Goal: Information Seeking & Learning: Find specific fact

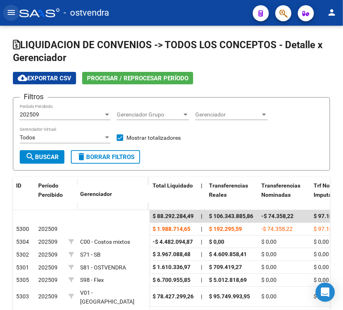
click at [9, 15] on mat-icon "menu" at bounding box center [11, 13] width 10 height 10
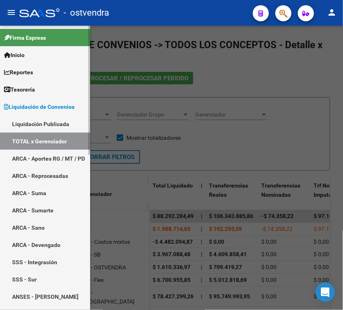
click at [19, 92] on span "Tesorería" at bounding box center [19, 89] width 31 height 9
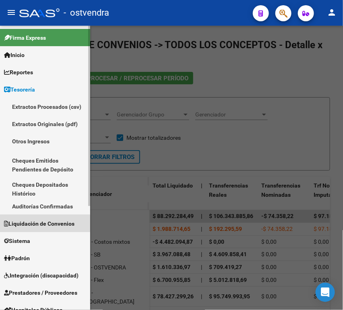
click at [31, 227] on span "Liquidación de Convenios" at bounding box center [39, 224] width 70 height 9
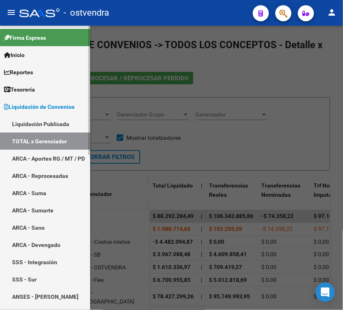
click at [35, 138] on link "TOTAL x Gerenciador" at bounding box center [45, 141] width 90 height 17
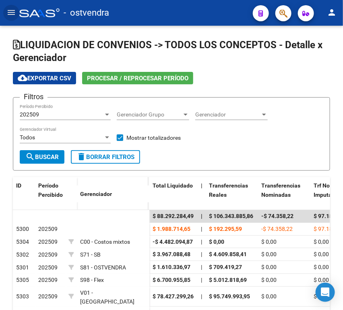
click at [11, 5] on button "menu" at bounding box center [11, 13] width 16 height 16
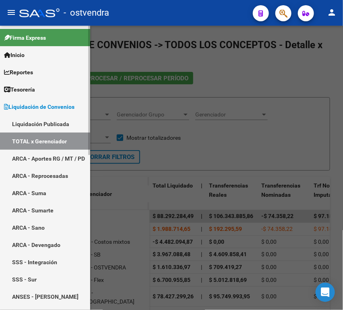
click at [29, 90] on span "Tesorería" at bounding box center [19, 89] width 31 height 9
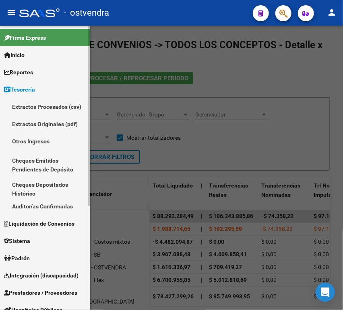
click at [49, 206] on link "Auditorías Confirmadas" at bounding box center [45, 206] width 90 height 17
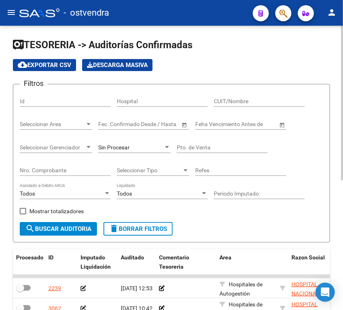
click at [42, 175] on div "Nro. Comprobante" at bounding box center [65, 168] width 91 height 16
paste input "3045"
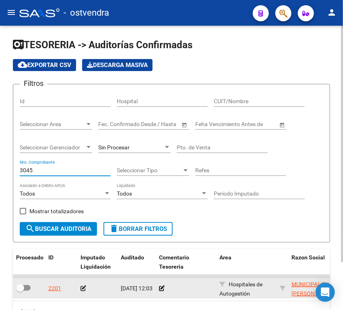
type input "3045"
click at [84, 289] on icon at bounding box center [83, 289] width 6 height 6
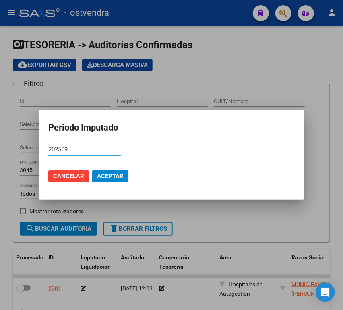
type input "202509"
click at [123, 175] on span "Aceptar" at bounding box center [110, 176] width 27 height 7
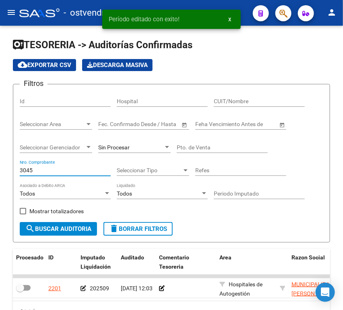
drag, startPoint x: 48, startPoint y: 173, endPoint x: -4, endPoint y: 172, distance: 51.9
click at [0, 172] on html "menu - ostvendra person Firma Express Inicio Instructivos Contacto OS Reportes …" at bounding box center [171, 155] width 343 height 310
paste input "2066"
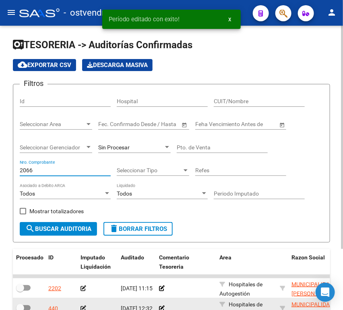
scroll to position [45, 0]
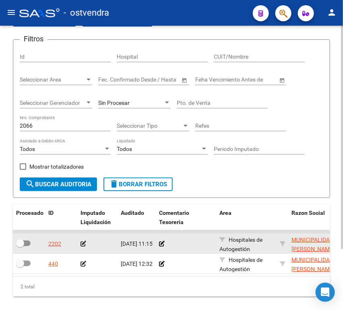
click at [82, 243] on icon at bounding box center [83, 244] width 6 height 6
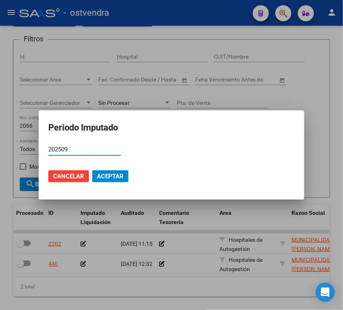
click at [111, 175] on span "Aceptar" at bounding box center [110, 176] width 27 height 7
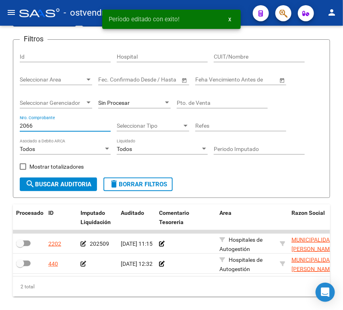
drag, startPoint x: 39, startPoint y: 127, endPoint x: -19, endPoint y: 123, distance: 57.7
click at [0, 123] on html "menu - ostvendra person Firma Express Inicio Instructivos Contacto OS Reportes …" at bounding box center [171, 155] width 343 height 310
paste input "14129"
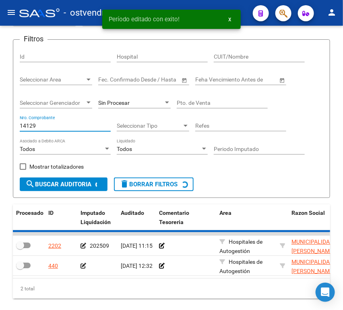
scroll to position [44, 0]
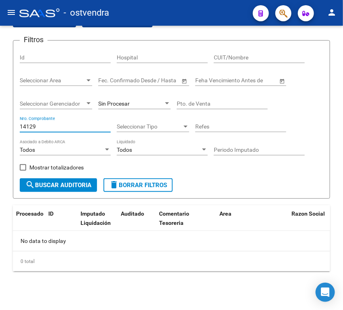
drag, startPoint x: 48, startPoint y: 130, endPoint x: -2, endPoint y: 125, distance: 50.9
click at [0, 125] on html "menu - ostvendra person Firma Express Inicio Instructivos Contacto OS Reportes …" at bounding box center [171, 155] width 343 height 310
paste input "6103"
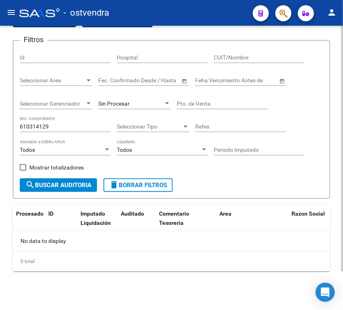
drag, startPoint x: 63, startPoint y: 131, endPoint x: 46, endPoint y: 125, distance: 17.7
click at [46, 125] on div "610314129 Nro. Comprobante" at bounding box center [65, 124] width 91 height 16
click at [46, 125] on input "610314129" at bounding box center [65, 126] width 91 height 7
paste input "number"
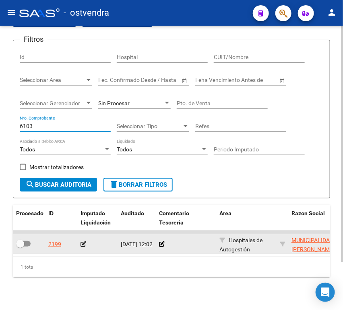
type input "6103"
click at [83, 247] on icon at bounding box center [83, 245] width 6 height 6
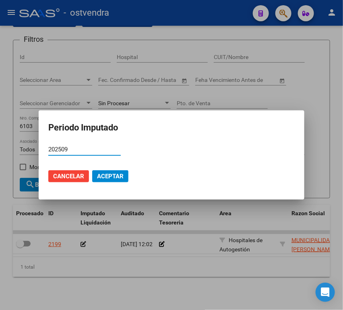
type input "202509"
click at [109, 173] on span "Aceptar" at bounding box center [110, 176] width 27 height 7
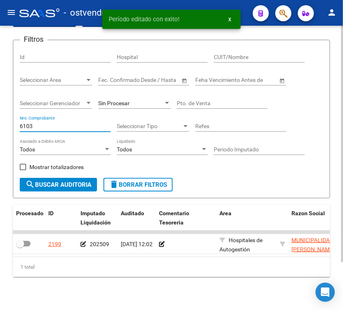
drag, startPoint x: 48, startPoint y: 130, endPoint x: 6, endPoint y: 128, distance: 41.9
click at [6, 128] on div "TESORERIA -> Auditorías Confirmadas cloud_download Exportar CSV Descarga Masiva…" at bounding box center [171, 148] width 343 height 335
paste input "3424"
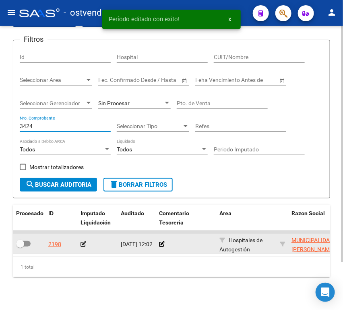
click at [84, 248] on div at bounding box center [97, 244] width 34 height 9
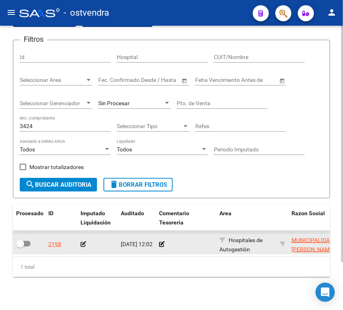
click at [82, 243] on icon at bounding box center [83, 245] width 6 height 6
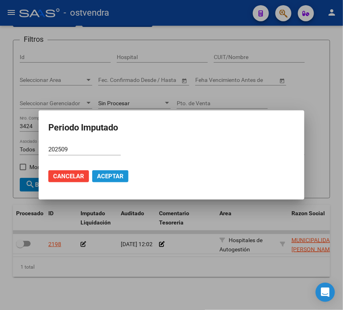
click at [103, 175] on span "Aceptar" at bounding box center [110, 176] width 27 height 7
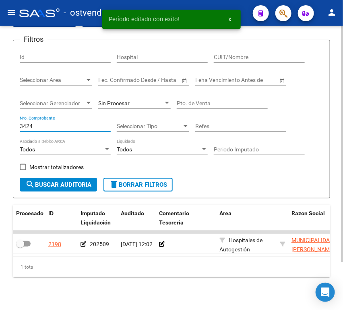
drag, startPoint x: 38, startPoint y: 123, endPoint x: 0, endPoint y: 122, distance: 37.8
click at [0, 122] on div "TESORERIA -> Auditorías Confirmadas cloud_download Exportar CSV Descarga Masiva…" at bounding box center [171, 148] width 343 height 335
paste input "209"
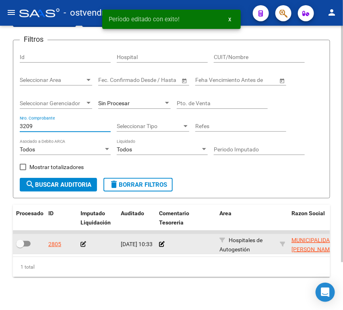
click at [81, 243] on icon at bounding box center [83, 245] width 6 height 6
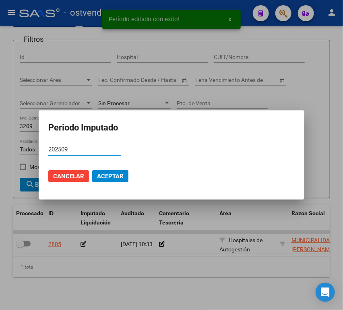
click at [108, 181] on button "Aceptar" at bounding box center [110, 177] width 36 height 12
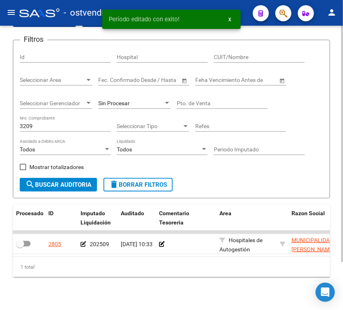
drag, startPoint x: 72, startPoint y: 121, endPoint x: 18, endPoint y: 125, distance: 54.0
click at [18, 125] on form "Filtros Id Hospital CUIT/Nombre Seleccionar Area Seleccionar Area Fecha inicio …" at bounding box center [171, 119] width 317 height 159
drag, startPoint x: 23, startPoint y: 125, endPoint x: 32, endPoint y: 127, distance: 9.8
click at [32, 127] on input "3209" at bounding box center [65, 126] width 91 height 7
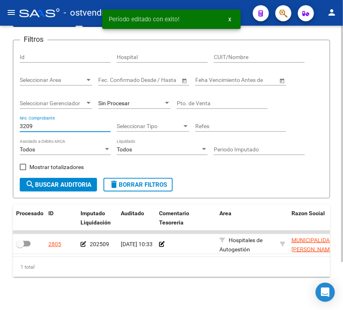
click at [32, 127] on input "3209" at bounding box center [65, 126] width 91 height 7
paste input "15454"
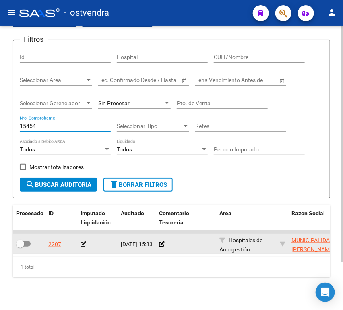
click at [81, 244] on icon at bounding box center [83, 245] width 6 height 6
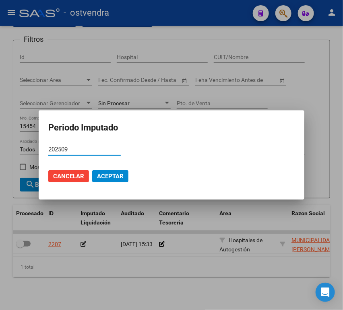
click at [107, 181] on button "Aceptar" at bounding box center [110, 177] width 36 height 12
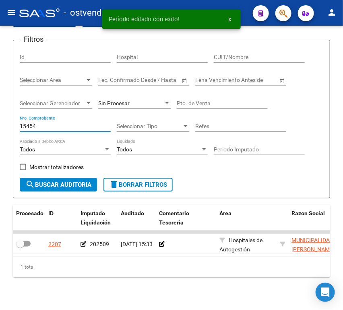
drag, startPoint x: 53, startPoint y: 129, endPoint x: -6, endPoint y: 130, distance: 59.1
click at [0, 130] on html "menu - ostvendra person Firma Express Inicio Instructivos Contacto OS Reportes …" at bounding box center [171, 155] width 343 height 310
paste input "79"
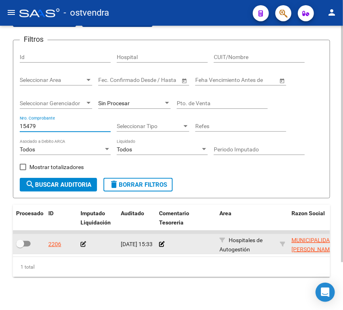
click at [81, 246] on icon at bounding box center [83, 245] width 6 height 6
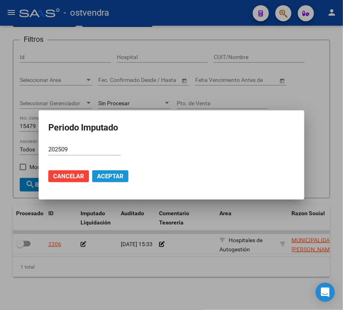
click at [102, 176] on span "Aceptar" at bounding box center [110, 176] width 27 height 7
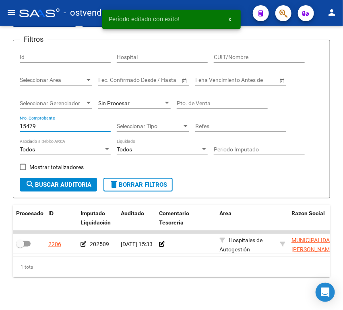
drag, startPoint x: 58, startPoint y: 127, endPoint x: -11, endPoint y: 121, distance: 69.8
click at [0, 121] on html "menu - ostvendra person Firma Express Inicio Instructivos Contacto OS Reportes …" at bounding box center [171, 155] width 343 height 310
paste input "65"
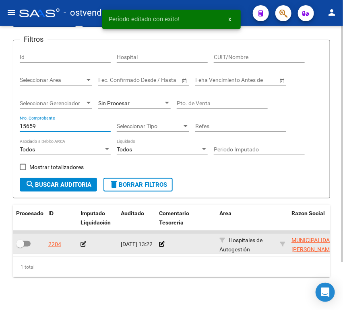
click at [80, 243] on datatable-body-cell at bounding box center [97, 244] width 40 height 20
click at [82, 243] on icon at bounding box center [83, 245] width 6 height 6
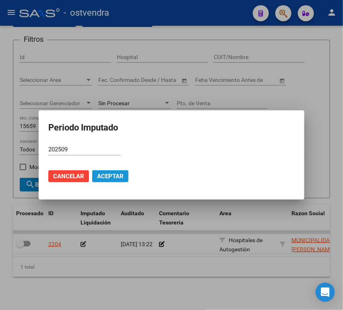
click at [103, 179] on span "Aceptar" at bounding box center [110, 176] width 27 height 7
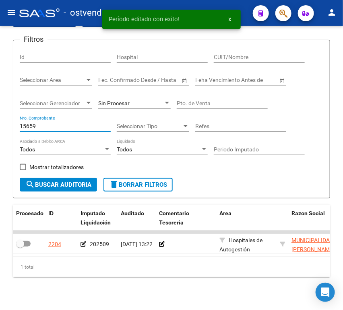
drag, startPoint x: 43, startPoint y: 125, endPoint x: -16, endPoint y: 124, distance: 59.1
click at [0, 124] on html "menu - ostvendra person Firma Express Inicio Instructivos Contacto OS Reportes …" at bounding box center [171, 155] width 343 height 310
paste input "6458"
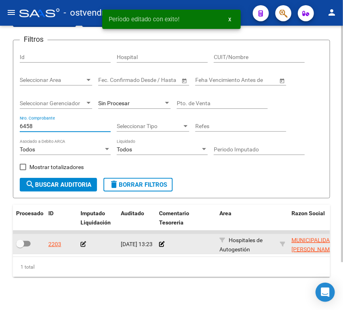
click at [80, 245] on icon at bounding box center [83, 245] width 6 height 6
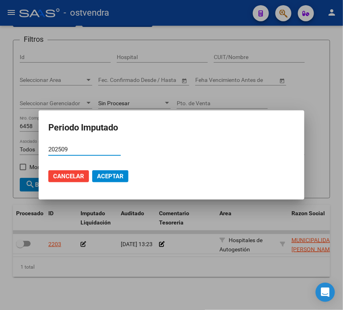
click at [104, 172] on button "Aceptar" at bounding box center [110, 177] width 36 height 12
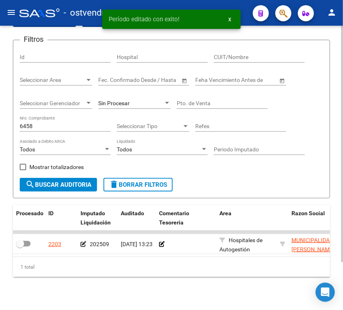
drag, startPoint x: 50, startPoint y: 131, endPoint x: 41, endPoint y: 128, distance: 8.8
click at [41, 130] on div "6458 Nro. Comprobante" at bounding box center [65, 124] width 91 height 16
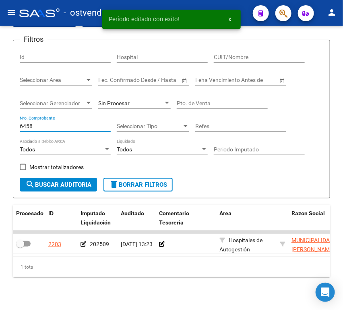
drag, startPoint x: 33, startPoint y: 125, endPoint x: -8, endPoint y: 123, distance: 41.8
click at [0, 123] on html "menu - ostvendra person Firma Express Inicio Instructivos Contacto OS Reportes …" at bounding box center [171, 155] width 343 height 310
paste input "3617"
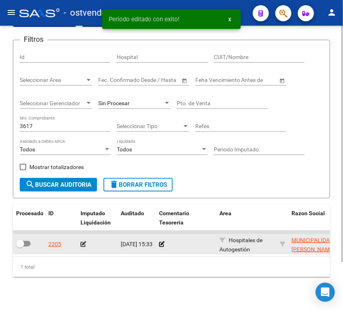
click at [80, 243] on datatable-body-cell at bounding box center [97, 244] width 40 height 20
click at [81, 243] on icon at bounding box center [83, 245] width 6 height 6
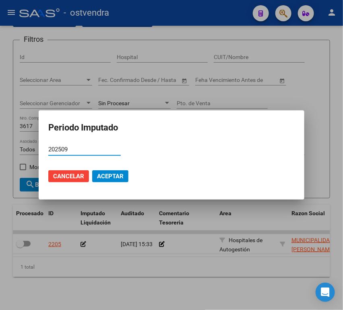
drag, startPoint x: 113, startPoint y: 176, endPoint x: 103, endPoint y: 176, distance: 9.7
click at [111, 176] on span "Aceptar" at bounding box center [110, 176] width 27 height 7
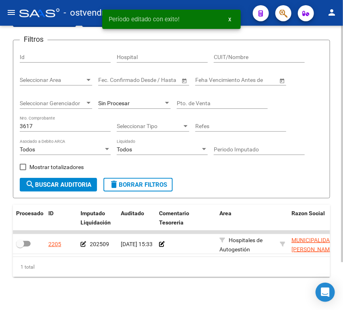
drag, startPoint x: 55, startPoint y: 122, endPoint x: 38, endPoint y: 124, distance: 16.6
click at [38, 124] on div "3617 Nro. Comprobante" at bounding box center [65, 124] width 91 height 16
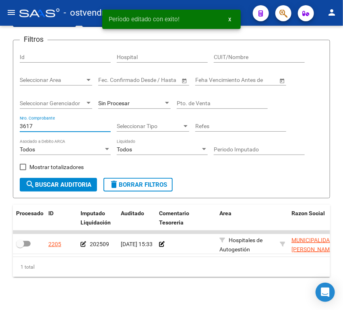
drag, startPoint x: 39, startPoint y: 124, endPoint x: -6, endPoint y: 124, distance: 45.4
click at [0, 124] on html "menu - ostvendra person Firma Express Inicio Instructivos Contacto OS Reportes …" at bounding box center [171, 155] width 343 height 310
paste input "393"
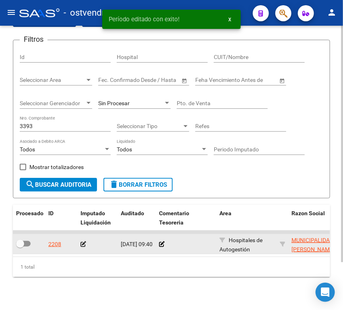
click at [84, 244] on icon at bounding box center [83, 245] width 6 height 6
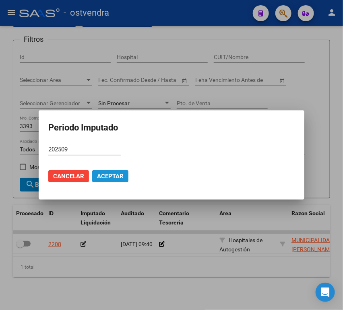
click at [116, 178] on span "Aceptar" at bounding box center [110, 176] width 27 height 7
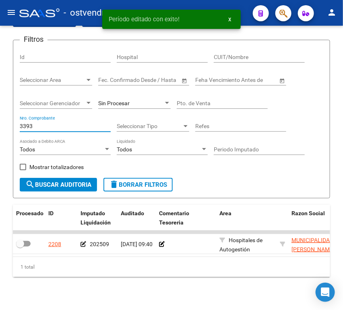
drag, startPoint x: 54, startPoint y: 129, endPoint x: -6, endPoint y: 125, distance: 60.5
click at [0, 125] on html "menu - ostvendra person Firma Express Inicio Instructivos Contacto OS Reportes …" at bounding box center [171, 155] width 343 height 310
paste input "14"
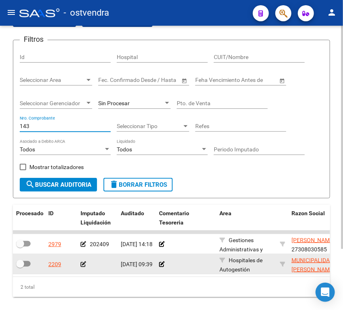
type input "143"
click at [82, 265] on icon at bounding box center [83, 265] width 6 height 6
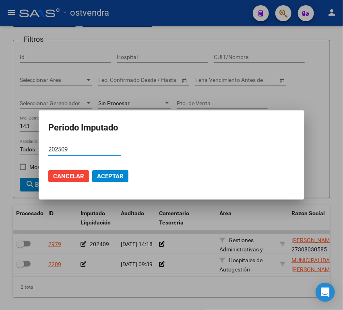
type input "202509"
click at [101, 172] on button "Aceptar" at bounding box center [110, 177] width 36 height 12
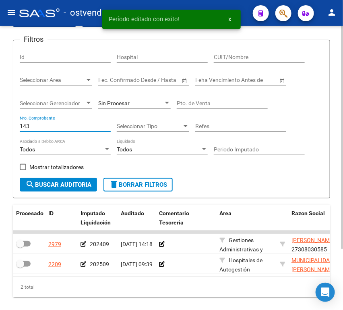
drag, startPoint x: 38, startPoint y: 126, endPoint x: 2, endPoint y: 126, distance: 36.6
click at [2, 126] on div "TESORERIA -> Auditorías Confirmadas cloud_download Exportar CSV Descarga Masiva…" at bounding box center [171, 158] width 343 height 355
paste input "592"
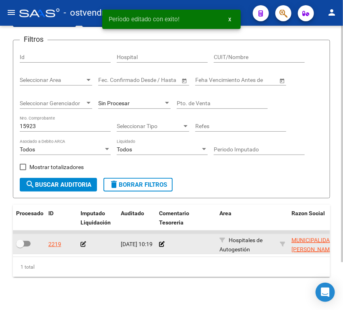
click at [84, 244] on icon at bounding box center [83, 245] width 6 height 6
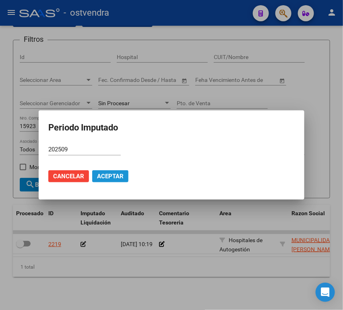
click at [103, 175] on span "Aceptar" at bounding box center [110, 176] width 27 height 7
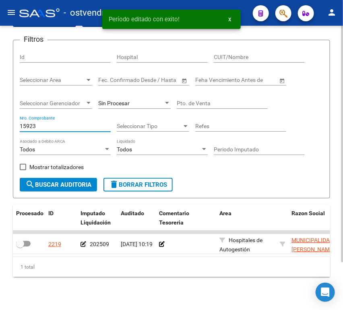
drag, startPoint x: 42, startPoint y: 128, endPoint x: 3, endPoint y: 126, distance: 39.1
click at [5, 126] on div "TESORERIA -> Auditorías Confirmadas cloud_download Exportar CSV Descarga Masiva…" at bounding box center [171, 148] width 343 height 335
paste input "4816"
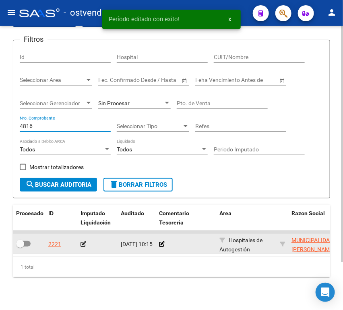
click at [82, 243] on icon at bounding box center [83, 245] width 6 height 6
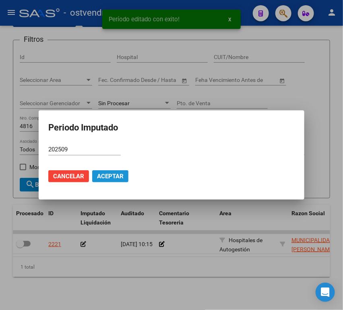
click at [108, 179] on span "Aceptar" at bounding box center [110, 176] width 27 height 7
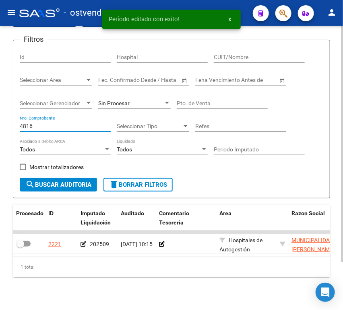
drag, startPoint x: 55, startPoint y: 125, endPoint x: 0, endPoint y: 124, distance: 54.7
click at [0, 124] on div "TESORERIA -> Auditorías Confirmadas cloud_download Exportar CSV Descarga Masiva…" at bounding box center [171, 148] width 343 height 335
paste input "6570"
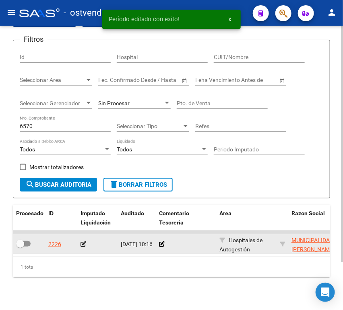
click at [84, 244] on icon at bounding box center [83, 245] width 6 height 6
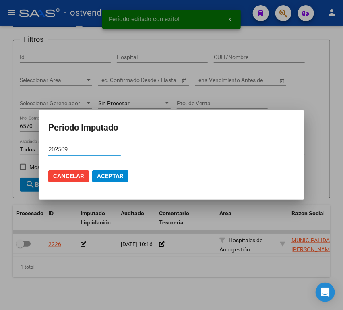
click at [106, 171] on button "Aceptar" at bounding box center [110, 177] width 36 height 12
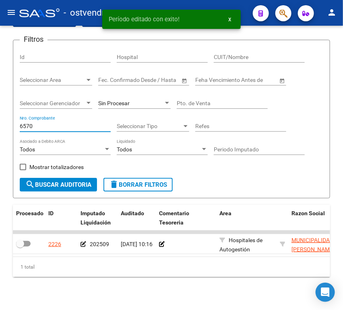
drag, startPoint x: 47, startPoint y: 125, endPoint x: -11, endPoint y: 125, distance: 58.3
click at [0, 125] on html "menu - ostvendra person Firma Express Inicio Instructivos Contacto OS Reportes …" at bounding box center [171, 155] width 343 height 310
paste input "3486"
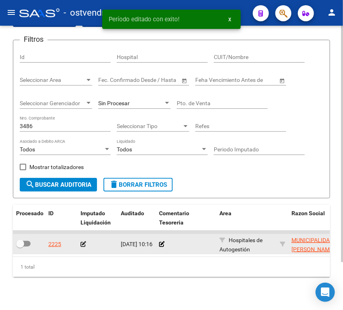
click at [87, 245] on div at bounding box center [97, 244] width 34 height 9
click at [83, 245] on icon at bounding box center [83, 245] width 6 height 6
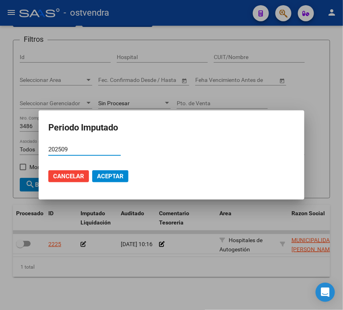
click at [105, 175] on span "Aceptar" at bounding box center [110, 176] width 27 height 7
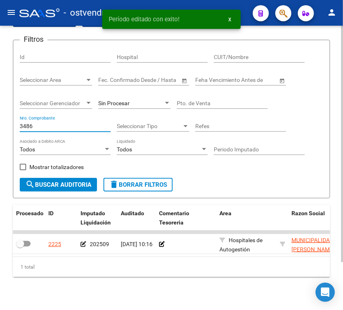
drag, startPoint x: 42, startPoint y: 125, endPoint x: 8, endPoint y: 124, distance: 33.8
click at [8, 124] on div "TESORERIA -> Auditorías Confirmadas cloud_download Exportar CSV Descarga Masiva…" at bounding box center [171, 148] width 343 height 335
paste input "514"
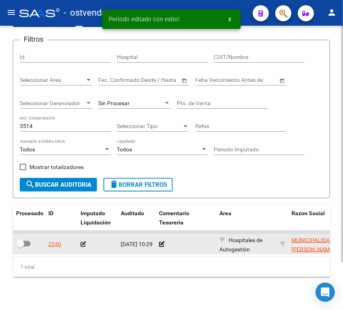
click at [82, 244] on icon at bounding box center [83, 245] width 6 height 6
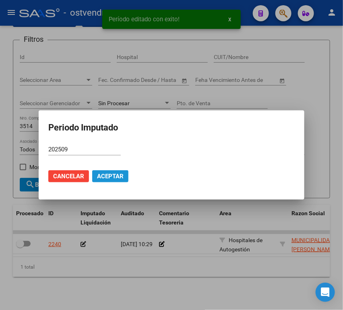
click at [103, 181] on button "Aceptar" at bounding box center [110, 177] width 36 height 12
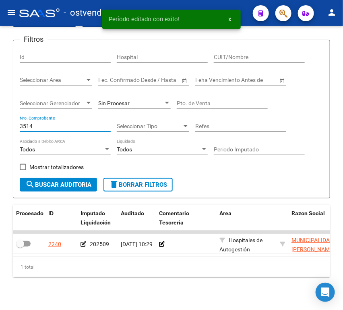
drag, startPoint x: 39, startPoint y: 127, endPoint x: -23, endPoint y: 127, distance: 62.3
click at [0, 127] on html "menu - ostvendra person Firma Express Inicio Instructivos Contacto OS Reportes …" at bounding box center [171, 155] width 343 height 310
paste input "16052"
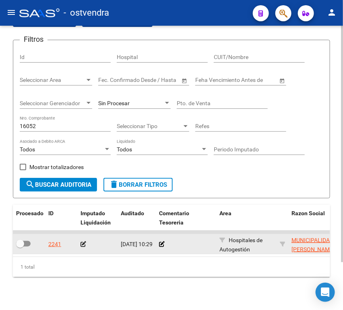
click at [85, 245] on icon at bounding box center [83, 245] width 6 height 6
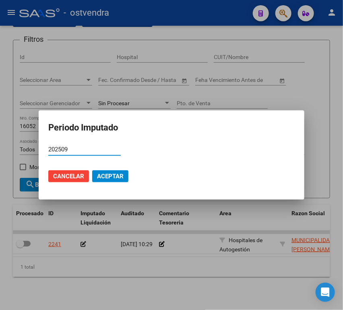
click at [107, 179] on span "Aceptar" at bounding box center [110, 176] width 27 height 7
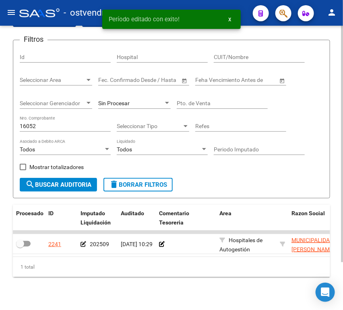
drag, startPoint x: 47, startPoint y: 131, endPoint x: 43, endPoint y: 129, distance: 4.7
click at [43, 129] on div "16052 Nro. Comprobante" at bounding box center [65, 124] width 91 height 16
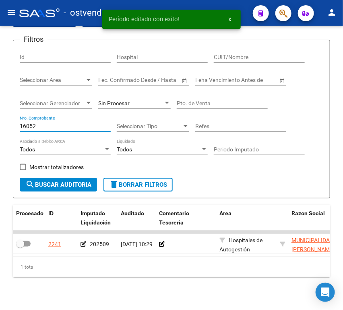
drag, startPoint x: 43, startPoint y: 129, endPoint x: -11, endPoint y: 126, distance: 53.6
click at [0, 126] on html "menu - ostvendra person Firma Express Inicio Instructivos Contacto OS Reportes …" at bounding box center [171, 155] width 343 height 310
paste input "3"
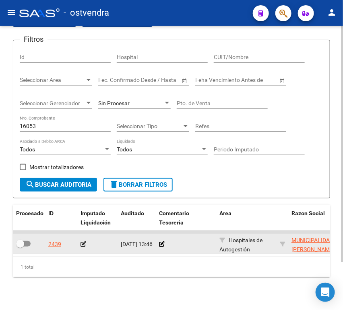
click at [85, 247] on icon at bounding box center [83, 245] width 6 height 6
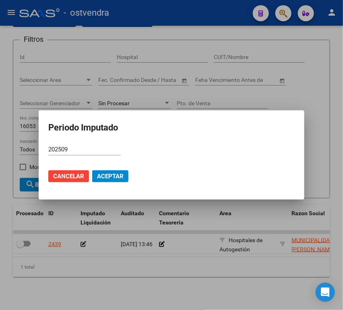
click at [111, 183] on mat-dialog-actions "Cancelar Aceptar" at bounding box center [171, 176] width 246 height 27
click at [103, 175] on span "Aceptar" at bounding box center [110, 176] width 27 height 7
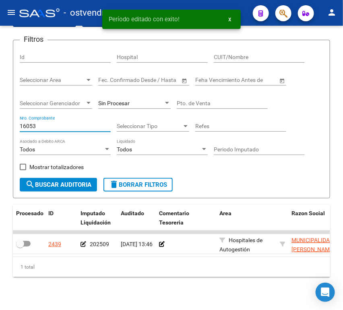
drag, startPoint x: 59, startPoint y: 125, endPoint x: -4, endPoint y: 126, distance: 62.7
click at [0, 126] on html "menu - ostvendra person Firma Express Inicio Instructivos Contacto OS Reportes …" at bounding box center [171, 155] width 343 height 310
paste input "117"
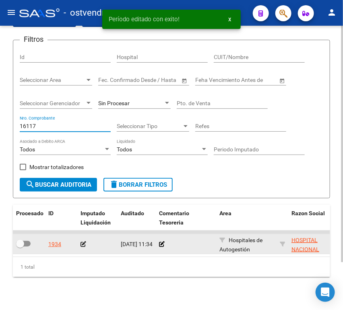
click at [84, 246] on icon at bounding box center [83, 245] width 6 height 6
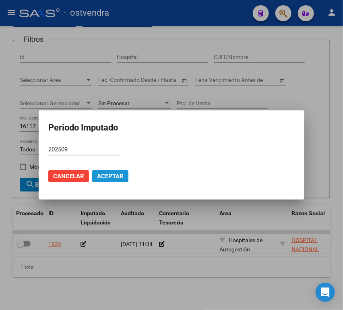
click at [109, 175] on span "Aceptar" at bounding box center [110, 176] width 27 height 7
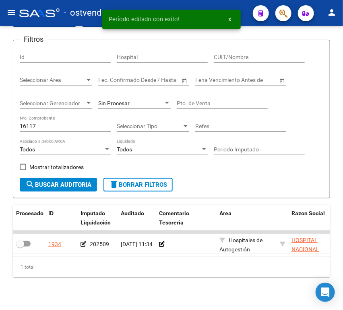
drag, startPoint x: 51, startPoint y: 120, endPoint x: -16, endPoint y: 119, distance: 66.4
click at [0, 119] on html "menu - ostvendra person Firma Express Inicio Instructivos Contacto OS Reportes …" at bounding box center [171, 155] width 343 height 310
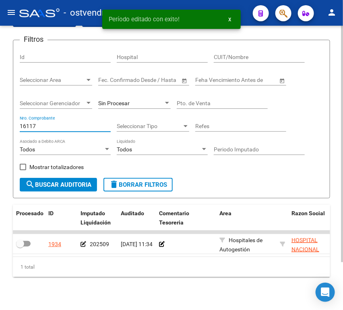
click at [36, 127] on input "16117" at bounding box center [65, 126] width 91 height 7
paste input "4924"
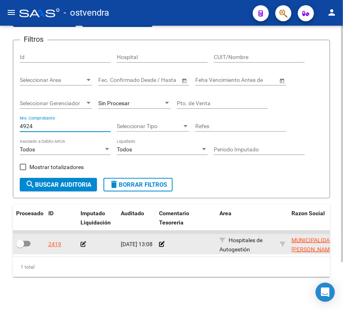
click at [86, 245] on div at bounding box center [97, 244] width 34 height 9
click at [84, 245] on icon at bounding box center [83, 245] width 6 height 6
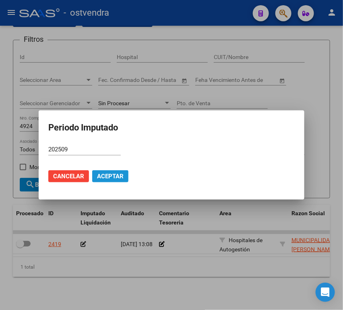
click at [115, 176] on span "Aceptar" at bounding box center [110, 176] width 27 height 7
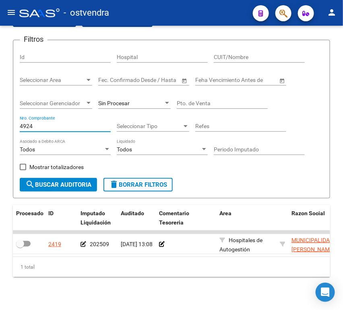
drag, startPoint x: 58, startPoint y: 123, endPoint x: -12, endPoint y: 125, distance: 70.8
click at [0, 125] on html "menu - ostvendra person Firma Express Inicio Instructivos Contacto OS Reportes …" at bounding box center [171, 155] width 343 height 310
paste input "3835"
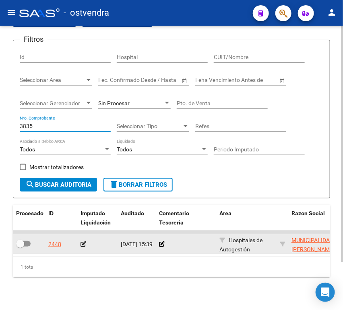
click at [85, 246] on icon at bounding box center [83, 245] width 6 height 6
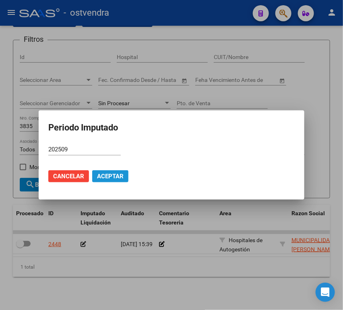
click at [109, 176] on span "Aceptar" at bounding box center [110, 176] width 27 height 7
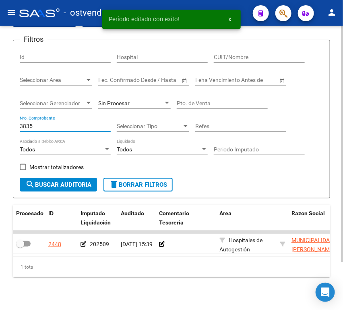
drag, startPoint x: 37, startPoint y: 126, endPoint x: 2, endPoint y: 126, distance: 35.8
click at [2, 126] on div "TESORERIA -> Auditorías Confirmadas cloud_download Exportar CSV Descarga Masiva…" at bounding box center [171, 148] width 343 height 335
paste input "583"
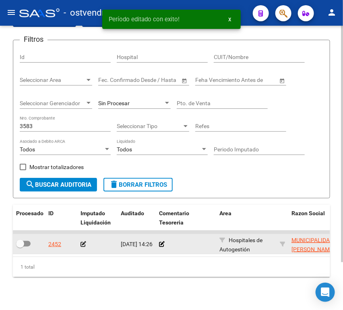
click at [82, 245] on icon at bounding box center [83, 245] width 6 height 6
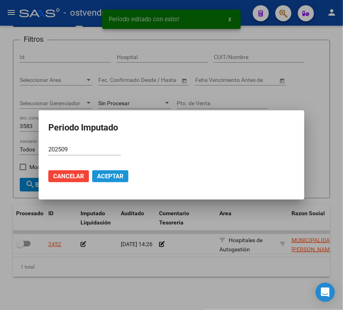
click at [109, 178] on span "Aceptar" at bounding box center [110, 176] width 27 height 7
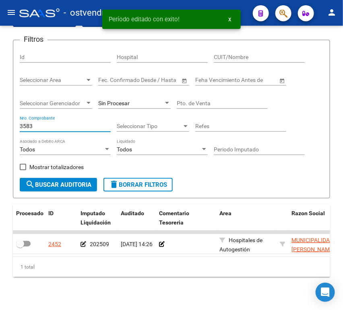
drag, startPoint x: 47, startPoint y: 125, endPoint x: -19, endPoint y: 128, distance: 66.4
click at [0, 128] on html "menu - ostvendra person Firma Express Inicio Instructivos Contacto OS Reportes …" at bounding box center [171, 155] width 343 height 310
paste input "90"
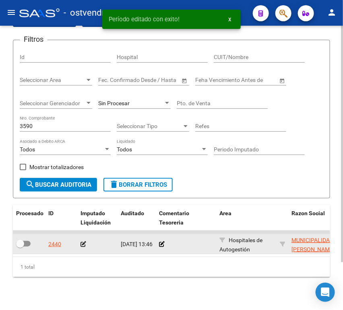
click at [84, 245] on icon at bounding box center [83, 245] width 6 height 6
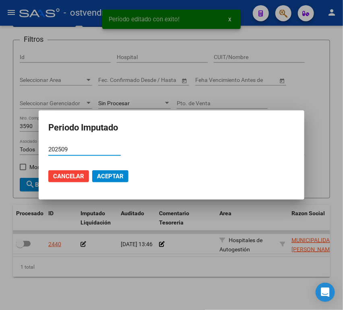
click at [108, 167] on mat-dialog-actions "Cancelar Aceptar" at bounding box center [171, 176] width 246 height 27
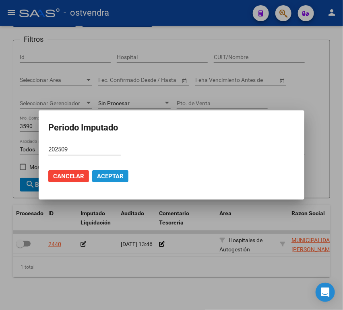
click at [110, 175] on span "Aceptar" at bounding box center [110, 176] width 27 height 7
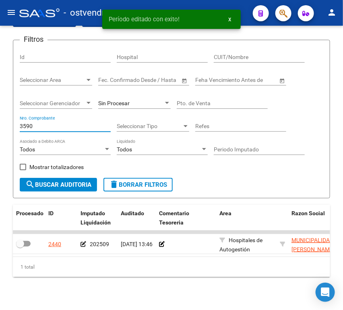
drag, startPoint x: 61, startPoint y: 127, endPoint x: -11, endPoint y: 125, distance: 72.4
click at [0, 125] on html "menu - ostvendra person Firma Express Inicio Instructivos Contacto OS Reportes …" at bounding box center [171, 155] width 343 height 310
paste input "161"
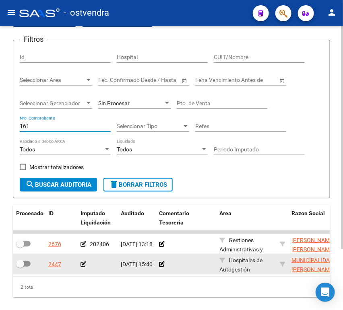
type input "161"
click at [81, 265] on icon at bounding box center [83, 265] width 6 height 6
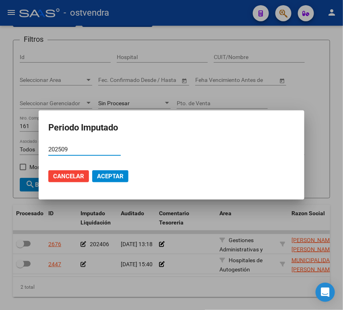
type input "202509"
click at [114, 180] on button "Aceptar" at bounding box center [110, 177] width 36 height 12
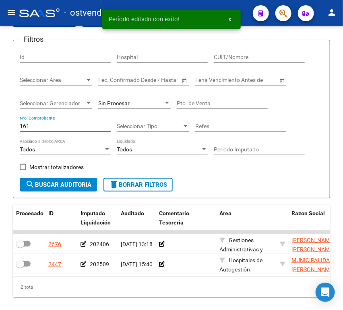
drag, startPoint x: 42, startPoint y: 124, endPoint x: -24, endPoint y: 123, distance: 65.6
click at [0, 123] on html "menu - ostvendra person Firma Express Inicio Instructivos Contacto OS Reportes …" at bounding box center [171, 155] width 343 height 310
paste input "370"
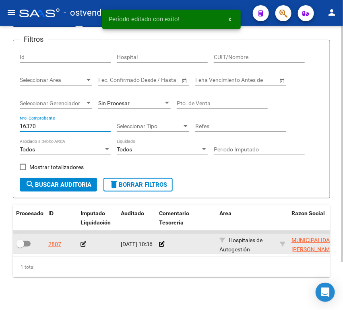
click at [80, 245] on icon at bounding box center [83, 245] width 6 height 6
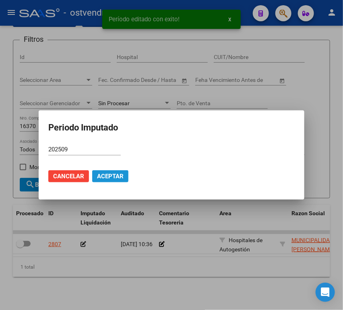
click at [104, 176] on span "Aceptar" at bounding box center [110, 176] width 27 height 7
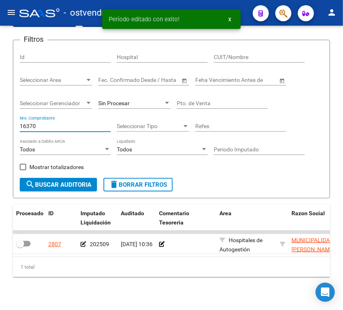
drag, startPoint x: 41, startPoint y: 127, endPoint x: -20, endPoint y: 127, distance: 61.5
click at [0, 127] on html "menu - ostvendra person Firma Express Inicio Instructivos Contacto OS Reportes …" at bounding box center [171, 155] width 343 height 310
paste input "83"
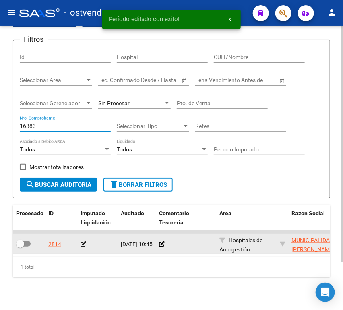
click at [84, 244] on icon at bounding box center [83, 245] width 6 height 6
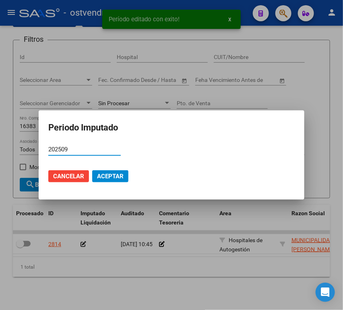
click at [115, 176] on span "Aceptar" at bounding box center [110, 176] width 27 height 7
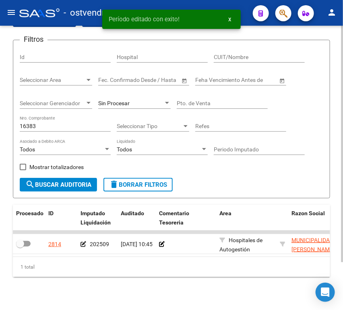
drag, startPoint x: 49, startPoint y: 119, endPoint x: 42, endPoint y: 121, distance: 7.4
click at [42, 121] on div "16383 Nro. Comprobante" at bounding box center [65, 124] width 91 height 16
click at [42, 127] on input "16383" at bounding box center [65, 126] width 91 height 7
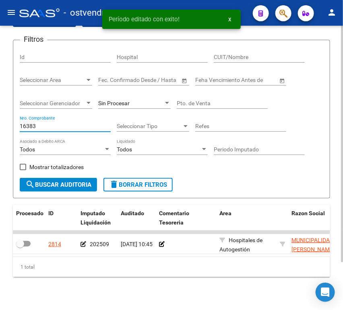
click at [42, 127] on input "16383" at bounding box center [65, 126] width 91 height 7
paste input "4"
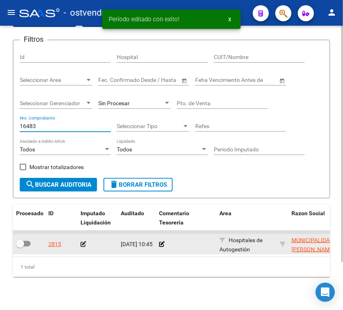
click at [83, 245] on icon at bounding box center [83, 245] width 6 height 6
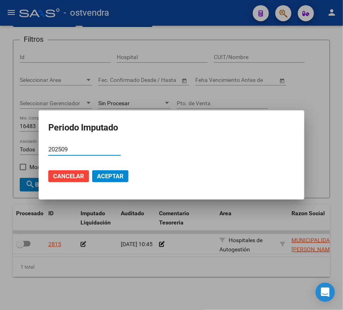
click at [109, 175] on span "Aceptar" at bounding box center [110, 176] width 27 height 7
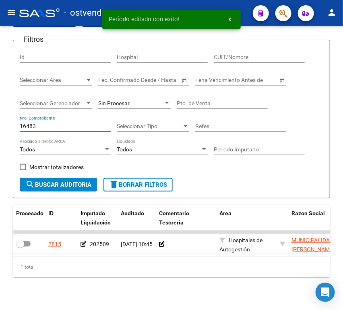
drag, startPoint x: 51, startPoint y: 128, endPoint x: 0, endPoint y: 129, distance: 51.9
click at [0, 129] on html "menu - ostvendra person Firma Express Inicio Instructivos Contacto OS Reportes …" at bounding box center [171, 155] width 343 height 310
paste input "5040"
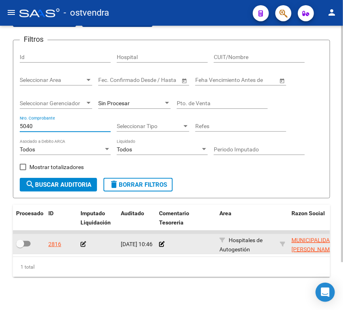
click at [81, 242] on icon at bounding box center [83, 245] width 6 height 6
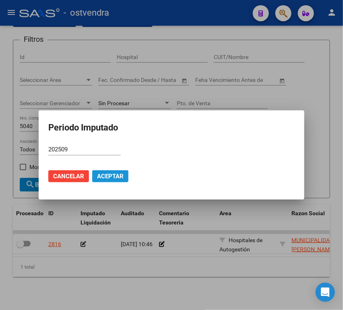
click at [105, 171] on button "Aceptar" at bounding box center [110, 177] width 36 height 12
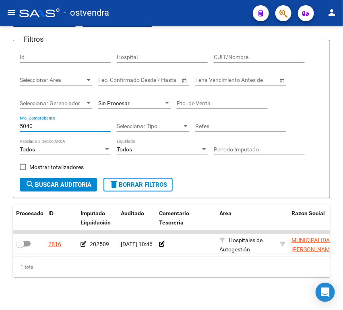
drag, startPoint x: 29, startPoint y: 125, endPoint x: -21, endPoint y: 125, distance: 49.9
click at [0, 125] on html "menu - ostvendra person Firma Express Inicio Instructivos Contacto OS Reportes …" at bounding box center [171, 155] width 343 height 310
paste input "3935"
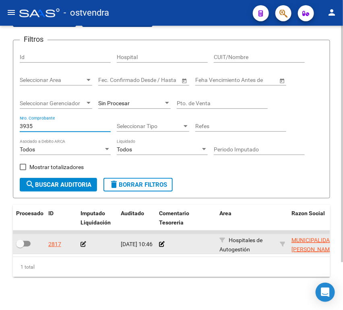
click at [88, 247] on div at bounding box center [97, 244] width 34 height 9
click at [84, 247] on icon at bounding box center [83, 245] width 6 height 6
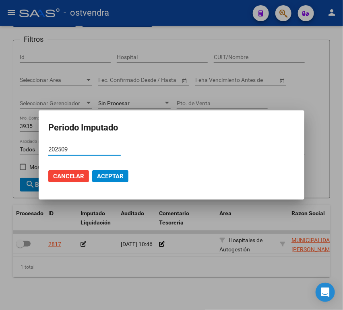
click at [110, 175] on span "Aceptar" at bounding box center [110, 176] width 27 height 7
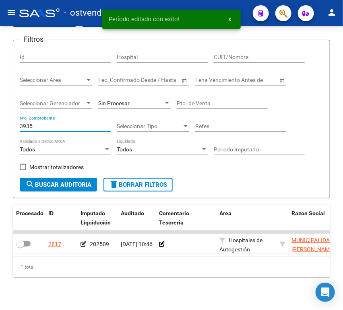
drag, startPoint x: 37, startPoint y: 128, endPoint x: -6, endPoint y: 130, distance: 42.7
click at [0, 130] on html "menu - ostvendra person Firma Express Inicio Instructivos Contacto OS Reportes …" at bounding box center [171, 155] width 343 height 310
paste input "67"
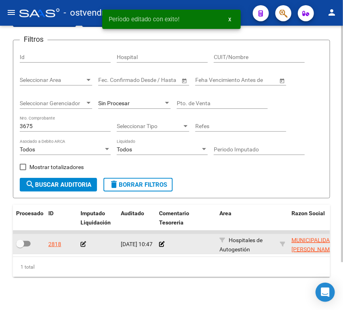
click at [80, 247] on datatable-body-cell at bounding box center [97, 244] width 40 height 20
click at [81, 246] on icon at bounding box center [83, 245] width 6 height 6
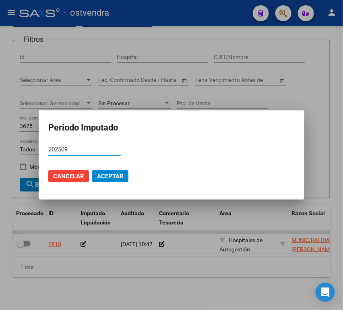
click at [101, 179] on span "Aceptar" at bounding box center [110, 176] width 27 height 7
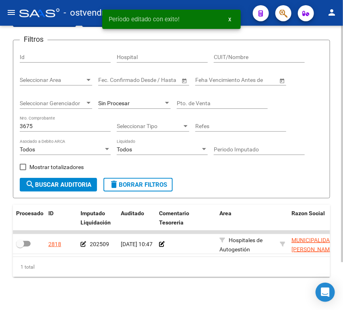
drag, startPoint x: 48, startPoint y: 121, endPoint x: 40, endPoint y: 121, distance: 8.0
click at [40, 121] on div "3675 Nro. Comprobante" at bounding box center [65, 124] width 91 height 16
drag, startPoint x: 21, startPoint y: 125, endPoint x: 10, endPoint y: 124, distance: 11.3
click at [10, 124] on div "TESORERIA -> Auditorías Confirmadas cloud_download Exportar CSV Descarga Masiva…" at bounding box center [171, 148] width 343 height 335
paste input "6"
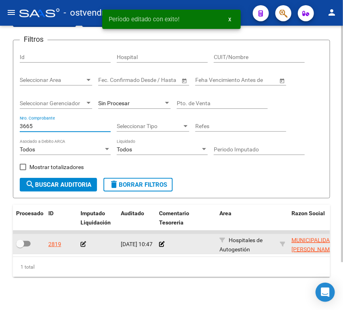
click at [83, 243] on icon at bounding box center [83, 245] width 6 height 6
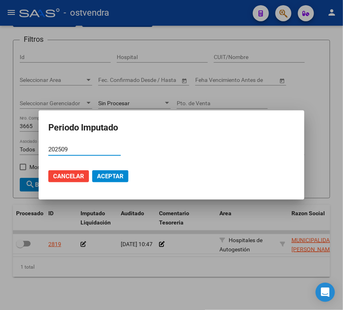
click at [104, 176] on span "Aceptar" at bounding box center [110, 176] width 27 height 7
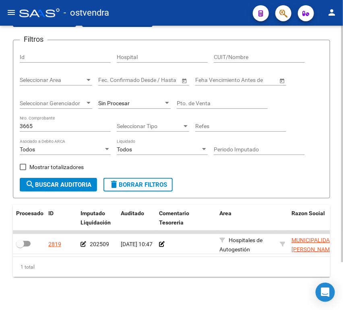
drag, startPoint x: 35, startPoint y: 122, endPoint x: 31, endPoint y: 124, distance: 4.5
click at [31, 123] on div "3665 Nro. Comprobante" at bounding box center [65, 124] width 91 height 16
click at [30, 125] on input "3665" at bounding box center [65, 126] width 91 height 7
paste input "16650"
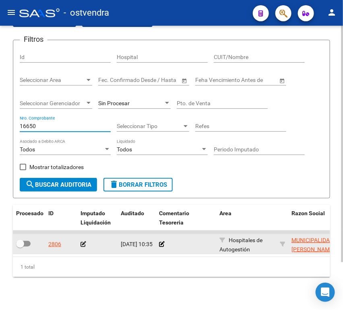
click at [81, 244] on icon at bounding box center [83, 245] width 6 height 6
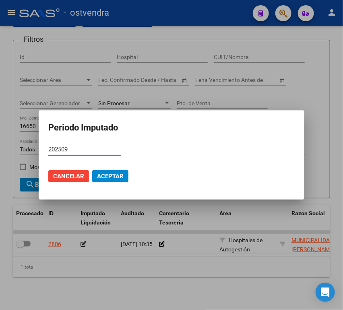
click at [106, 173] on span "Aceptar" at bounding box center [110, 176] width 27 height 7
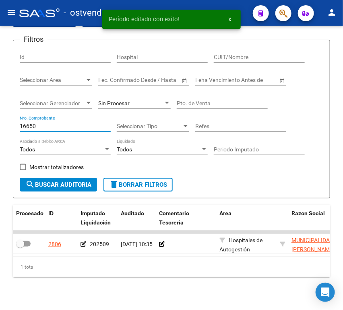
drag, startPoint x: 48, startPoint y: 125, endPoint x: -34, endPoint y: 127, distance: 82.5
click at [0, 127] on html "menu - ostvendra person Firma Express Inicio Instructivos Contacto OS Reportes …" at bounding box center [171, 155] width 343 height 310
paste input "811"
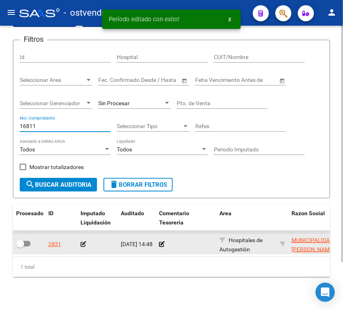
click at [84, 247] on icon at bounding box center [83, 245] width 6 height 6
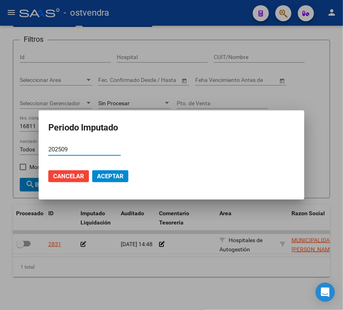
click at [113, 179] on span "Aceptar" at bounding box center [110, 176] width 27 height 7
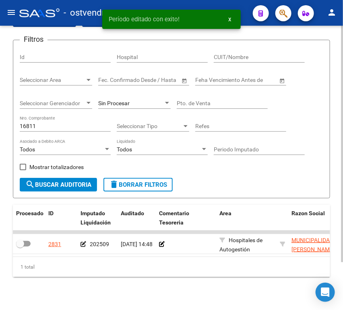
drag, startPoint x: 51, startPoint y: 130, endPoint x: 45, endPoint y: 127, distance: 7.4
click at [45, 128] on div "16811 Nro. Comprobante" at bounding box center [65, 124] width 91 height 16
click at [44, 126] on input "16811" at bounding box center [65, 126] width 91 height 7
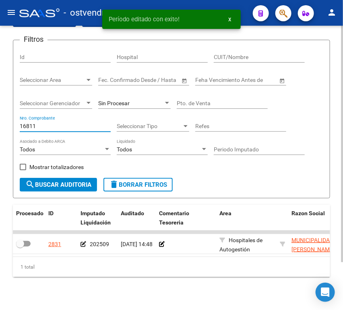
paste input "5132"
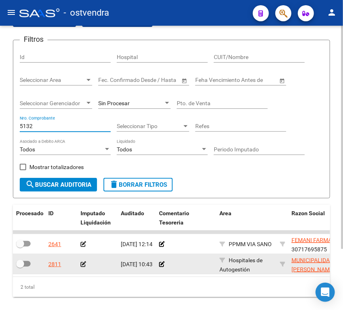
type input "5132"
click at [82, 266] on icon at bounding box center [83, 265] width 6 height 6
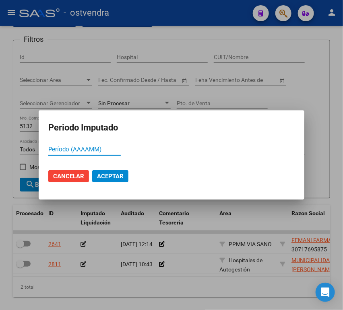
paste input "5132"
drag, startPoint x: 83, startPoint y: 151, endPoint x: 35, endPoint y: 149, distance: 47.9
click at [35, 149] on div "Periodo Imputado 5132 Período (AAAAMM) Cancelar Aceptar" at bounding box center [171, 155] width 343 height 310
type input "202509"
click at [122, 178] on span "Aceptar" at bounding box center [110, 176] width 27 height 7
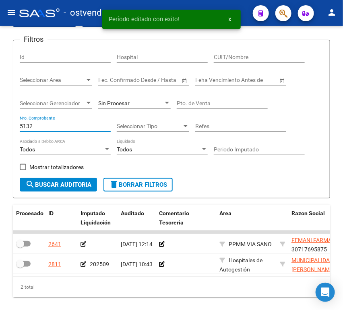
drag, startPoint x: 7, startPoint y: 123, endPoint x: -1, endPoint y: 125, distance: 8.6
click at [0, 125] on html "menu - ostvendra person Firma Express Inicio Instructivos Contacto OS Reportes …" at bounding box center [171, 155] width 343 height 310
paste input "6883"
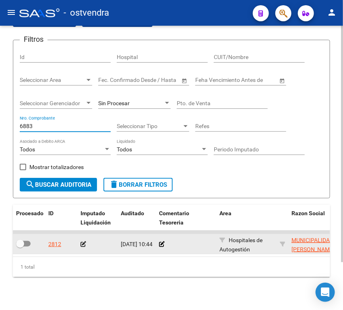
click at [82, 245] on icon at bounding box center [83, 245] width 6 height 6
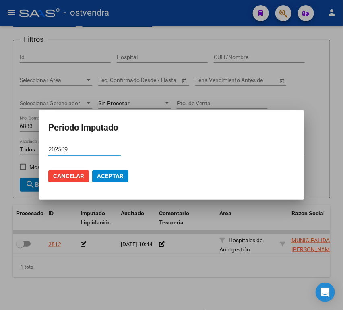
click at [103, 172] on button "Aceptar" at bounding box center [110, 177] width 36 height 12
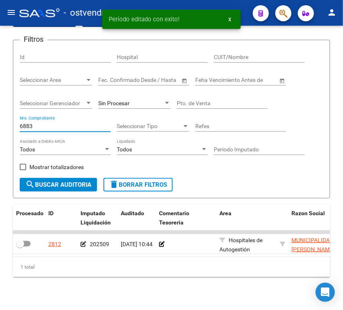
drag, startPoint x: 29, startPoint y: 126, endPoint x: -7, endPoint y: 129, distance: 36.3
click at [0, 129] on html "menu - ostvendra person Firma Express Inicio Instructivos Contacto OS Reportes …" at bounding box center [171, 155] width 343 height 310
paste input "4026"
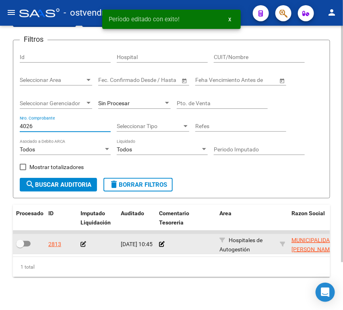
click at [86, 247] on icon at bounding box center [83, 245] width 6 height 6
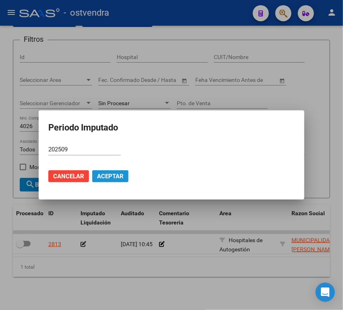
click at [100, 179] on span "Aceptar" at bounding box center [110, 176] width 27 height 7
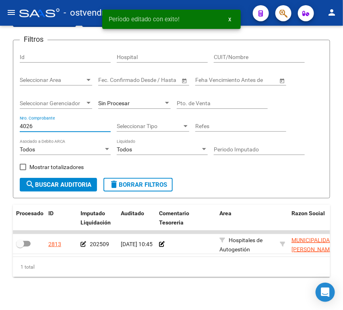
drag, startPoint x: 32, startPoint y: 125, endPoint x: 0, endPoint y: 126, distance: 32.6
click at [0, 126] on html "menu - ostvendra person Firma Express Inicio Instructivos Contacto OS Reportes …" at bounding box center [171, 155] width 343 height 310
paste input "3757"
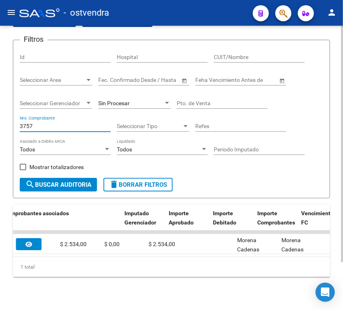
scroll to position [0, 392]
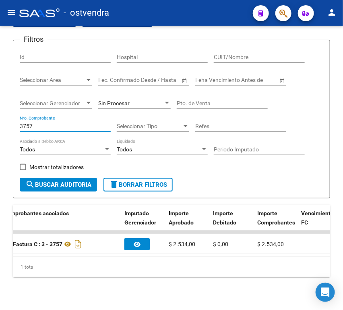
drag, startPoint x: 48, startPoint y: 125, endPoint x: -10, endPoint y: 124, distance: 57.9
click at [0, 124] on html "menu - ostvendra person Firma Express Inicio Instructivos Contacto OS Reportes …" at bounding box center [171, 155] width 343 height 310
paste input "10263"
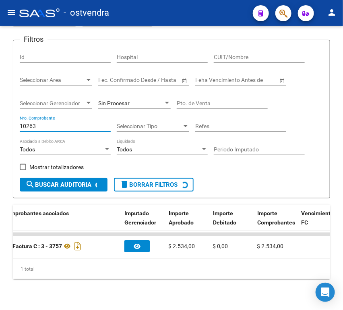
scroll to position [0, 0]
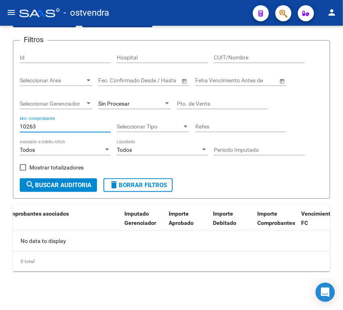
drag, startPoint x: 41, startPoint y: 125, endPoint x: -8, endPoint y: 121, distance: 48.8
click at [0, 121] on html "menu - ostvendra person Firma Express Inicio Instructivos Contacto OS Reportes …" at bounding box center [171, 155] width 343 height 310
paste input "3729"
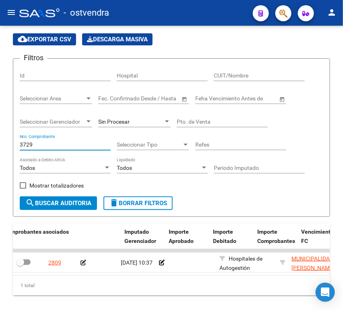
scroll to position [44, 0]
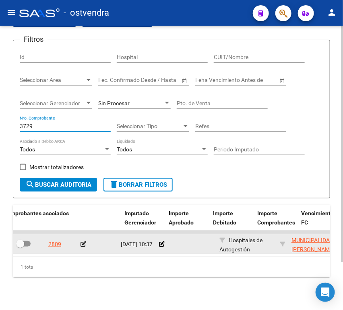
type input "3729"
click at [84, 247] on icon at bounding box center [83, 245] width 6 height 6
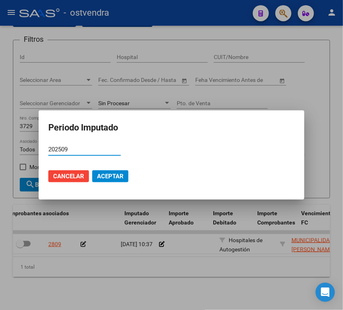
type input "202509"
click at [113, 171] on button "Aceptar" at bounding box center [110, 177] width 36 height 12
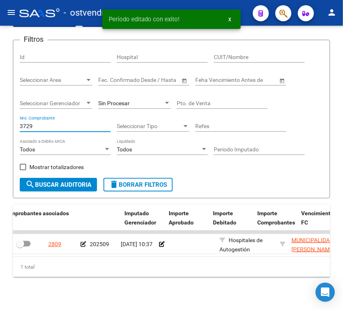
drag, startPoint x: 47, startPoint y: 125, endPoint x: -32, endPoint y: 124, distance: 78.8
click at [0, 124] on html "menu - ostvendra person Firma Express Inicio Instructivos Contacto OS Reportes …" at bounding box center [171, 155] width 343 height 310
paste input "16924"
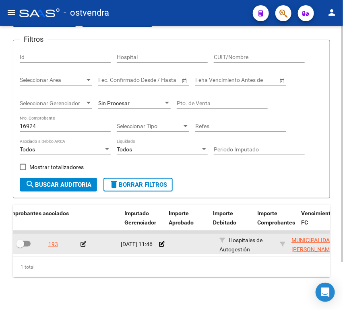
click at [82, 247] on icon at bounding box center [83, 245] width 6 height 6
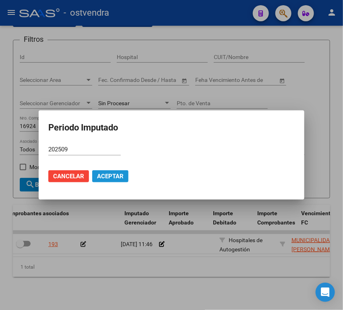
click at [103, 173] on span "Aceptar" at bounding box center [110, 176] width 27 height 7
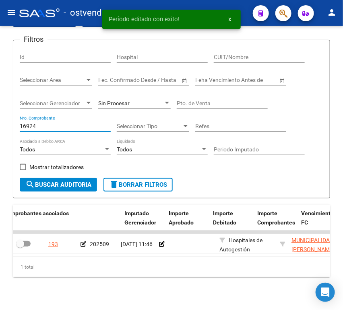
drag, startPoint x: 39, startPoint y: 122, endPoint x: -47, endPoint y: 116, distance: 86.3
click at [0, 116] on html "menu - ostvendra person Firma Express Inicio Instructivos Contacto OS Reportes …" at bounding box center [171, 155] width 343 height 310
paste input "7086"
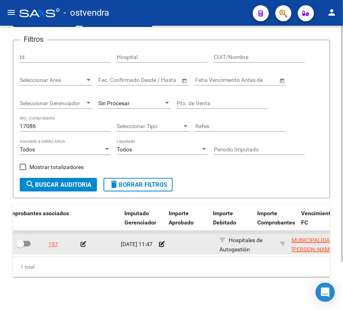
click at [81, 243] on icon at bounding box center [83, 245] width 6 height 6
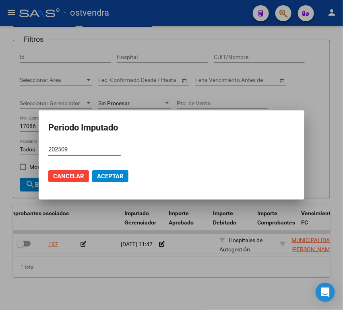
click at [103, 179] on span "Aceptar" at bounding box center [110, 176] width 27 height 7
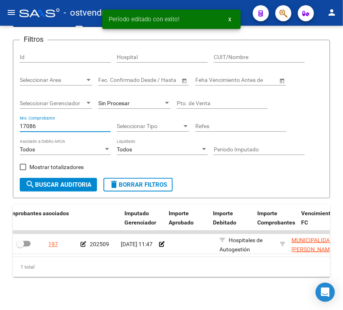
drag, startPoint x: 49, startPoint y: 125, endPoint x: -28, endPoint y: 125, distance: 77.6
click at [0, 125] on html "menu - ostvendra person Firma Express Inicio Instructivos Contacto OS Reportes …" at bounding box center [171, 155] width 343 height 310
paste input "5217"
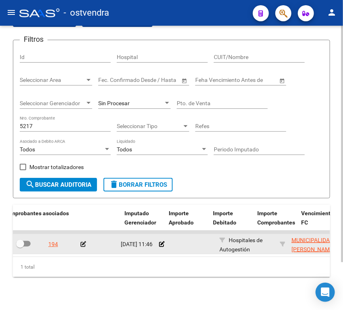
click at [82, 245] on icon at bounding box center [83, 245] width 6 height 6
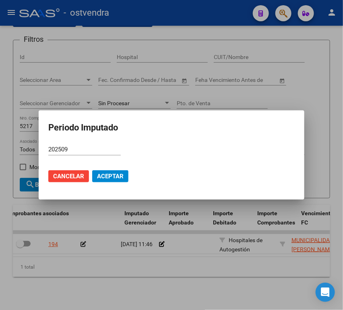
click at [107, 170] on mat-dialog-actions "Cancelar Aceptar" at bounding box center [171, 176] width 246 height 27
click at [108, 173] on span "Aceptar" at bounding box center [110, 176] width 27 height 7
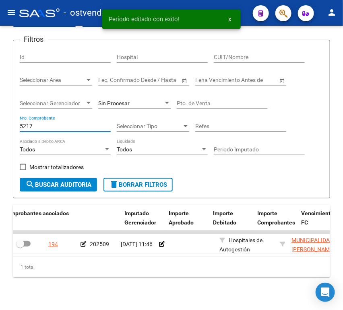
drag, startPoint x: 45, startPoint y: 123, endPoint x: -20, endPoint y: 124, distance: 64.8
click at [0, 124] on html "menu - ostvendra person Firma Express Inicio Instructivos Contacto OS Reportes …" at bounding box center [171, 155] width 343 height 310
paste input "6983"
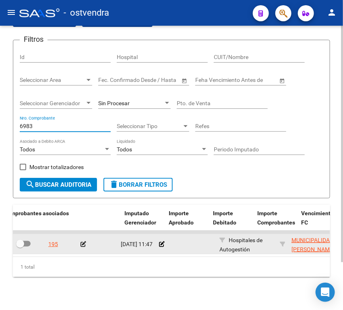
click at [84, 244] on icon at bounding box center [83, 245] width 6 height 6
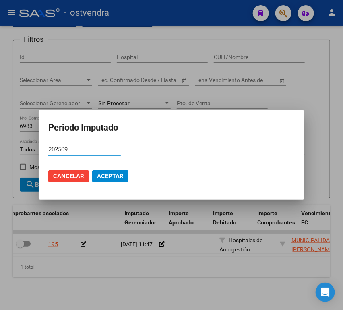
click at [109, 170] on mat-dialog-actions "Cancelar Aceptar" at bounding box center [171, 176] width 246 height 27
click at [109, 176] on span "Aceptar" at bounding box center [110, 176] width 27 height 7
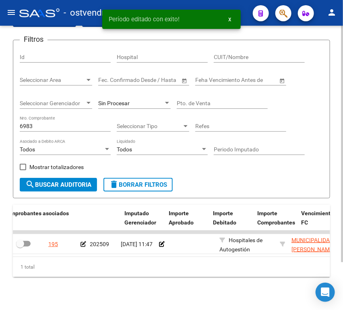
drag, startPoint x: 70, startPoint y: 116, endPoint x: 47, endPoint y: 120, distance: 23.3
click at [47, 120] on div "Filtros Id Hospital CUIT/Nombre Seleccionar Area Seleccionar Area Fecha inicio …" at bounding box center [171, 113] width 303 height 132
click at [44, 124] on input "6983" at bounding box center [65, 126] width 91 height 7
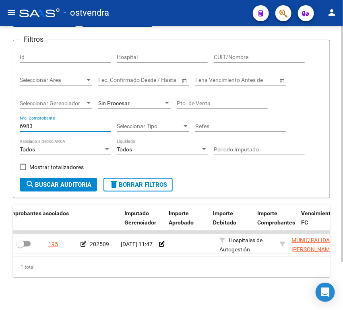
click at [44, 124] on input "6983" at bounding box center [65, 126] width 91 height 7
paste input "4112"
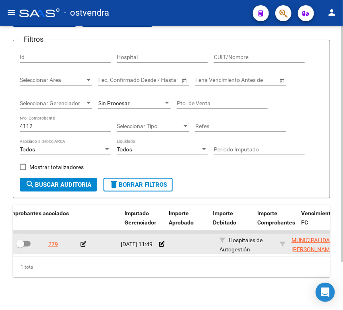
click at [82, 245] on icon at bounding box center [83, 245] width 6 height 6
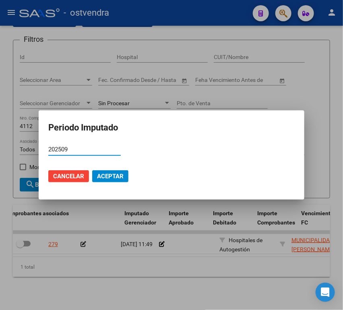
click at [100, 175] on span "Aceptar" at bounding box center [110, 176] width 27 height 7
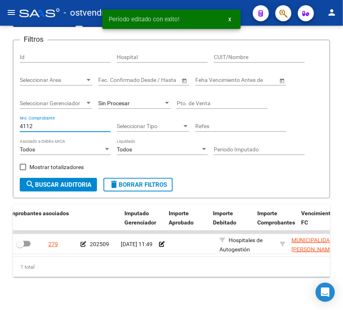
drag, startPoint x: 44, startPoint y: 124, endPoint x: -21, endPoint y: 122, distance: 64.8
click at [0, 122] on html "menu - ostvendra person Firma Express Inicio Instructivos Contacto OS Reportes …" at bounding box center [171, 155] width 343 height 310
paste input "3831"
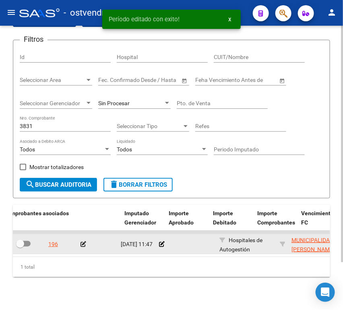
click at [86, 246] on icon at bounding box center [83, 245] width 6 height 6
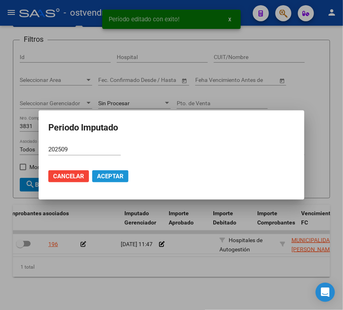
click at [111, 173] on span "Aceptar" at bounding box center [110, 176] width 27 height 7
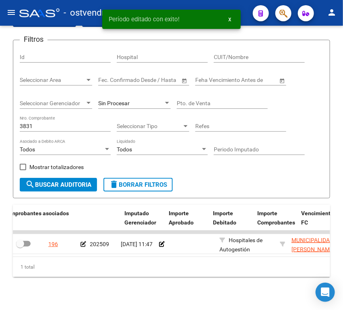
drag, startPoint x: 51, startPoint y: 120, endPoint x: -12, endPoint y: 122, distance: 63.2
click at [0, 122] on html "menu - ostvendra person Firma Express Inicio Instructivos Contacto OS Reportes …" at bounding box center [171, 155] width 343 height 310
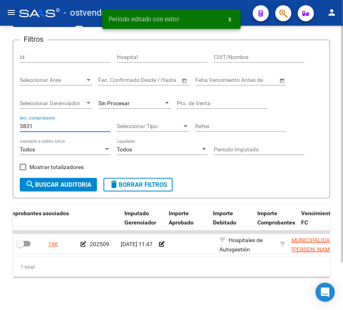
click at [20, 127] on input "3831" at bounding box center [65, 126] width 91 height 7
paste input "786"
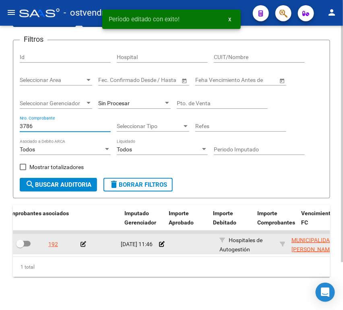
click at [80, 245] on icon at bounding box center [83, 245] width 6 height 6
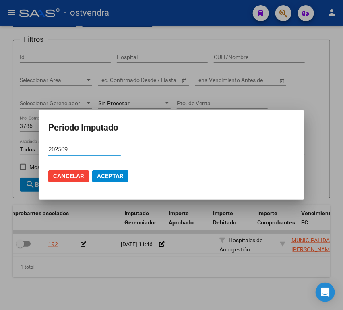
click at [103, 173] on span "Aceptar" at bounding box center [110, 176] width 27 height 7
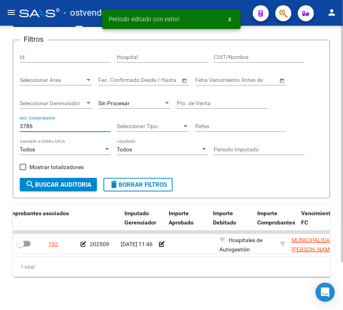
drag, startPoint x: 49, startPoint y: 128, endPoint x: 29, endPoint y: 125, distance: 20.7
click at [29, 125] on input "3786" at bounding box center [65, 126] width 91 height 7
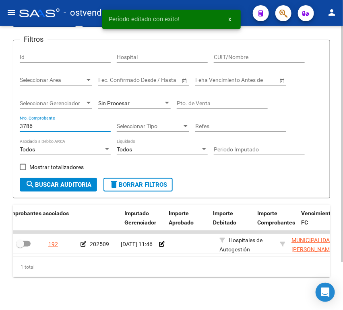
paste input "17240"
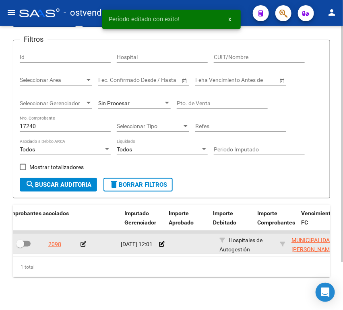
click at [83, 244] on icon at bounding box center [83, 245] width 6 height 6
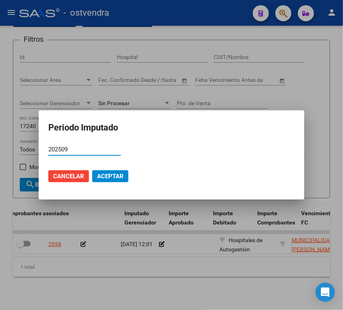
click at [107, 181] on button "Aceptar" at bounding box center [110, 177] width 36 height 12
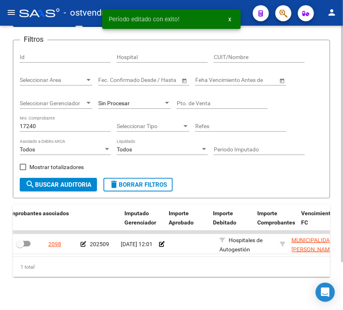
click at [27, 121] on div "17240 Nro. Comprobante" at bounding box center [65, 124] width 91 height 16
click at [27, 124] on input "17240" at bounding box center [65, 126] width 91 height 7
paste input "301"
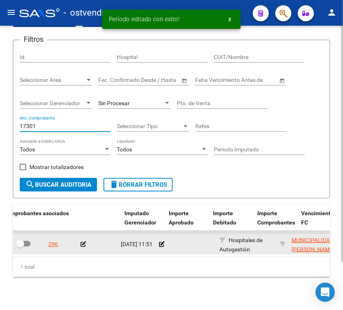
click at [76, 247] on datatable-body-cell "296" at bounding box center [61, 244] width 32 height 20
click at [80, 247] on datatable-body-cell at bounding box center [97, 244] width 40 height 20
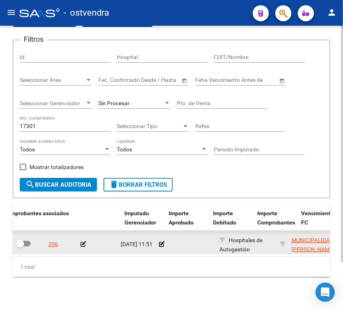
click at [84, 247] on icon at bounding box center [83, 245] width 6 height 6
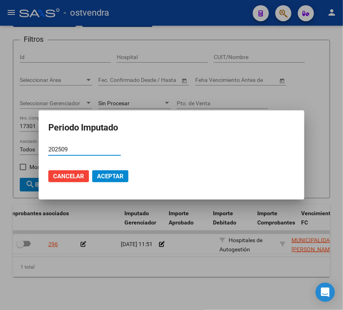
click at [96, 175] on button "Aceptar" at bounding box center [110, 177] width 36 height 12
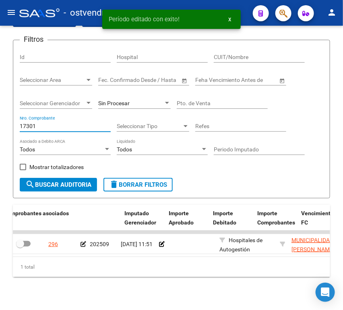
drag, startPoint x: 53, startPoint y: 125, endPoint x: -36, endPoint y: 124, distance: 88.9
click at [0, 124] on html "menu - ostvendra person Firma Express Inicio Instructivos Contacto OS Reportes …" at bounding box center [171, 155] width 343 height 310
paste input "5323"
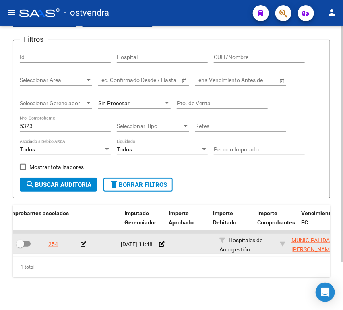
click at [85, 246] on icon at bounding box center [83, 245] width 6 height 6
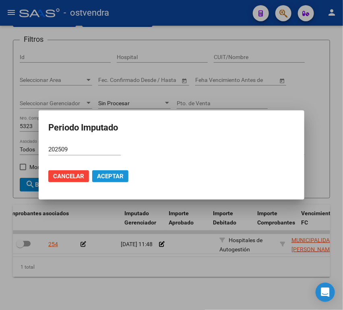
click at [106, 175] on span "Aceptar" at bounding box center [110, 176] width 27 height 7
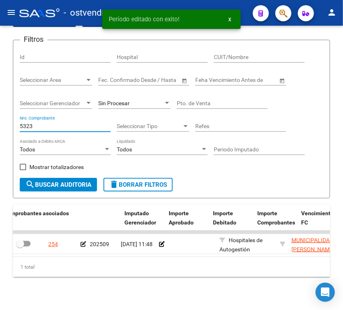
drag, startPoint x: 41, startPoint y: 127, endPoint x: -18, endPoint y: 126, distance: 59.5
click at [0, 126] on html "menu - ostvendra person Firma Express Inicio Instructivos Contacto OS Reportes …" at bounding box center [171, 155] width 343 height 310
paste input "7100"
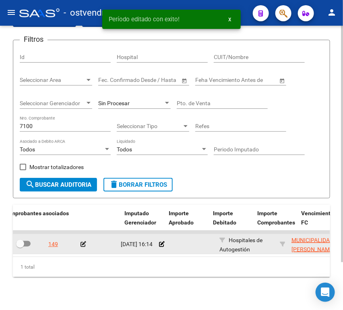
click at [84, 249] on div at bounding box center [97, 244] width 34 height 9
click at [84, 245] on icon at bounding box center [83, 245] width 6 height 6
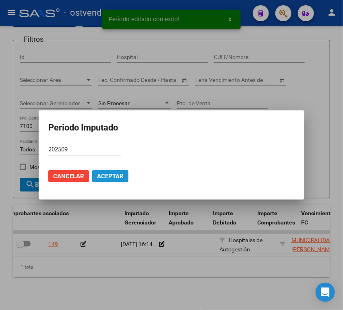
click at [103, 174] on span "Aceptar" at bounding box center [110, 176] width 27 height 7
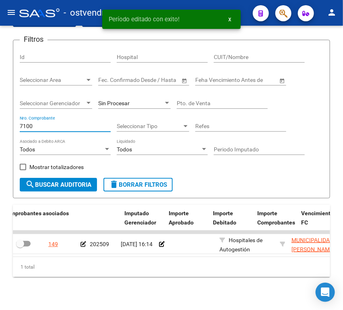
drag, startPoint x: 43, startPoint y: 127, endPoint x: -1, endPoint y: 126, distance: 43.8
click at [0, 126] on html "menu - ostvendra person Firma Express Inicio Instructivos Contacto OS Reportes …" at bounding box center [171, 155] width 343 height 310
paste input "4218"
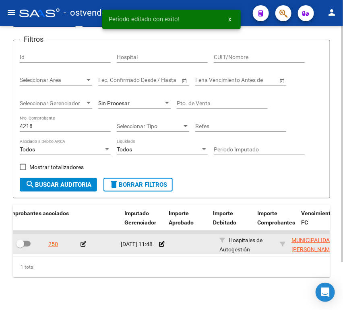
click at [82, 244] on icon at bounding box center [83, 245] width 6 height 6
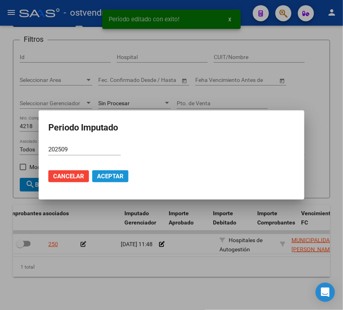
click at [105, 175] on span "Aceptar" at bounding box center [110, 176] width 27 height 7
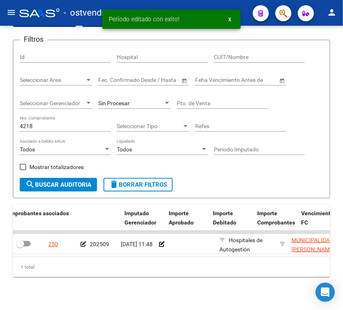
drag, startPoint x: 58, startPoint y: 122, endPoint x: -2, endPoint y: 125, distance: 59.2
click at [0, 125] on html "menu - ostvendra person Firma Express Inicio Instructivos Contacto OS Reportes …" at bounding box center [171, 155] width 343 height 310
click at [17, 125] on form "Filtros Id Hospital CUIT/Nombre Seleccionar Area Seleccionar Area Fecha inicio …" at bounding box center [171, 119] width 317 height 159
click at [21, 125] on input "4218" at bounding box center [65, 126] width 91 height 7
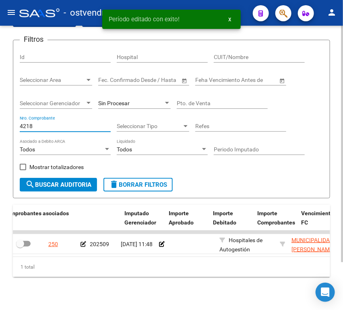
click at [21, 125] on input "4218" at bounding box center [65, 126] width 91 height 7
paste input "3896"
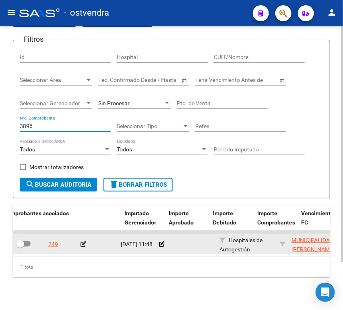
click at [82, 244] on icon at bounding box center [83, 245] width 6 height 6
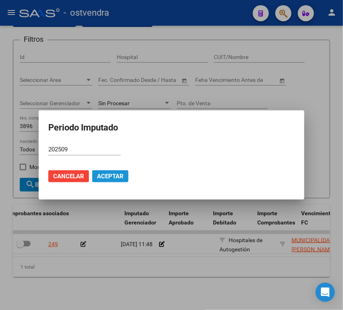
click at [101, 177] on span "Aceptar" at bounding box center [110, 176] width 27 height 7
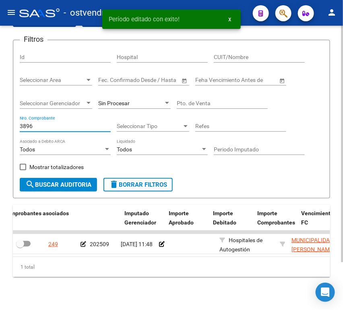
drag, startPoint x: 46, startPoint y: 127, endPoint x: 0, endPoint y: 127, distance: 45.9
click at [0, 127] on div "TESORERIA -> Auditorías Confirmadas cloud_download Exportar CSV Descarga Masiva…" at bounding box center [171, 148] width 343 height 335
paste input "58"
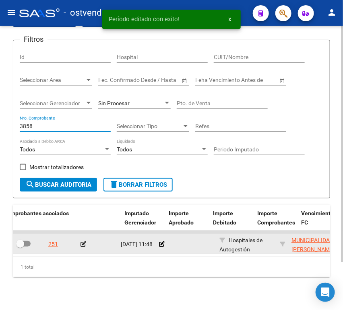
click at [86, 246] on icon at bounding box center [83, 245] width 6 height 6
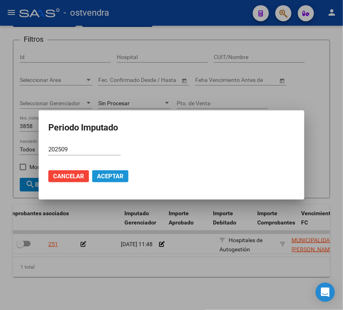
click at [110, 176] on span "Aceptar" at bounding box center [110, 176] width 27 height 7
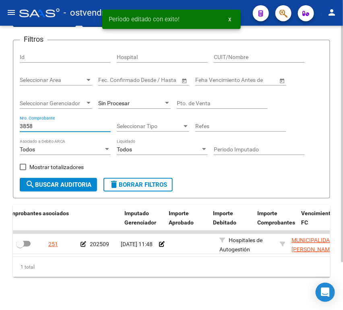
drag, startPoint x: 33, startPoint y: 126, endPoint x: 4, endPoint y: 130, distance: 29.6
click at [4, 130] on div "TESORERIA -> Auditorías Confirmadas cloud_download Exportar CSV Descarga Masiva…" at bounding box center [171, 148] width 343 height 335
paste input "1750"
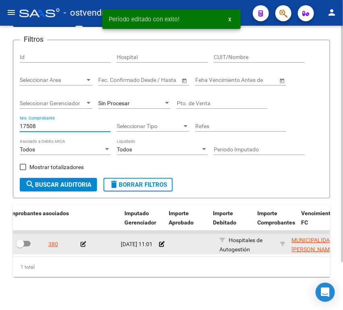
click at [80, 246] on icon at bounding box center [83, 245] width 6 height 6
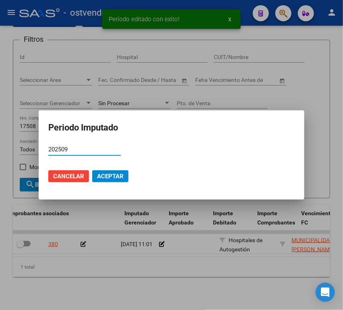
click at [101, 178] on span "Aceptar" at bounding box center [110, 176] width 27 height 7
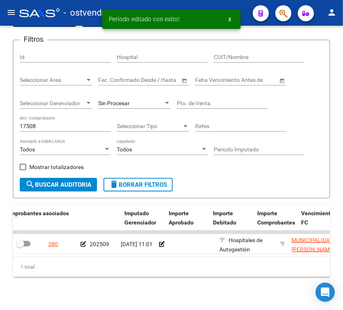
drag, startPoint x: 49, startPoint y: 121, endPoint x: -42, endPoint y: 121, distance: 91.3
click at [0, 121] on html "menu - ostvendra person Firma Express Inicio Instructivos Contacto OS Reportes …" at bounding box center [171, 155] width 343 height 310
click at [3, 128] on div "TESORERIA -> Auditorías Confirmadas cloud_download Exportar CSV Descarga Masiva…" at bounding box center [171, 148] width 343 height 335
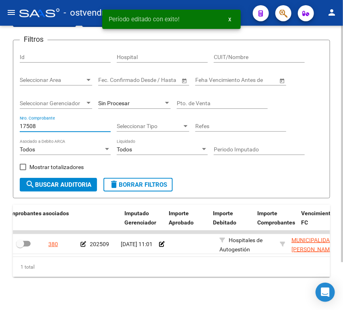
click at [23, 125] on input "17508" at bounding box center [65, 126] width 91 height 7
paste input "13"
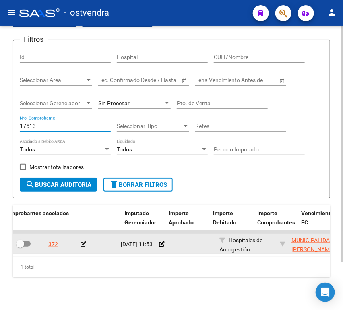
click at [82, 247] on icon at bounding box center [83, 245] width 6 height 6
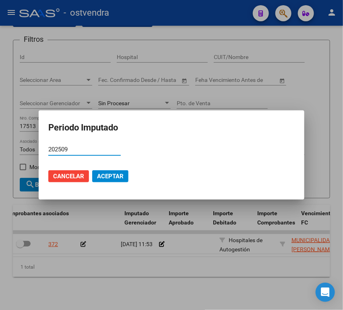
click at [108, 179] on span "Aceptar" at bounding box center [110, 176] width 27 height 7
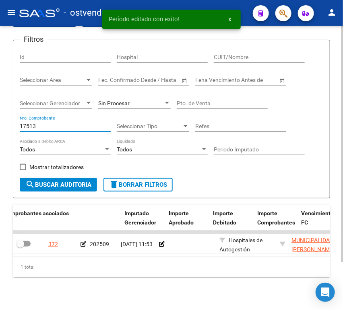
drag, startPoint x: 38, startPoint y: 128, endPoint x: 0, endPoint y: 127, distance: 38.2
click at [0, 127] on div "TESORERIA -> Auditorías Confirmadas cloud_download Exportar CSV Descarga Masiva…" at bounding box center [171, 148] width 343 height 335
paste input "740"
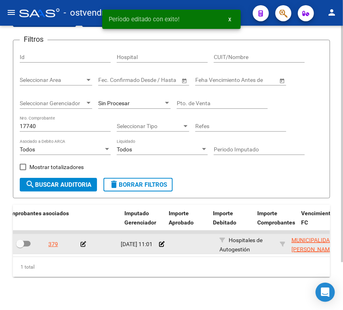
click at [85, 243] on icon at bounding box center [83, 245] width 6 height 6
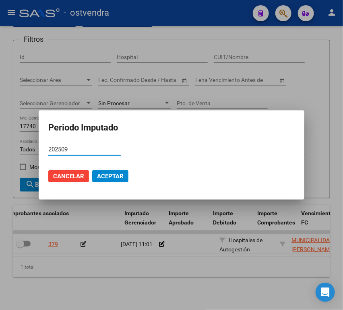
click at [111, 177] on span "Aceptar" at bounding box center [110, 176] width 27 height 7
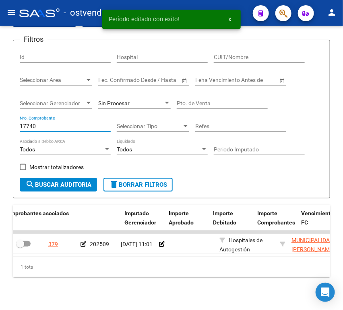
drag, startPoint x: 53, startPoint y: 125, endPoint x: -7, endPoint y: 125, distance: 60.7
click at [0, 125] on html "menu - ostvendra person Firma Express Inicio Instructivos Contacto OS Reportes …" at bounding box center [171, 155] width 343 height 310
paste input "5427"
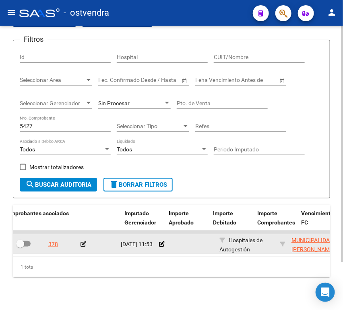
click at [82, 242] on icon at bounding box center [83, 245] width 6 height 6
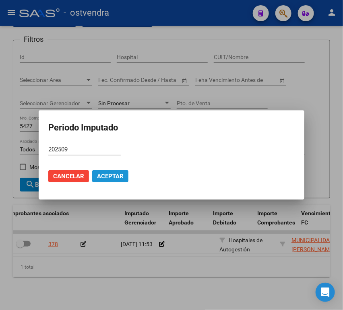
click at [95, 184] on mat-dialog-actions "Cancelar Aceptar" at bounding box center [171, 176] width 246 height 27
click at [100, 178] on span "Aceptar" at bounding box center [110, 176] width 27 height 7
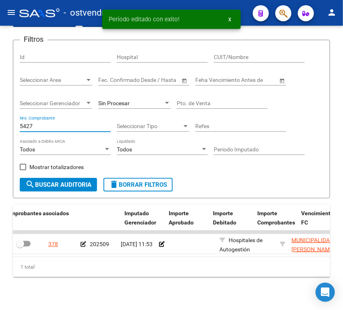
drag, startPoint x: 43, startPoint y: 128, endPoint x: -14, endPoint y: 131, distance: 57.2
click at [0, 131] on html "menu - ostvendra person Firma Express Inicio Instructivos Contacto OS Reportes …" at bounding box center [171, 155] width 343 height 310
paste input "7223"
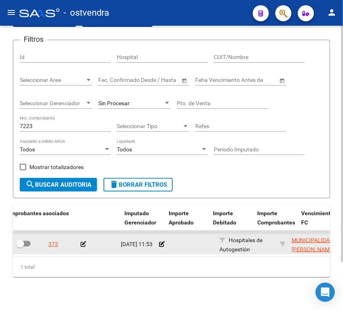
click at [80, 243] on icon at bounding box center [83, 245] width 6 height 6
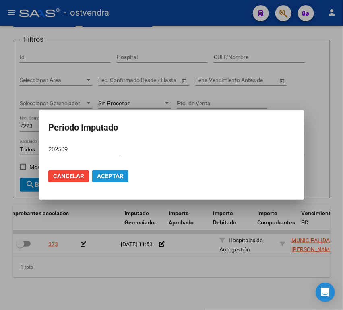
click at [103, 179] on span "Aceptar" at bounding box center [110, 176] width 27 height 7
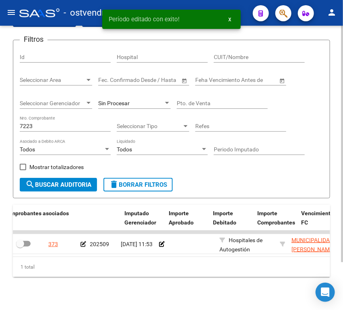
click at [73, 130] on div "7223 Nro. Comprobante" at bounding box center [65, 124] width 91 height 16
click at [73, 130] on input "7223" at bounding box center [65, 126] width 91 height 7
paste input "4347"
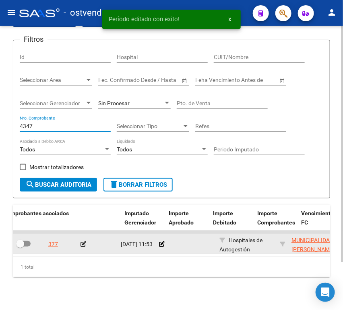
click at [86, 241] on div at bounding box center [97, 244] width 34 height 9
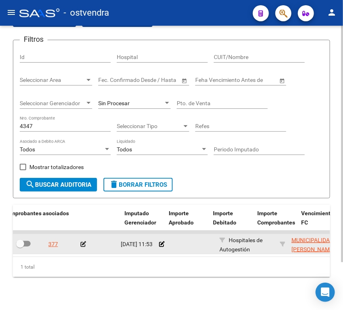
click at [85, 244] on icon at bounding box center [83, 245] width 6 height 6
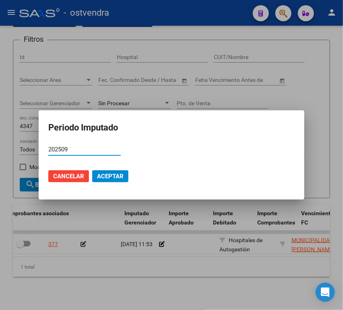
click at [125, 183] on mat-dialog-actions "Cancelar Aceptar" at bounding box center [171, 176] width 246 height 27
click at [114, 177] on span "Aceptar" at bounding box center [110, 176] width 27 height 7
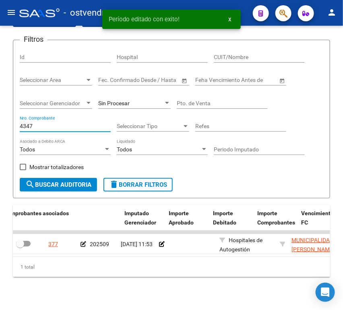
drag, startPoint x: 41, startPoint y: 128, endPoint x: -23, endPoint y: 126, distance: 64.4
click at [0, 126] on html "menu - ostvendra person Firma Express Inicio Instructivos Contacto OS Reportes …" at bounding box center [171, 155] width 343 height 310
paste input "3972"
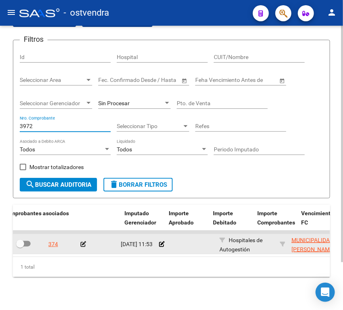
click at [82, 242] on icon at bounding box center [83, 245] width 6 height 6
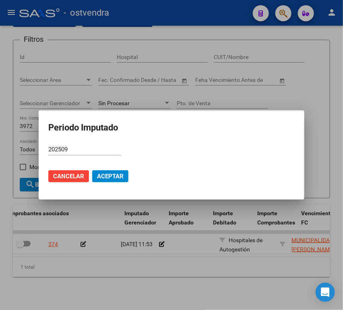
click at [101, 169] on mat-dialog-actions "Cancelar Aceptar" at bounding box center [171, 176] width 246 height 27
click at [102, 172] on button "Aceptar" at bounding box center [110, 177] width 36 height 12
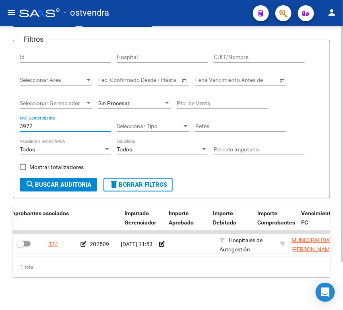
drag, startPoint x: 55, startPoint y: 128, endPoint x: 9, endPoint y: 127, distance: 45.9
click at [9, 127] on div "TESORERIA -> Auditorías Confirmadas cloud_download Exportar CSV Descarga Masiva…" at bounding box center [171, 148] width 343 height 335
click at [39, 128] on input "3972" at bounding box center [65, 126] width 91 height 7
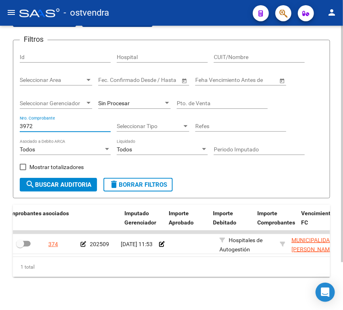
paste input "17918"
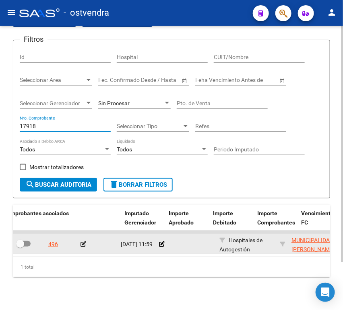
click at [84, 247] on icon at bounding box center [83, 245] width 6 height 6
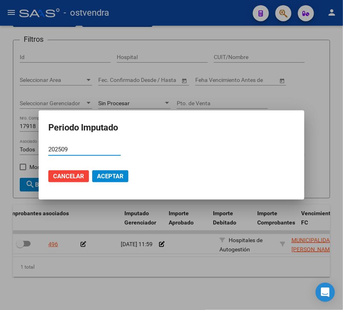
click at [121, 171] on button "Aceptar" at bounding box center [110, 177] width 36 height 12
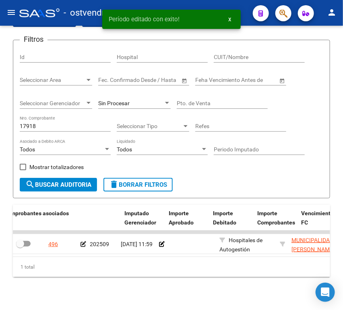
scroll to position [0, 0]
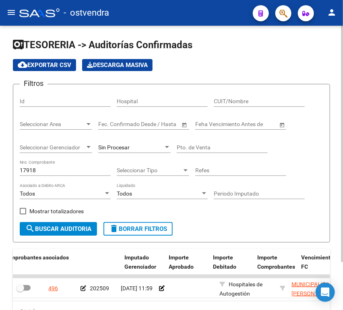
drag, startPoint x: 42, startPoint y: 167, endPoint x: 20, endPoint y: 172, distance: 22.7
click at [20, 172] on div "17918 Nro. Comprobante" at bounding box center [65, 168] width 91 height 16
click at [23, 170] on input "17918" at bounding box center [65, 170] width 91 height 7
paste input "8043"
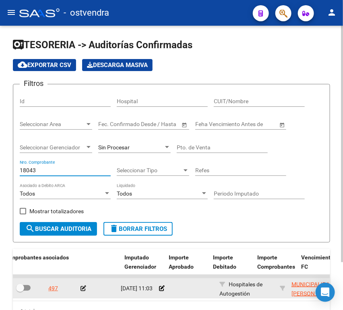
click at [82, 288] on icon at bounding box center [83, 289] width 6 height 6
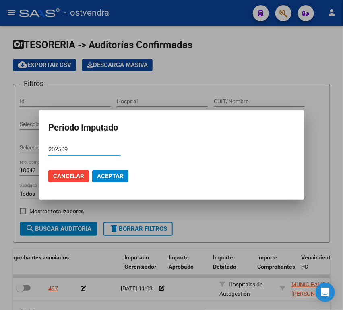
click at [119, 183] on mat-dialog-actions "Cancelar Aceptar" at bounding box center [171, 176] width 246 height 27
click at [100, 173] on span "Aceptar" at bounding box center [110, 176] width 27 height 7
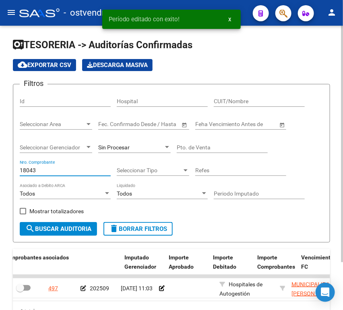
drag, startPoint x: 43, startPoint y: 170, endPoint x: 12, endPoint y: 171, distance: 30.6
click at [12, 171] on div "TESORERIA -> Auditorías Confirmadas cloud_download Exportar CSV Descarga Masiva…" at bounding box center [171, 193] width 343 height 335
paste input "5541"
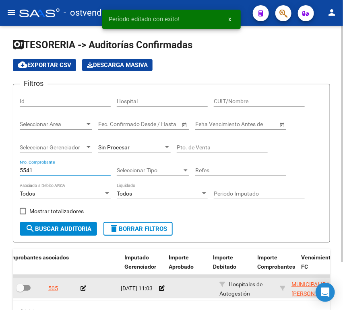
click at [84, 286] on icon at bounding box center [83, 289] width 6 height 6
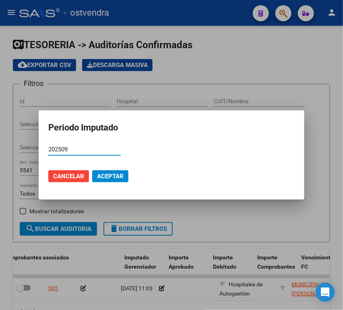
click at [115, 183] on mat-dialog-actions "Cancelar Aceptar" at bounding box center [171, 176] width 246 height 27
click at [114, 176] on span "Aceptar" at bounding box center [110, 176] width 27 height 7
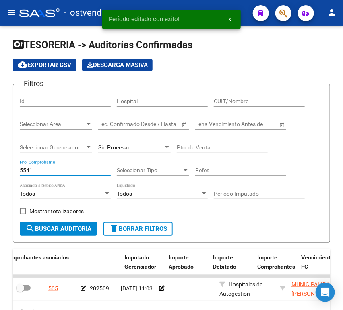
drag, startPoint x: 45, startPoint y: 169, endPoint x: -33, endPoint y: 169, distance: 78.4
click at [0, 169] on html "menu - ostvendra person Firma Express Inicio Instructivos Contacto OS Reportes …" at bounding box center [171, 155] width 343 height 310
paste input "7314"
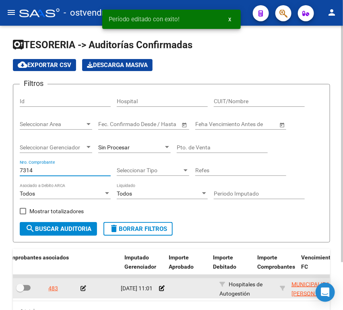
click at [84, 291] on icon at bounding box center [83, 289] width 6 height 6
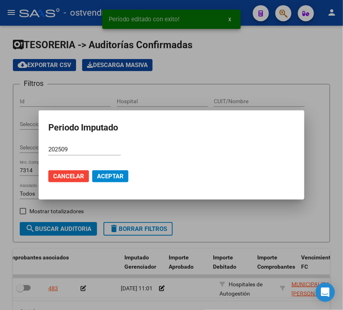
click at [108, 185] on mat-dialog-actions "Cancelar Aceptar" at bounding box center [171, 176] width 246 height 27
click at [109, 177] on span "Aceptar" at bounding box center [110, 176] width 27 height 7
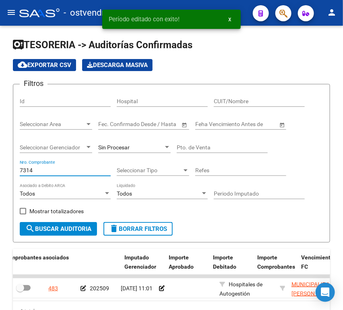
drag, startPoint x: 48, startPoint y: 170, endPoint x: -45, endPoint y: 173, distance: 93.8
click at [0, 173] on html "menu - ostvendra person Firma Express Inicio Instructivos Contacto OS Reportes …" at bounding box center [171, 155] width 343 height 310
paste input "4450"
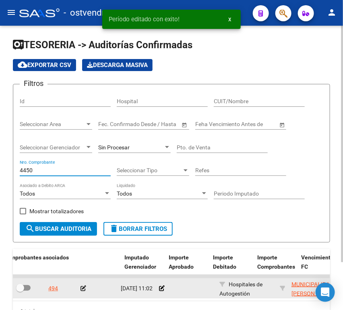
click at [80, 290] on datatable-body-cell at bounding box center [97, 289] width 40 height 20
click at [82, 289] on icon at bounding box center [83, 289] width 6 height 6
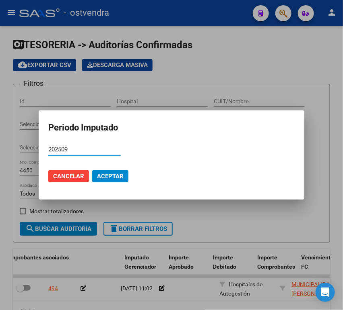
click at [109, 179] on span "Aceptar" at bounding box center [110, 176] width 27 height 7
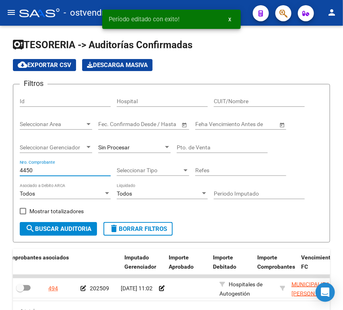
drag, startPoint x: 42, startPoint y: 173, endPoint x: -22, endPoint y: 173, distance: 64.4
click at [0, 173] on html "menu - ostvendra person Firma Express Inicio Instructivos Contacto OS Reportes …" at bounding box center [171, 155] width 343 height 310
paste input "07"
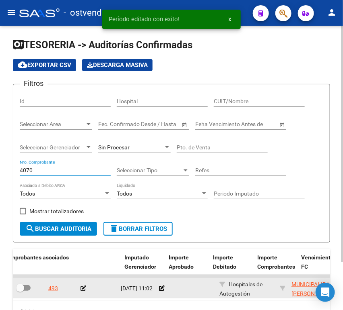
click at [84, 292] on app-auditoria-edit-perido at bounding box center [83, 289] width 6 height 6
click at [81, 289] on icon at bounding box center [83, 289] width 6 height 6
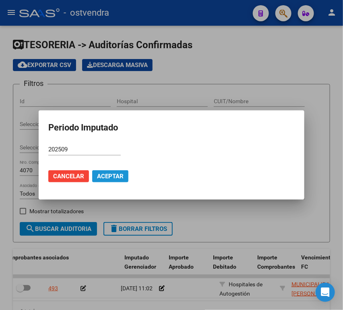
click at [112, 173] on span "Aceptar" at bounding box center [110, 176] width 27 height 7
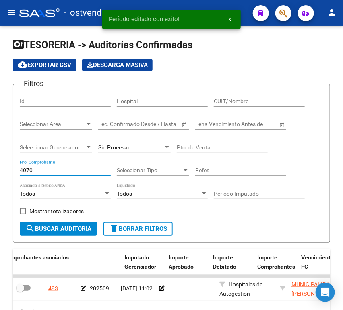
drag, startPoint x: 36, startPoint y: 168, endPoint x: -34, endPoint y: 166, distance: 70.4
click at [0, 166] on html "menu - ostvendra person Firma Express Inicio Instructivos Contacto OS Reportes …" at bounding box center [171, 155] width 343 height 310
paste input "1"
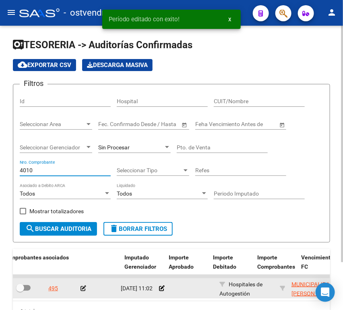
click at [82, 292] on icon at bounding box center [83, 289] width 6 height 6
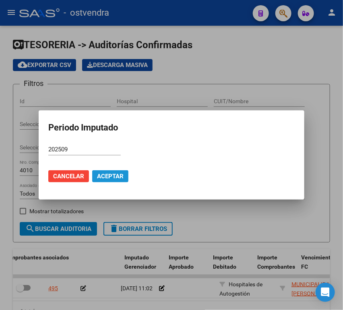
click at [108, 178] on span "Aceptar" at bounding box center [110, 176] width 27 height 7
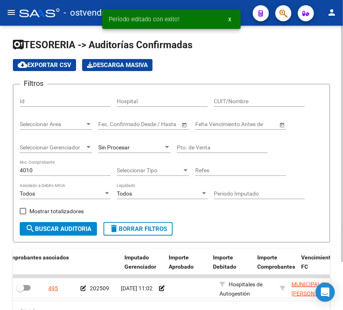
drag, startPoint x: 42, startPoint y: 166, endPoint x: 35, endPoint y: 167, distance: 7.3
click at [35, 167] on div "4010 Nro. Comprobante" at bounding box center [65, 168] width 91 height 16
drag, startPoint x: 34, startPoint y: 167, endPoint x: -29, endPoint y: 170, distance: 63.6
click at [0, 170] on html "menu - ostvendra person Firma Express Inicio Instructivos Contacto OS Reportes …" at bounding box center [171, 155] width 343 height 310
paste input "225"
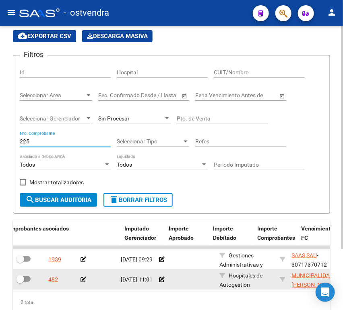
scroll to position [45, 0]
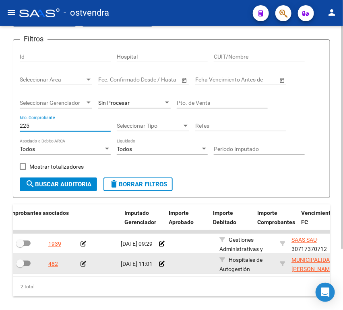
type input "225"
click at [84, 265] on icon at bounding box center [83, 264] width 6 height 6
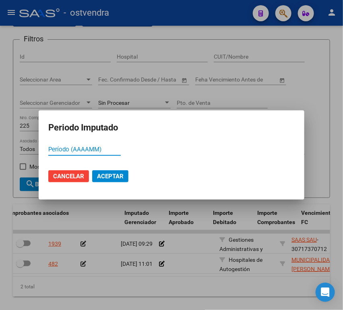
paste input "225"
drag, startPoint x: -9, startPoint y: 149, endPoint x: -19, endPoint y: 149, distance: 9.7
click at [0, 149] on html "menu - ostvendra person Firma Express Inicio Instructivos Contacto OS Reportes …" at bounding box center [171, 155] width 343 height 310
type input "202509"
click at [107, 183] on mat-dialog-actions "Cancelar Aceptar" at bounding box center [171, 176] width 246 height 27
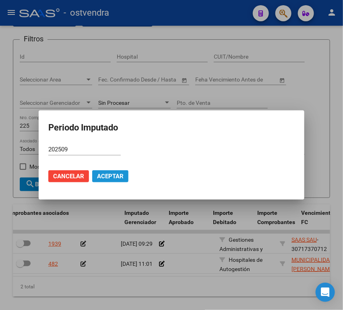
click at [107, 177] on span "Aceptar" at bounding box center [110, 176] width 27 height 7
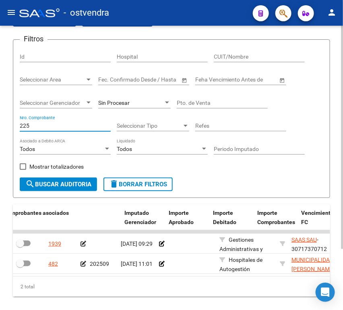
drag, startPoint x: 29, startPoint y: 128, endPoint x: 2, endPoint y: 127, distance: 27.0
click at [2, 127] on div "TESORERIA -> Auditorías Confirmadas cloud_download Exportar CSV Descarga Masiva…" at bounding box center [171, 158] width 343 height 355
paste input "18231"
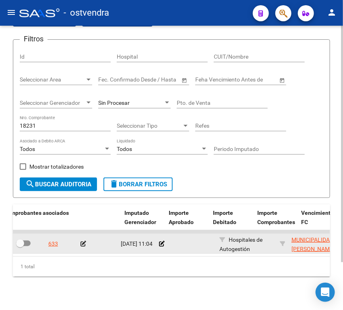
click at [86, 244] on div at bounding box center [97, 244] width 34 height 9
click at [83, 243] on icon at bounding box center [83, 244] width 6 height 6
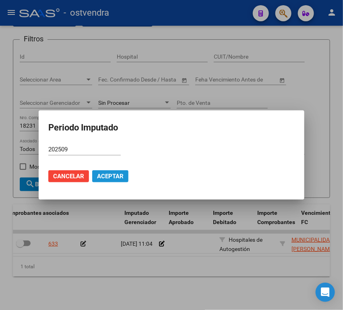
click at [105, 175] on span "Aceptar" at bounding box center [110, 176] width 27 height 7
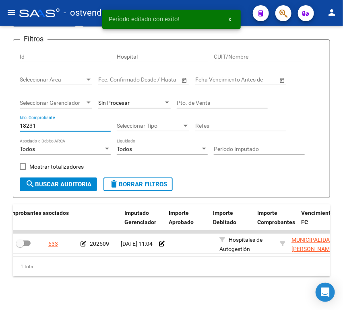
drag, startPoint x: 22, startPoint y: 129, endPoint x: -21, endPoint y: 127, distance: 42.7
click at [0, 127] on html "menu - ostvendra person Firma Express Inicio Instructivos Contacto OS Reportes …" at bounding box center [171, 155] width 343 height 310
paste input "64"
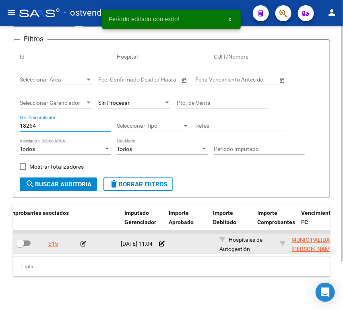
click at [82, 243] on icon at bounding box center [83, 244] width 6 height 6
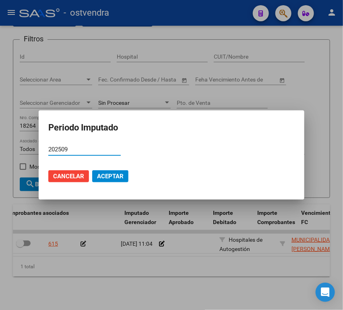
click at [105, 171] on button "Aceptar" at bounding box center [110, 177] width 36 height 12
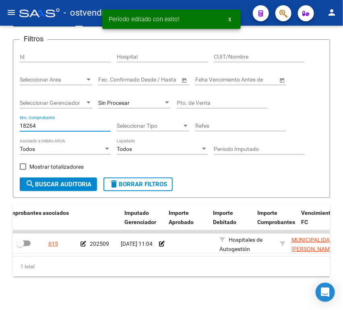
drag, startPoint x: 3, startPoint y: 125, endPoint x: -6, endPoint y: 125, distance: 9.7
click at [0, 125] on html "menu - ostvendra person Firma Express Inicio Instructivos Contacto OS Reportes …" at bounding box center [171, 155] width 343 height 310
paste input "93"
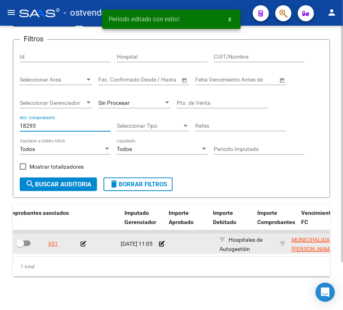
click at [84, 244] on icon at bounding box center [83, 244] width 6 height 6
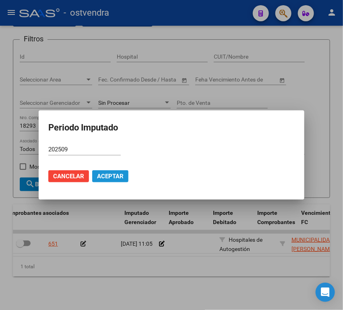
click at [109, 175] on span "Aceptar" at bounding box center [110, 176] width 27 height 7
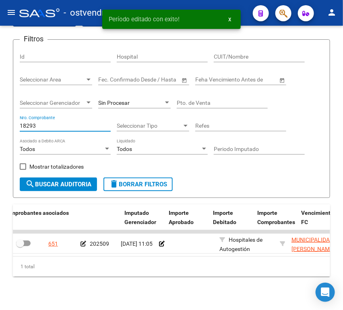
drag, startPoint x: 41, startPoint y: 128, endPoint x: -16, endPoint y: 125, distance: 57.2
click at [0, 125] on html "menu - ostvendra person Firma Express Inicio Instructivos Contacto OS Reportes …" at bounding box center [171, 155] width 343 height 310
paste input "5675"
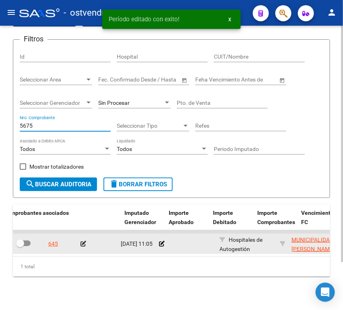
click at [80, 246] on icon at bounding box center [83, 244] width 6 height 6
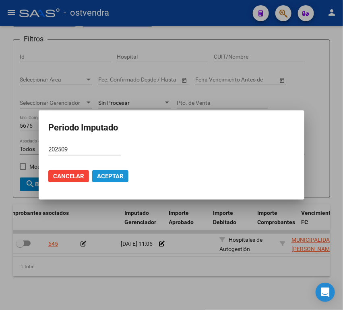
click at [104, 176] on span "Aceptar" at bounding box center [110, 176] width 27 height 7
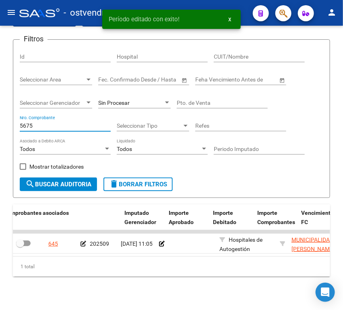
drag, startPoint x: 43, startPoint y: 125, endPoint x: -19, endPoint y: 126, distance: 61.5
click at [0, 126] on html "menu - ostvendra person Firma Express Inicio Instructivos Contacto OS Reportes …" at bounding box center [171, 155] width 343 height 310
paste input "7440"
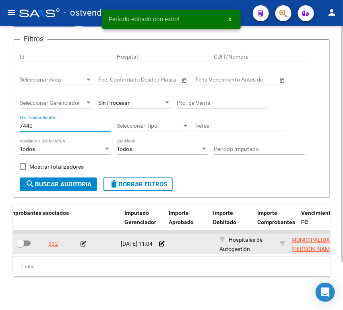
click at [84, 244] on icon at bounding box center [83, 244] width 6 height 6
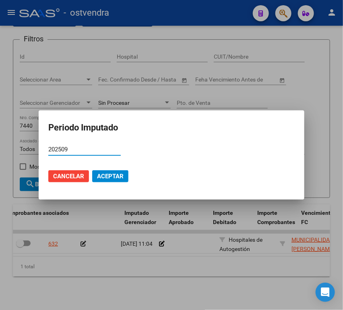
click at [109, 177] on span "Aceptar" at bounding box center [110, 176] width 27 height 7
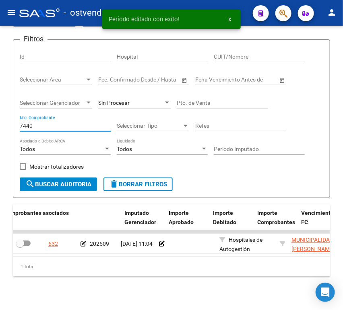
drag, startPoint x: 41, startPoint y: 124, endPoint x: -6, endPoint y: 125, distance: 47.5
click at [0, 125] on html "menu - ostvendra person Firma Express Inicio Instructivos Contacto OS Reportes …" at bounding box center [171, 155] width 343 height 310
paste input "4575"
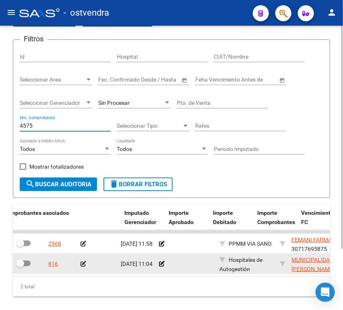
type input "4575"
click at [84, 265] on icon at bounding box center [83, 264] width 6 height 6
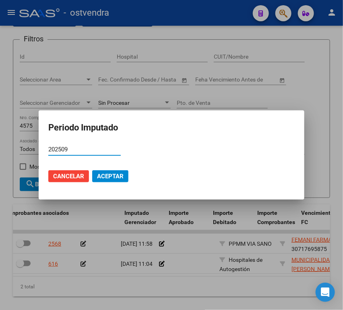
type input "202509"
click at [110, 175] on span "Aceptar" at bounding box center [110, 176] width 27 height 7
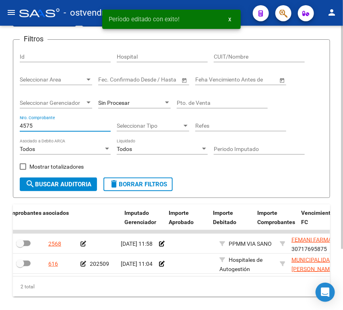
drag, startPoint x: 35, startPoint y: 127, endPoint x: 9, endPoint y: 129, distance: 25.8
click at [9, 129] on div "TESORERIA -> Auditorías Confirmadas cloud_download Exportar CSV Descarga Masiva…" at bounding box center [171, 158] width 343 height 355
paste input "173"
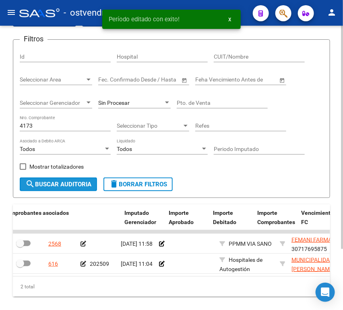
click at [34, 178] on button "search Buscar Auditoria" at bounding box center [58, 185] width 77 height 14
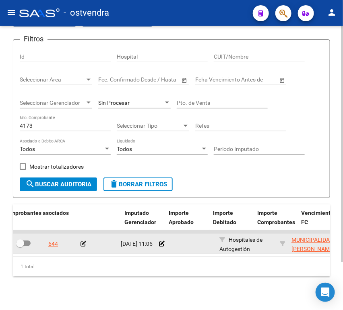
click at [82, 245] on icon at bounding box center [83, 244] width 6 height 6
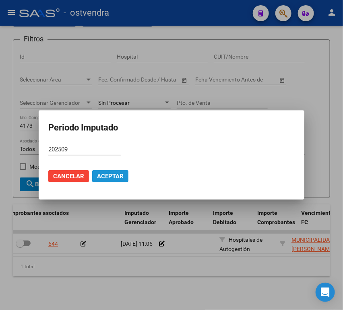
click at [110, 181] on button "Aceptar" at bounding box center [110, 177] width 36 height 12
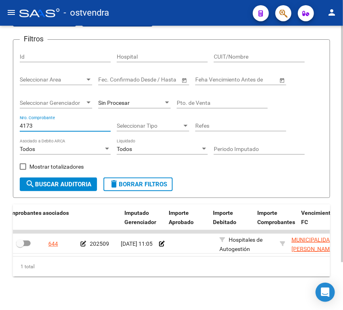
drag, startPoint x: 32, startPoint y: 125, endPoint x: 8, endPoint y: 123, distance: 24.3
click at [8, 123] on div "TESORERIA -> Auditorías Confirmadas cloud_download Exportar CSV Descarga Masiva…" at bounding box center [171, 148] width 343 height 335
paste input "2824"
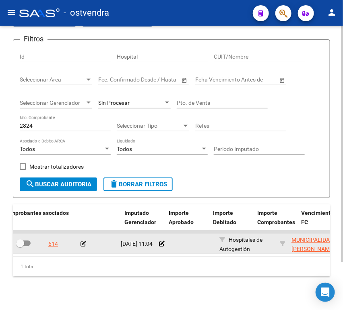
click at [87, 243] on div at bounding box center [97, 244] width 34 height 9
click at [83, 242] on icon at bounding box center [83, 244] width 6 height 6
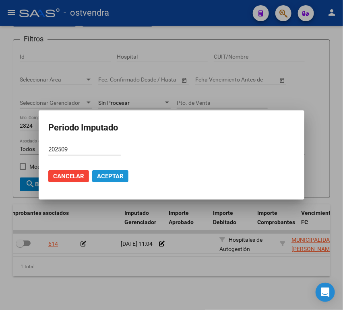
click at [104, 171] on button "Aceptar" at bounding box center [110, 177] width 36 height 12
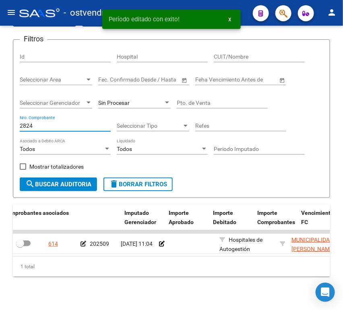
drag, startPoint x: 39, startPoint y: 128, endPoint x: -2, endPoint y: 128, distance: 41.4
click at [0, 128] on html "menu - ostvendra person Firma Express Inicio Instructivos Contacto OS Reportes …" at bounding box center [171, 155] width 343 height 310
paste input "4078"
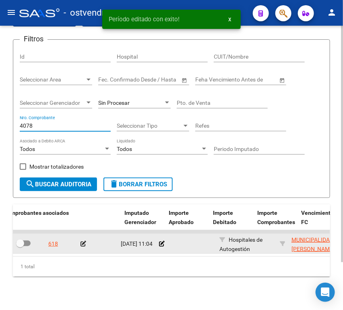
click at [83, 242] on icon at bounding box center [83, 244] width 6 height 6
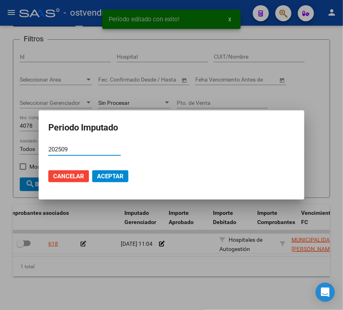
click at [100, 173] on span "Aceptar" at bounding box center [110, 176] width 27 height 7
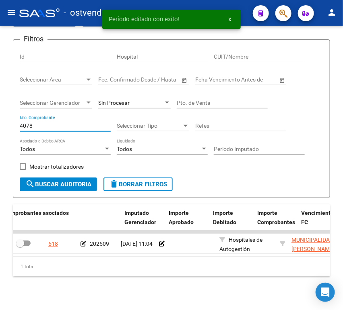
drag, startPoint x: 39, startPoint y: 126, endPoint x: -25, endPoint y: 125, distance: 63.2
click at [0, 125] on html "menu - ostvendra person Firma Express Inicio Instructivos Contacto OS Reportes …" at bounding box center [171, 155] width 343 height 310
paste input "18610"
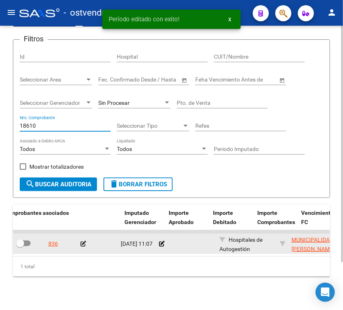
click at [83, 244] on icon at bounding box center [83, 244] width 6 height 6
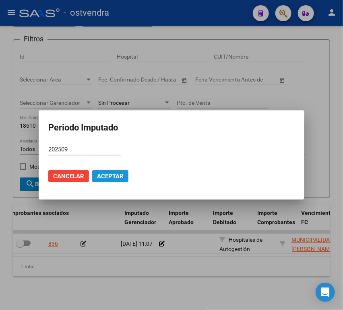
click at [109, 179] on span "Aceptar" at bounding box center [110, 176] width 27 height 7
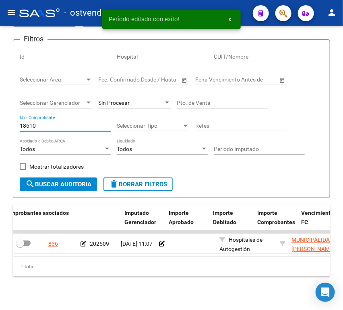
drag, startPoint x: 39, startPoint y: 126, endPoint x: -12, endPoint y: 125, distance: 51.1
click at [0, 125] on html "menu - ostvendra person Firma Express Inicio Instructivos Contacto OS Reportes …" at bounding box center [171, 155] width 343 height 310
paste input "819"
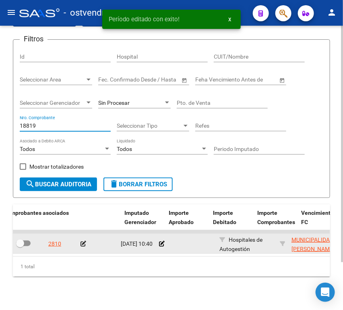
click at [75, 241] on datatable-body-cell "2810" at bounding box center [61, 244] width 32 height 20
click at [83, 244] on icon at bounding box center [83, 244] width 6 height 6
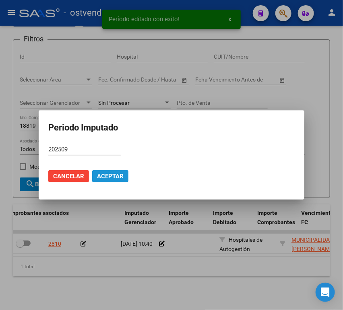
click at [103, 176] on span "Aceptar" at bounding box center [110, 176] width 27 height 7
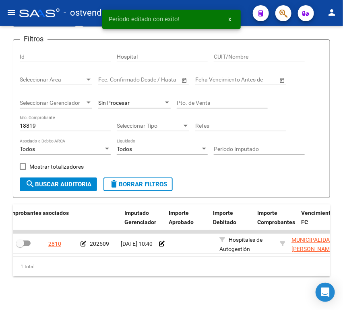
drag, startPoint x: 53, startPoint y: 123, endPoint x: -19, endPoint y: 119, distance: 71.3
click at [0, 119] on html "menu - ostvendra person Firma Express Inicio Instructivos Contacto OS Reportes …" at bounding box center [171, 155] width 343 height 310
paste input "5783"
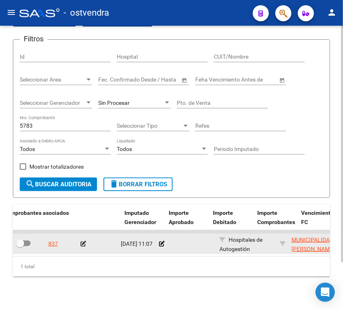
click at [86, 241] on div at bounding box center [97, 244] width 34 height 9
click at [84, 241] on app-auditoria-edit-perido at bounding box center [83, 244] width 6 height 6
click at [83, 243] on icon at bounding box center [83, 244] width 6 height 6
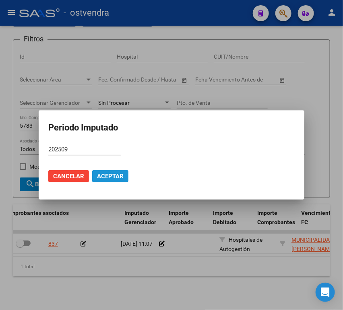
click at [109, 173] on span "Aceptar" at bounding box center [110, 176] width 27 height 7
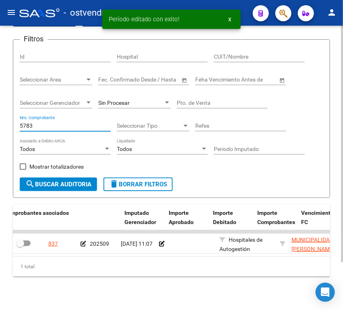
click at [40, 128] on input "5783" at bounding box center [65, 126] width 91 height 7
paste input "7558"
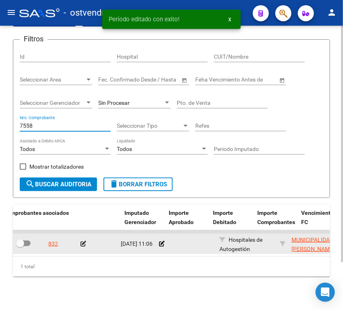
click at [84, 243] on icon at bounding box center [83, 244] width 6 height 6
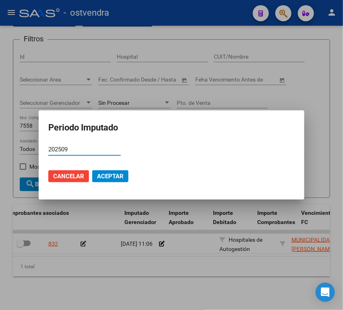
click at [94, 172] on button "Aceptar" at bounding box center [110, 177] width 36 height 12
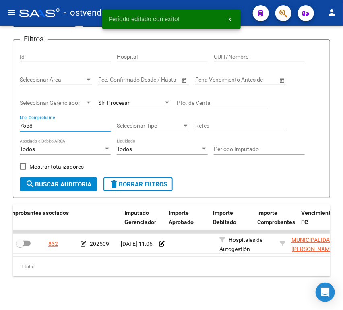
drag, startPoint x: 49, startPoint y: 129, endPoint x: -24, endPoint y: 127, distance: 72.8
click at [0, 127] on html "menu - ostvendra person Firma Express Inicio Instructivos Contacto OS Reportes …" at bounding box center [171, 155] width 343 height 310
paste input "4689"
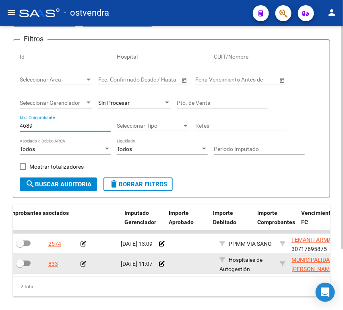
type input "4689"
click at [84, 265] on icon at bounding box center [83, 264] width 6 height 6
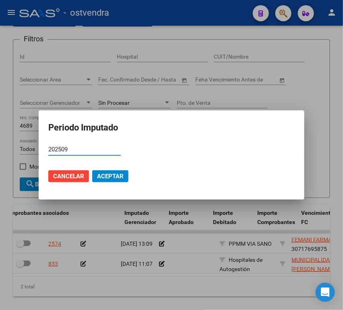
type input "202509"
click at [118, 179] on span "Aceptar" at bounding box center [110, 176] width 27 height 7
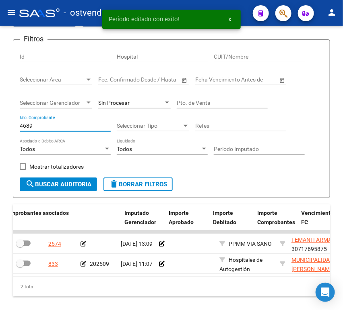
drag, startPoint x: 35, startPoint y: 124, endPoint x: -23, endPoint y: 125, distance: 57.9
click at [0, 125] on html "menu - ostvendra person Firma Express Inicio Instructivos Contacto OS Reportes …" at bounding box center [171, 155] width 343 height 310
paste input "277"
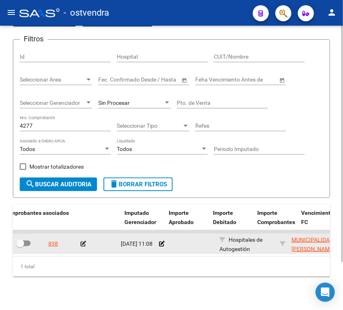
click at [84, 245] on icon at bounding box center [83, 244] width 6 height 6
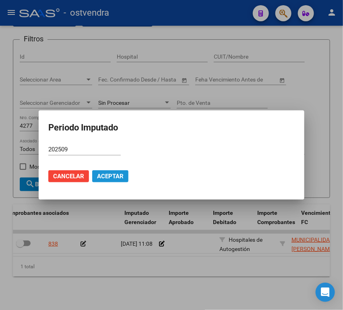
click at [116, 177] on span "Aceptar" at bounding box center [110, 176] width 27 height 7
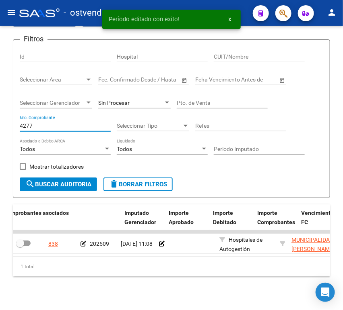
drag, startPoint x: 63, startPoint y: 123, endPoint x: -70, endPoint y: 119, distance: 132.8
click at [0, 119] on html "menu - ostvendra person Firma Express Inicio Instructivos Contacto OS Reportes …" at bounding box center [171, 155] width 343 height 310
paste input "2860"
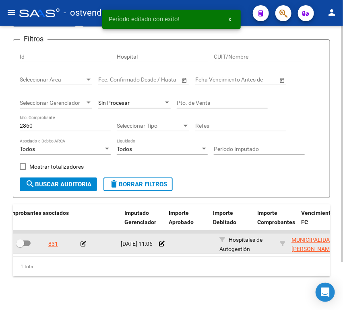
click at [80, 245] on datatable-body-cell at bounding box center [97, 244] width 40 height 20
click at [82, 245] on icon at bounding box center [83, 244] width 6 height 6
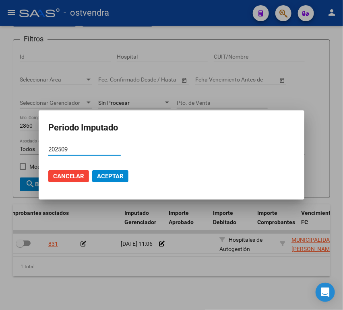
click at [119, 175] on span "Aceptar" at bounding box center [110, 176] width 27 height 7
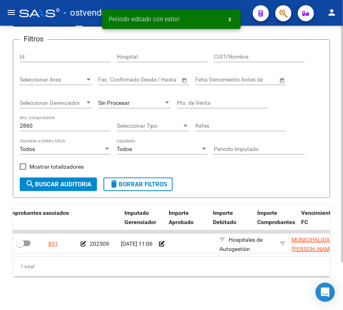
click at [41, 120] on div "2860 Nro. Comprobante" at bounding box center [65, 123] width 91 height 16
click at [44, 125] on input "2860" at bounding box center [65, 126] width 91 height 7
paste input "4136"
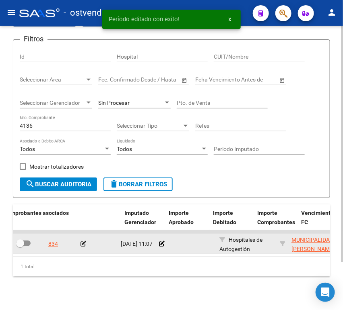
click at [83, 242] on icon at bounding box center [83, 244] width 6 height 6
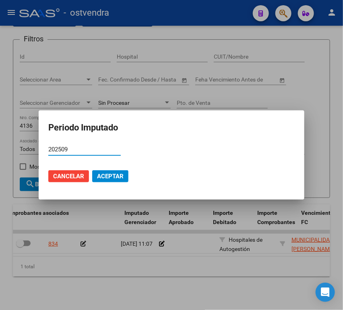
click at [105, 175] on span "Aceptar" at bounding box center [110, 176] width 27 height 7
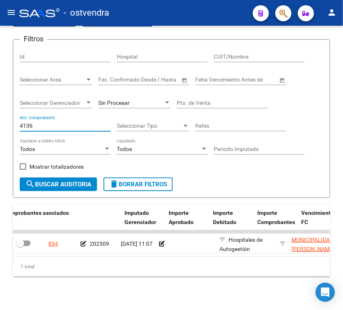
drag, startPoint x: 39, startPoint y: 125, endPoint x: -15, endPoint y: 125, distance: 54.7
click at [0, 125] on html "menu - ostvendra person Firma Express Inicio Instructivos Contacto OS Reportes …" at bounding box center [171, 155] width 343 height 310
paste input "383"
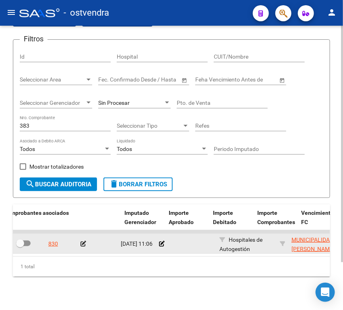
click at [82, 245] on icon at bounding box center [83, 244] width 6 height 6
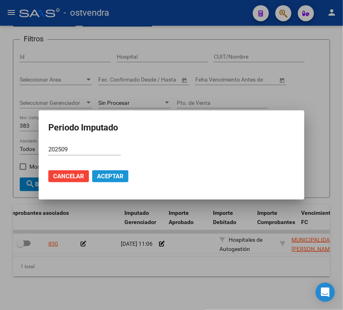
click at [100, 179] on span "Aceptar" at bounding box center [110, 176] width 27 height 7
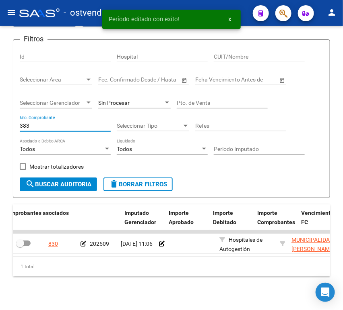
drag, startPoint x: 56, startPoint y: 127, endPoint x: -14, endPoint y: 124, distance: 69.2
click at [0, 124] on html "menu - ostvendra person Firma Express Inicio Instructivos Contacto OS Reportes …" at bounding box center [171, 155] width 343 height 310
paste input "19099"
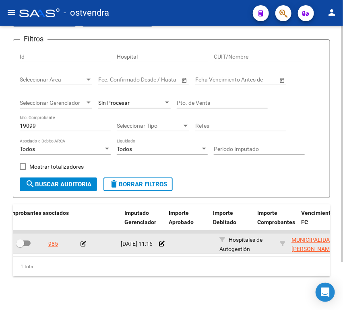
click at [85, 241] on icon at bounding box center [83, 244] width 6 height 6
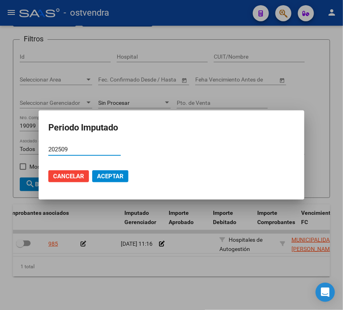
click at [113, 176] on span "Aceptar" at bounding box center [110, 176] width 27 height 7
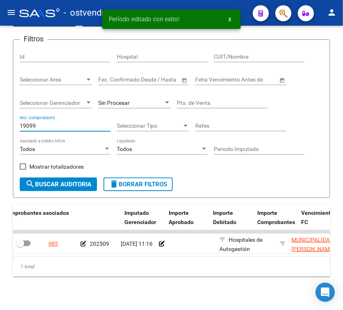
drag, startPoint x: 41, startPoint y: 129, endPoint x: -25, endPoint y: 128, distance: 65.6
click at [0, 128] on html "menu - ostvendra person Firma Express Inicio Instructivos Contacto OS Reportes …" at bounding box center [171, 155] width 343 height 310
paste input "18"
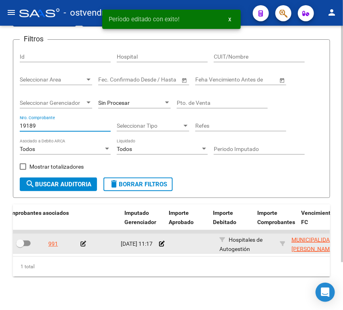
click at [80, 242] on datatable-body-cell at bounding box center [97, 244] width 40 height 20
click at [82, 243] on icon at bounding box center [83, 244] width 6 height 6
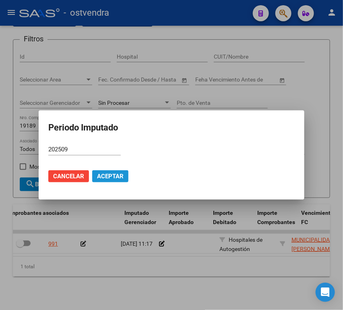
click at [105, 175] on span "Aceptar" at bounding box center [110, 176] width 27 height 7
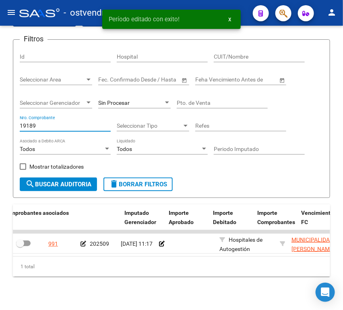
drag, startPoint x: 51, startPoint y: 124, endPoint x: -30, endPoint y: 122, distance: 81.7
click at [0, 122] on html "menu - ostvendra person Firma Express Inicio Instructivos Contacto OS Reportes …" at bounding box center [171, 155] width 343 height 310
paste input "5973"
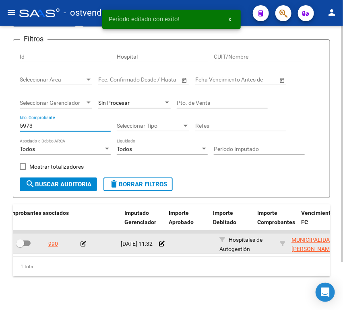
click at [85, 243] on icon at bounding box center [83, 244] width 6 height 6
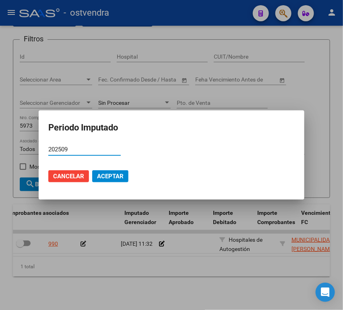
click at [109, 173] on span "Aceptar" at bounding box center [110, 176] width 27 height 7
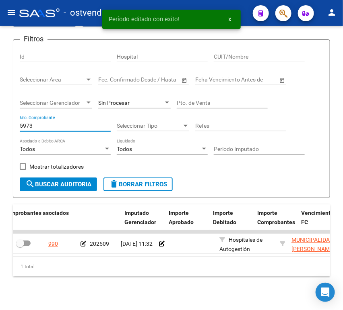
drag, startPoint x: 47, startPoint y: 126, endPoint x: -42, endPoint y: 127, distance: 89.7
click at [0, 127] on html "menu - ostvendra person Firma Express Inicio Instructivos Contacto OS Reportes …" at bounding box center [171, 155] width 343 height 310
paste input "7758"
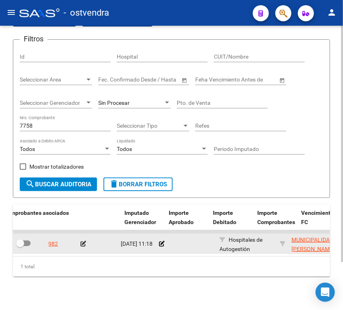
click at [80, 243] on icon at bounding box center [83, 244] width 6 height 6
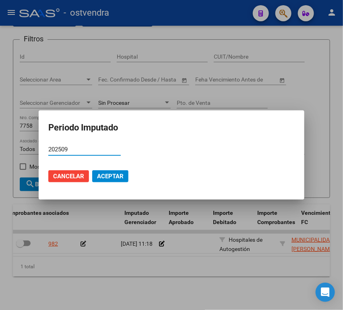
click at [107, 169] on mat-dialog-actions "Cancelar Aceptar" at bounding box center [171, 176] width 246 height 27
click at [109, 177] on span "Aceptar" at bounding box center [110, 176] width 27 height 7
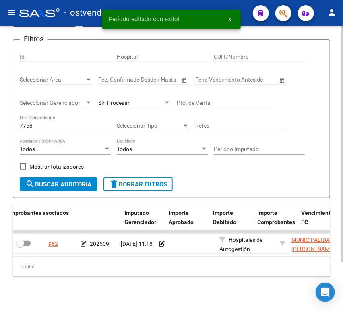
drag, startPoint x: 49, startPoint y: 131, endPoint x: 44, endPoint y: 129, distance: 5.6
click at [44, 129] on div "7758 Nro. Comprobante" at bounding box center [65, 123] width 91 height 16
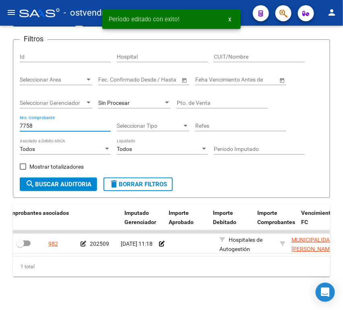
drag, startPoint x: 43, startPoint y: 128, endPoint x: -9, endPoint y: 127, distance: 52.3
click at [0, 127] on html "menu - ostvendra person Firma Express Inicio Instructivos Contacto OS Reportes …" at bounding box center [171, 155] width 343 height 310
paste input "4853"
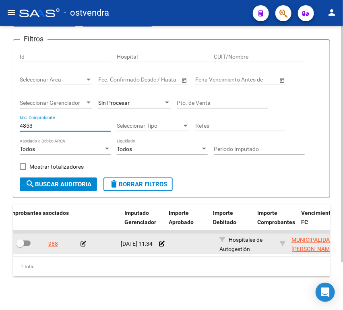
click at [84, 243] on icon at bounding box center [83, 244] width 6 height 6
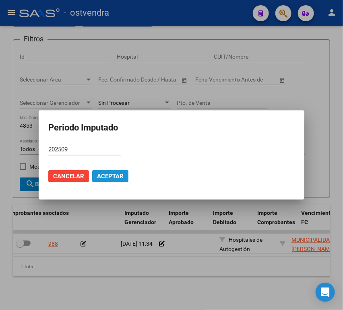
drag, startPoint x: 111, startPoint y: 173, endPoint x: 105, endPoint y: 172, distance: 6.1
click at [110, 173] on span "Aceptar" at bounding box center [110, 176] width 27 height 7
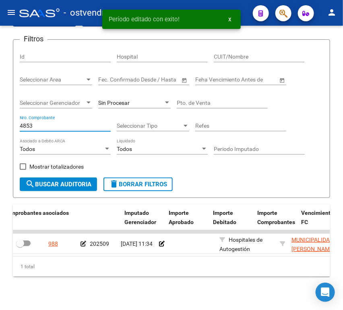
drag, startPoint x: 35, startPoint y: 130, endPoint x: -27, endPoint y: 124, distance: 62.6
click at [0, 124] on html "menu - ostvendra person Firma Express Inicio Instructivos Contacto OS Reportes …" at bounding box center [171, 155] width 343 height 310
paste input "438"
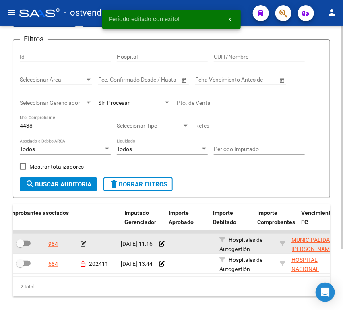
click at [83, 245] on icon at bounding box center [83, 244] width 6 height 6
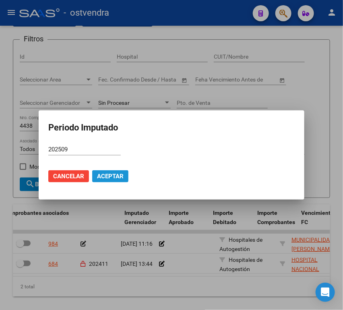
click at [110, 180] on button "Aceptar" at bounding box center [110, 177] width 36 height 12
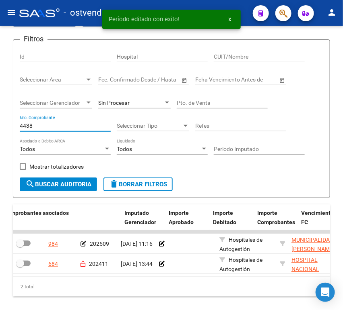
drag, startPoint x: 41, startPoint y: 127, endPoint x: -43, endPoint y: 123, distance: 83.3
click at [0, 123] on html "menu - ostvendra person Firma Express Inicio Instructivos Contacto OS Reportes …" at bounding box center [171, 155] width 343 height 310
paste input "296"
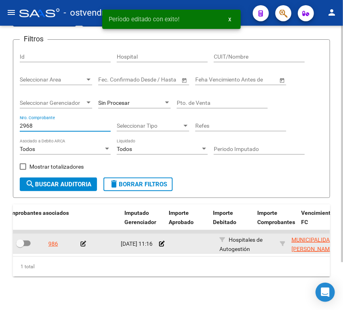
click at [86, 243] on div at bounding box center [97, 244] width 34 height 9
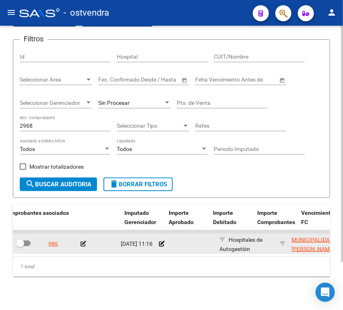
click at [84, 243] on icon at bounding box center [83, 244] width 6 height 6
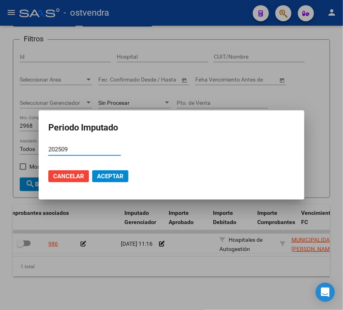
click at [107, 174] on span "Aceptar" at bounding box center [110, 176] width 27 height 7
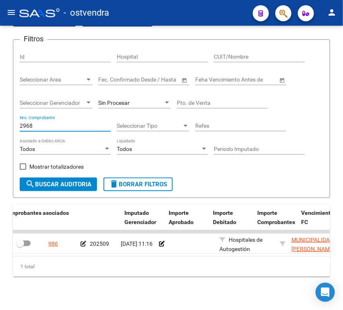
drag, startPoint x: 46, startPoint y: 125, endPoint x: -13, endPoint y: 127, distance: 59.6
click at [0, 127] on html "menu - ostvendra person Firma Express Inicio Instructivos Contacto OS Reportes …" at bounding box center [171, 155] width 343 height 310
paste input "423"
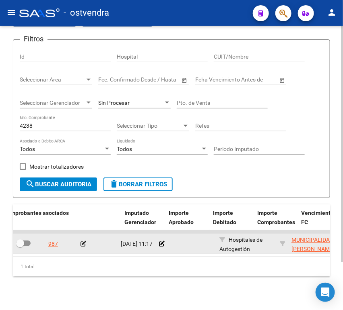
click at [80, 246] on icon at bounding box center [83, 244] width 6 height 6
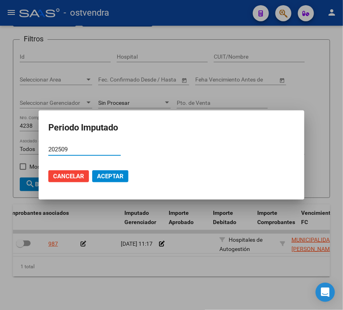
click at [108, 175] on span "Aceptar" at bounding box center [110, 176] width 27 height 7
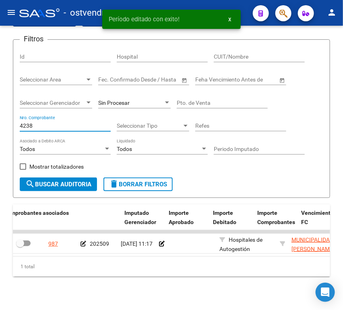
drag, startPoint x: 51, startPoint y: 127, endPoint x: -27, endPoint y: 130, distance: 77.3
click at [0, 130] on html "menu - ostvendra person Firma Express Inicio Instructivos Contacto OS Reportes …" at bounding box center [171, 155] width 343 height 310
paste input "1"
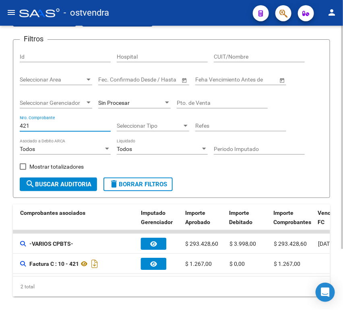
scroll to position [0, 350]
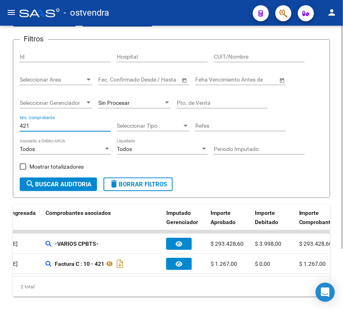
type input "421"
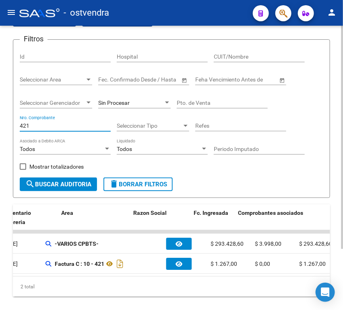
scroll to position [0, 0]
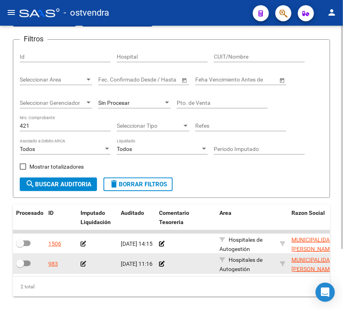
click at [85, 265] on icon at bounding box center [83, 264] width 6 height 6
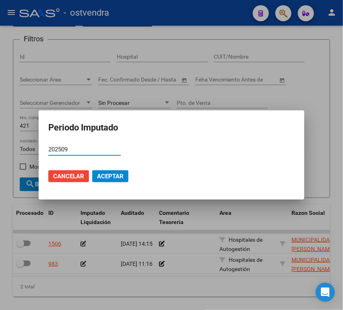
type input "202509"
click at [114, 173] on span "Aceptar" at bounding box center [110, 176] width 27 height 7
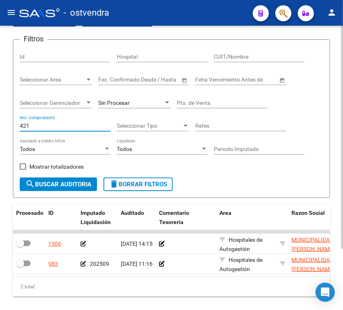
drag, startPoint x: 35, startPoint y: 125, endPoint x: 6, endPoint y: 124, distance: 29.4
click at [6, 124] on div "TESORERIA -> Auditorías Confirmadas cloud_download Exportar CSV Descarga Masiva…" at bounding box center [171, 158] width 343 height 355
paste
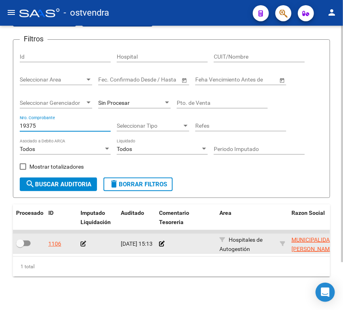
click at [84, 247] on icon at bounding box center [83, 244] width 6 height 6
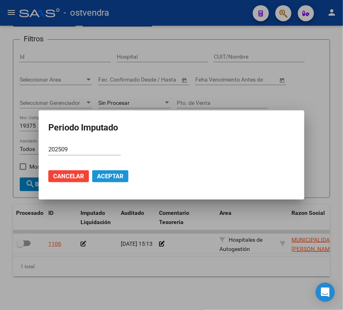
click at [102, 171] on button "Aceptar" at bounding box center [110, 177] width 36 height 12
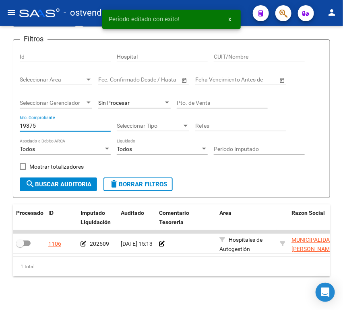
drag, startPoint x: 45, startPoint y: 125, endPoint x: -47, endPoint y: 128, distance: 92.5
click at [0, 128] on html "menu - ostvendra person Firma Express Inicio Instructivos Contacto OS Reportes …" at bounding box center [171, 155] width 343 height 310
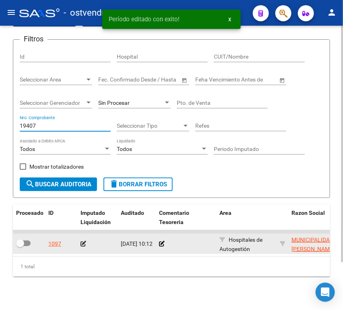
click at [82, 240] on div at bounding box center [97, 244] width 34 height 9
click at [83, 244] on icon at bounding box center [83, 244] width 6 height 6
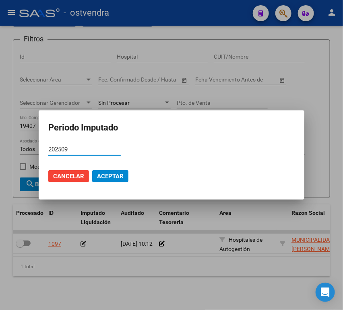
click at [110, 174] on span "Aceptar" at bounding box center [110, 176] width 27 height 7
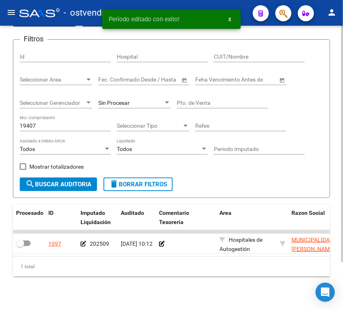
drag, startPoint x: 52, startPoint y: 131, endPoint x: 22, endPoint y: 125, distance: 30.4
click at [11, 129] on div "TESORERIA -> Auditorías Confirmadas cloud_download Exportar CSV Descarga Masiva…" at bounding box center [171, 148] width 343 height 335
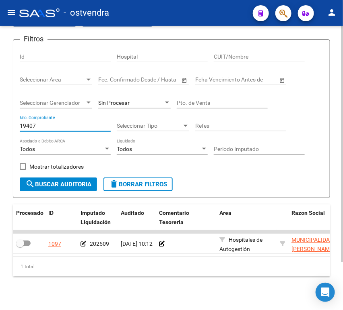
click at [24, 124] on input "19407" at bounding box center [65, 126] width 91 height 7
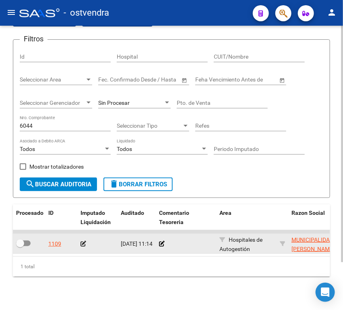
click at [84, 243] on icon at bounding box center [83, 244] width 6 height 6
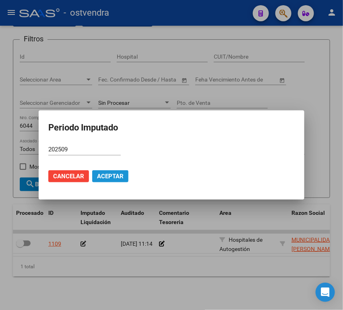
click at [106, 176] on span "Aceptar" at bounding box center [110, 176] width 27 height 7
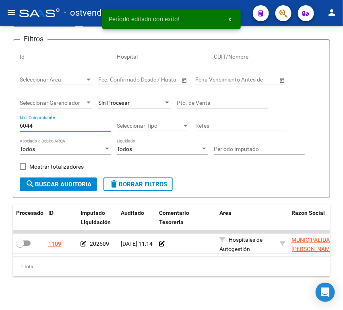
drag, startPoint x: 47, startPoint y: 127, endPoint x: -19, endPoint y: 129, distance: 66.0
click at [0, 129] on html "menu - ostvendra person Firma Express Inicio Instructivos Contacto OS Reportes …" at bounding box center [171, 155] width 343 height 310
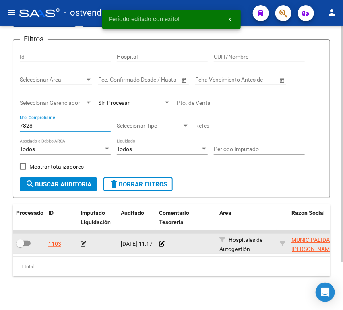
click at [81, 247] on app-auditoria-edit-perido at bounding box center [83, 244] width 6 height 6
click at [84, 244] on icon at bounding box center [83, 244] width 6 height 6
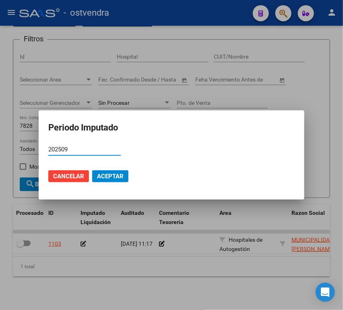
click at [113, 174] on span "Aceptar" at bounding box center [110, 176] width 27 height 7
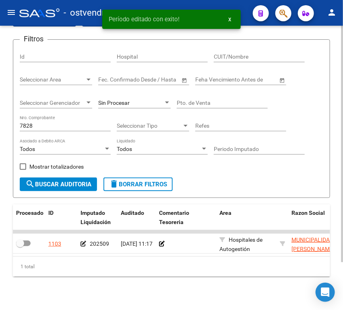
click at [50, 119] on div "7828 Nro. Comprobante" at bounding box center [65, 123] width 91 height 16
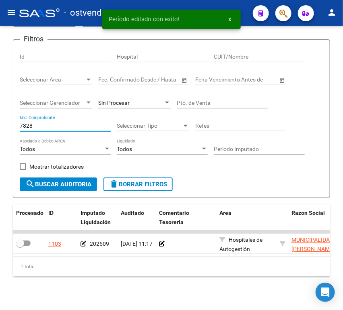
drag, startPoint x: 47, startPoint y: 123, endPoint x: -11, endPoint y: 125, distance: 57.5
click at [0, 125] on html "menu - ostvendra person Firma Express Inicio Instructivos Contacto OS Reportes …" at bounding box center [171, 155] width 343 height 310
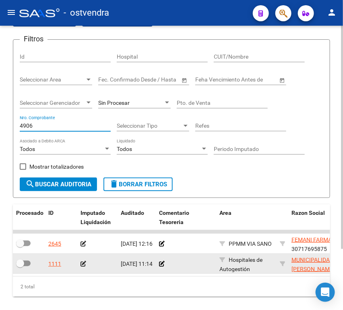
type input "4906"
click at [83, 264] on icon at bounding box center [83, 264] width 6 height 6
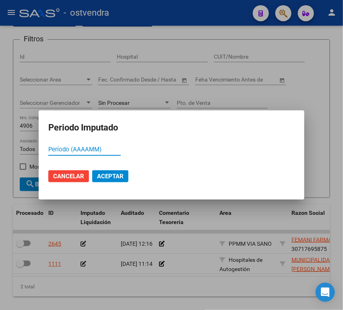
click at [86, 150] on input "Período (AAAAMM)" at bounding box center [84, 149] width 72 height 7
type input "202509"
click at [119, 180] on button "Aceptar" at bounding box center [110, 177] width 36 height 12
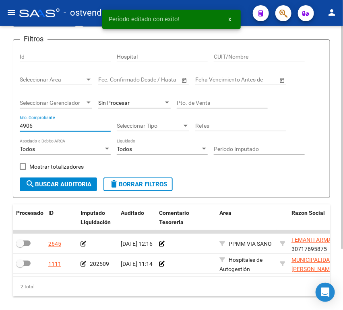
click at [36, 128] on input "4906" at bounding box center [65, 126] width 91 height 7
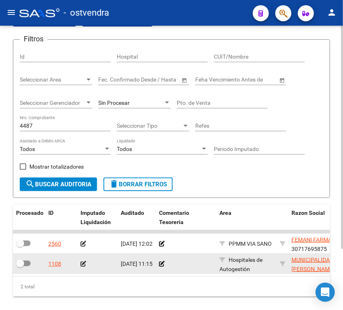
click at [82, 263] on icon at bounding box center [83, 264] width 6 height 6
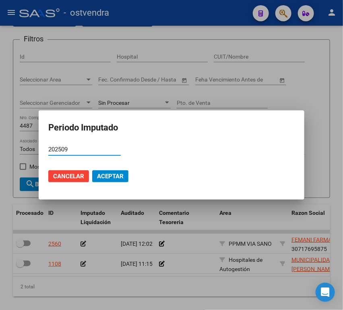
click at [106, 179] on span "Aceptar" at bounding box center [110, 176] width 27 height 7
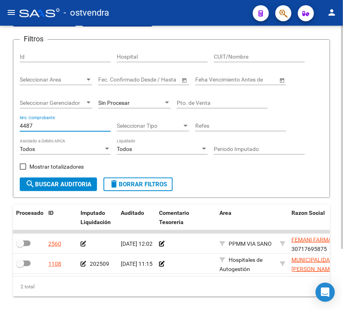
drag, startPoint x: 36, startPoint y: 127, endPoint x: 9, endPoint y: 126, distance: 26.6
click at [9, 126] on div "TESORERIA -> Auditorías Confirmadas cloud_download Exportar CSV Descarga Masiva…" at bounding box center [171, 158] width 343 height 355
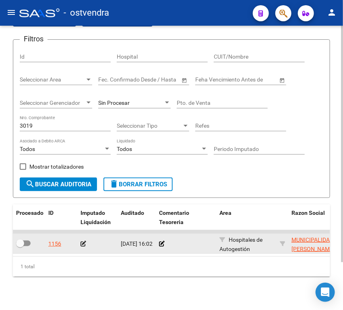
click at [84, 243] on icon at bounding box center [83, 244] width 6 height 6
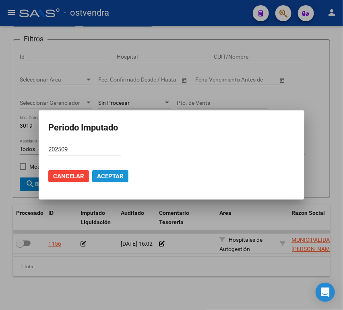
click at [109, 175] on span "Aceptar" at bounding box center [110, 176] width 27 height 7
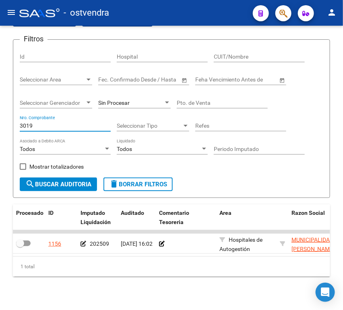
drag, startPoint x: 51, startPoint y: 125, endPoint x: -12, endPoint y: 124, distance: 62.7
click at [0, 124] on html "menu - ostvendra person Firma Express Inicio Instructivos Contacto OS Reportes …" at bounding box center [171, 155] width 343 height 310
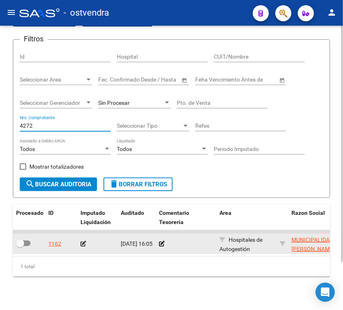
click at [85, 243] on icon at bounding box center [83, 244] width 6 height 6
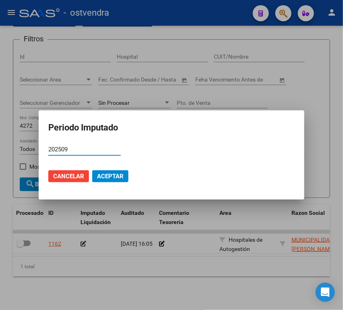
click at [105, 183] on mat-dialog-actions "Cancelar Aceptar" at bounding box center [171, 176] width 246 height 27
click at [105, 176] on span "Aceptar" at bounding box center [110, 176] width 27 height 7
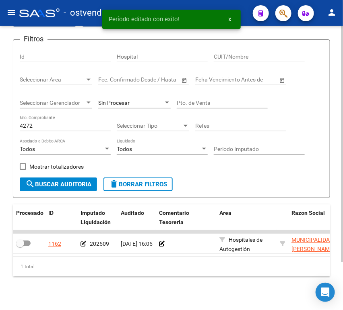
drag, startPoint x: 40, startPoint y: 132, endPoint x: 29, endPoint y: 129, distance: 11.7
click at [29, 130] on div "4272 Nro. Comprobante" at bounding box center [65, 126] width 91 height 23
click at [29, 128] on input "4272" at bounding box center [65, 126] width 91 height 7
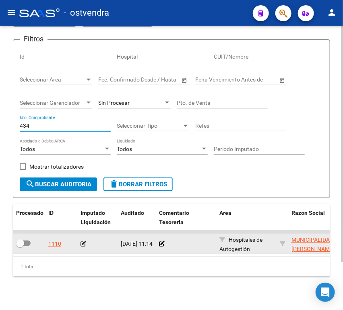
click at [84, 244] on icon at bounding box center [83, 244] width 6 height 6
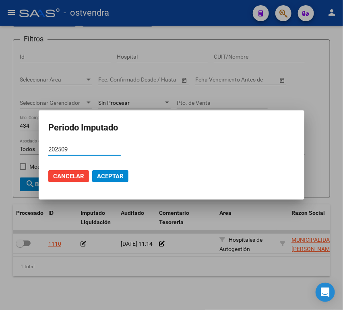
click at [109, 177] on span "Aceptar" at bounding box center [110, 176] width 27 height 7
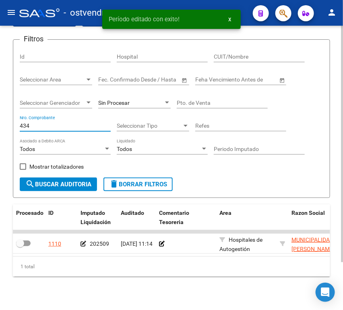
drag, startPoint x: 42, startPoint y: 126, endPoint x: 0, endPoint y: 125, distance: 41.8
click at [2, 126] on div "TESORERIA -> Auditorías Confirmadas cloud_download Exportar CSV Descarga Masiva…" at bounding box center [171, 148] width 343 height 335
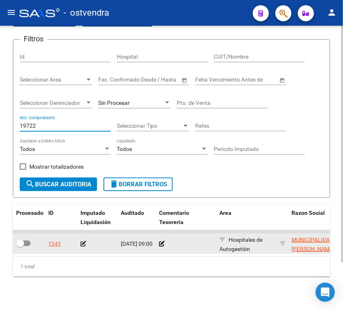
click at [85, 244] on icon at bounding box center [83, 244] width 6 height 6
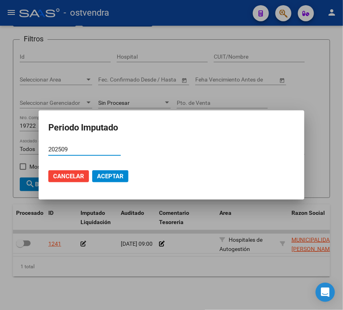
click at [119, 179] on span "Aceptar" at bounding box center [110, 176] width 27 height 7
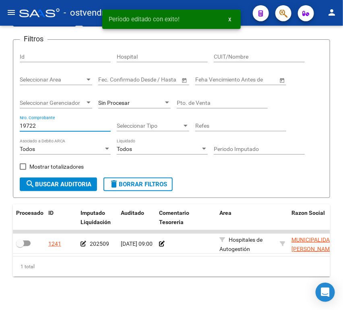
drag, startPoint x: 45, startPoint y: 125, endPoint x: -23, endPoint y: 119, distance: 67.4
click at [0, 119] on html "menu - ostvendra person Firma Express Inicio Instructivos Contacto OS Reportes …" at bounding box center [171, 155] width 343 height 310
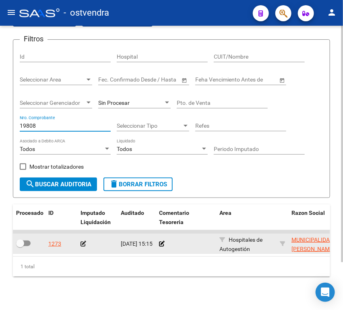
click at [84, 243] on icon at bounding box center [83, 244] width 6 height 6
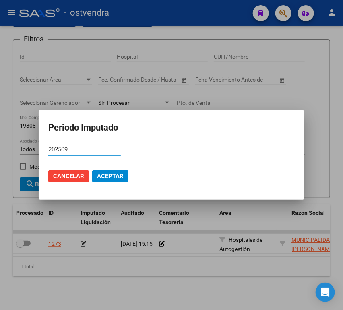
click at [116, 183] on button "Aceptar" at bounding box center [110, 177] width 36 height 12
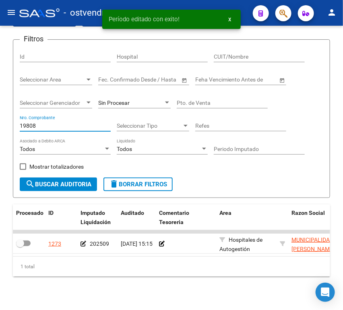
drag, startPoint x: 41, startPoint y: 127, endPoint x: -36, endPoint y: 130, distance: 77.3
click at [0, 130] on html "menu - ostvendra person Firma Express Inicio Instructivos Contacto OS Reportes …" at bounding box center [171, 155] width 343 height 310
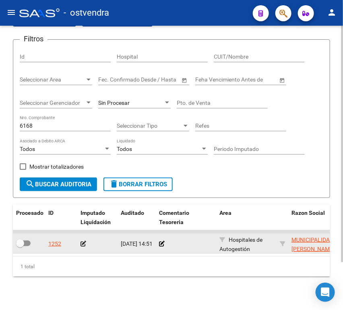
click at [83, 244] on icon at bounding box center [83, 244] width 6 height 6
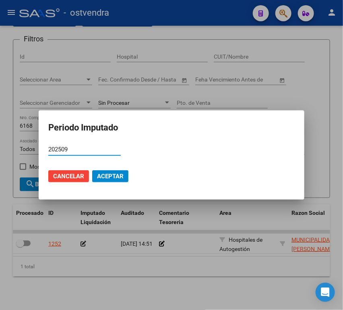
click at [111, 176] on span "Aceptar" at bounding box center [110, 176] width 27 height 7
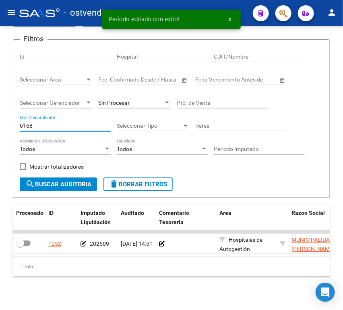
drag, startPoint x: 42, startPoint y: 128, endPoint x: -3, endPoint y: 126, distance: 45.5
click at [0, 126] on html "menu - ostvendra person Firma Express Inicio Instructivos Contacto OS Reportes …" at bounding box center [171, 155] width 343 height 310
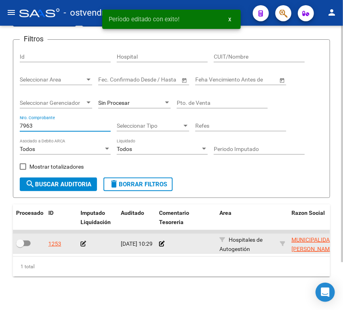
click at [82, 246] on icon at bounding box center [83, 244] width 6 height 6
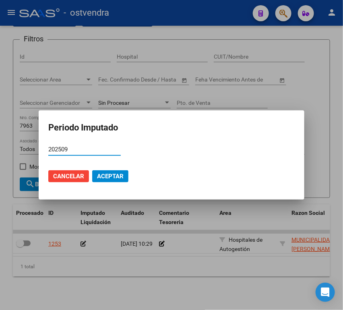
click at [112, 177] on span "Aceptar" at bounding box center [110, 176] width 27 height 7
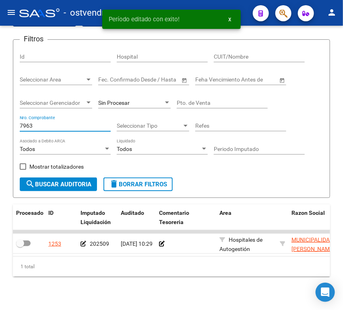
drag, startPoint x: 42, startPoint y: 126, endPoint x: -37, endPoint y: 127, distance: 78.8
click at [0, 127] on html "menu - ostvendra person Firma Express Inicio Instructivos Contacto OS Reportes …" at bounding box center [171, 155] width 343 height 310
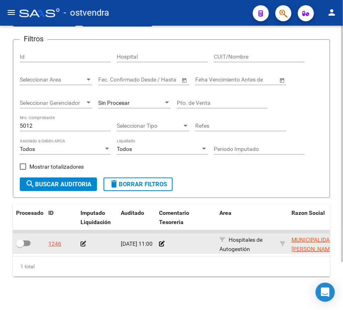
click at [80, 244] on icon at bounding box center [83, 244] width 6 height 6
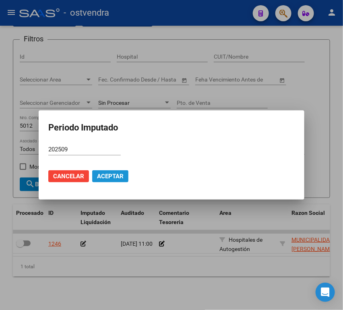
click at [109, 178] on span "Aceptar" at bounding box center [110, 176] width 27 height 7
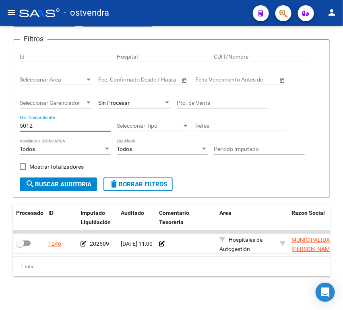
drag, startPoint x: 40, startPoint y: 126, endPoint x: -29, endPoint y: 128, distance: 69.2
click at [0, 128] on html "menu - ostvendra person Firma Express Inicio Instructivos Contacto OS Reportes …" at bounding box center [171, 155] width 343 height 310
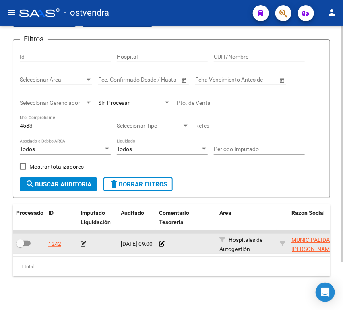
click at [83, 245] on icon at bounding box center [83, 244] width 6 height 6
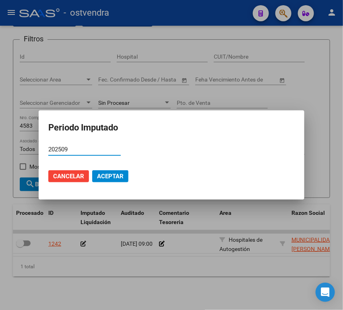
click at [107, 175] on span "Aceptar" at bounding box center [110, 176] width 27 height 7
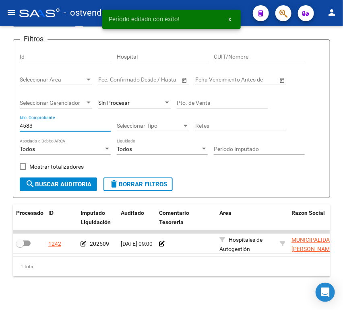
drag, startPoint x: 35, startPoint y: 126, endPoint x: -16, endPoint y: 124, distance: 51.1
click at [0, 124] on html "menu - ostvendra person Firma Express Inicio Instructivos Contacto OS Reportes …" at bounding box center [171, 155] width 343 height 310
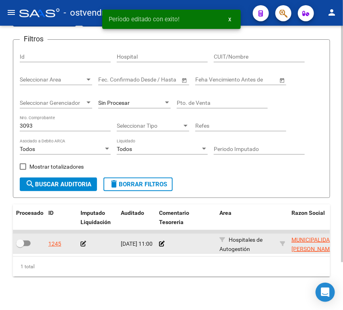
click at [86, 243] on div at bounding box center [97, 244] width 34 height 9
click at [84, 243] on icon at bounding box center [83, 244] width 6 height 6
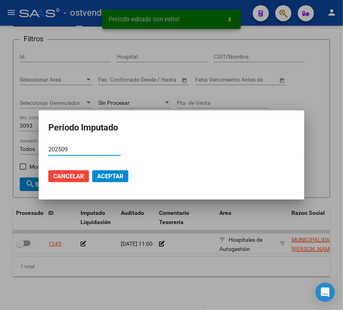
click at [108, 178] on span "Aceptar" at bounding box center [110, 176] width 27 height 7
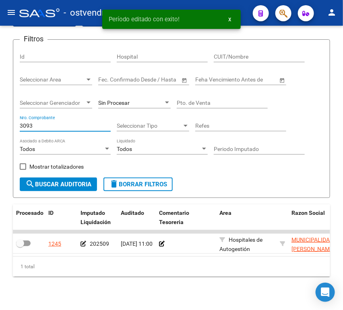
drag, startPoint x: 45, startPoint y: 124, endPoint x: -26, endPoint y: 127, distance: 71.2
click at [0, 127] on html "menu - ostvendra person Firma Express Inicio Instructivos Contacto OS Reportes …" at bounding box center [171, 155] width 343 height 310
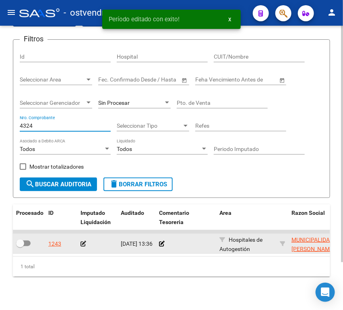
click at [84, 244] on icon at bounding box center [83, 244] width 6 height 6
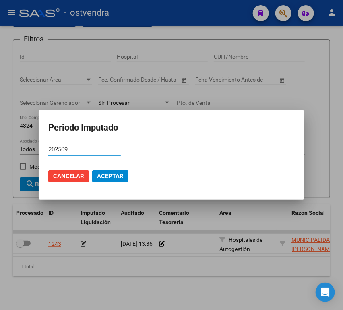
click at [106, 182] on button "Aceptar" at bounding box center [110, 177] width 36 height 12
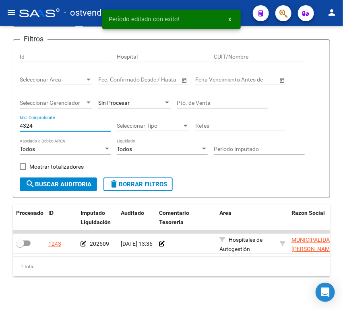
drag, startPoint x: 46, startPoint y: 127, endPoint x: -80, endPoint y: 125, distance: 126.7
click at [0, 125] on html "menu - ostvendra person Firma Express Inicio Instructivos Contacto OS Reportes …" at bounding box center [171, 155] width 343 height 310
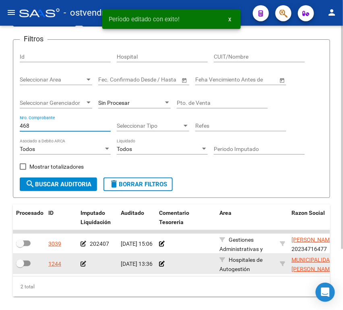
type input "468"
click at [81, 264] on icon at bounding box center [83, 264] width 6 height 6
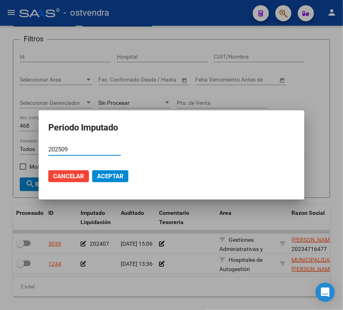
type input "202509"
click at [119, 168] on mat-dialog-actions "Cancelar Aceptar" at bounding box center [171, 176] width 246 height 27
click at [117, 173] on span "Aceptar" at bounding box center [110, 176] width 27 height 7
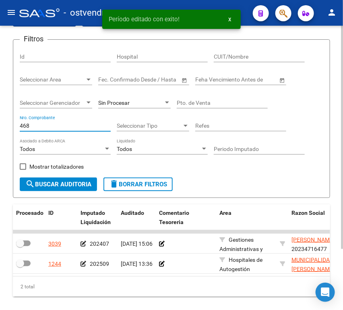
drag, startPoint x: 36, startPoint y: 126, endPoint x: 1, endPoint y: 125, distance: 35.4
click at [5, 126] on div "TESORERIA -> Auditorías Confirmadas cloud_download Exportar CSV Descarga Masiva…" at bounding box center [171, 158] width 343 height 355
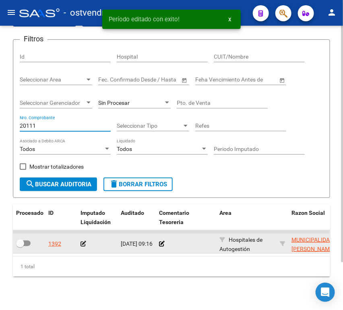
click at [84, 245] on icon at bounding box center [83, 244] width 6 height 6
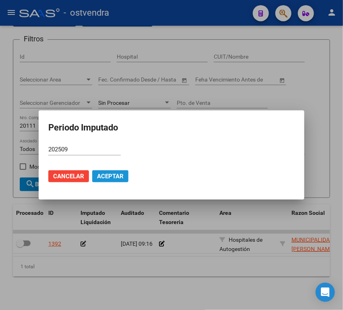
click at [109, 179] on span "Aceptar" at bounding box center [110, 176] width 27 height 7
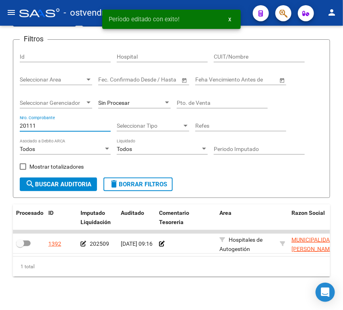
drag, startPoint x: 60, startPoint y: 128, endPoint x: -25, endPoint y: 125, distance: 85.3
click at [0, 125] on html "menu - ostvendra person Firma Express Inicio Instructivos Contacto OS Reportes …" at bounding box center [171, 155] width 343 height 310
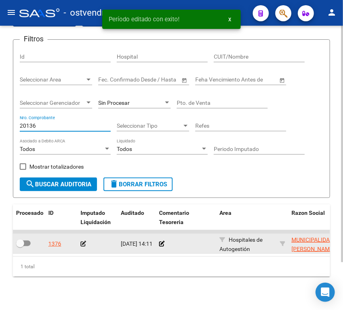
click at [80, 245] on datatable-body-cell at bounding box center [97, 244] width 40 height 20
click at [83, 245] on icon at bounding box center [83, 244] width 6 height 6
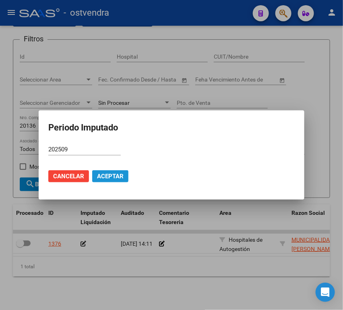
click at [106, 173] on span "Aceptar" at bounding box center [110, 176] width 27 height 7
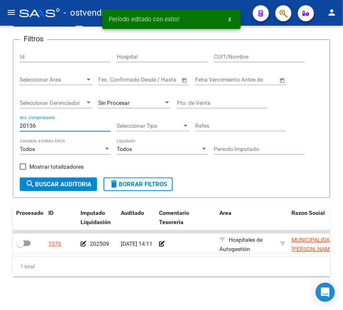
drag, startPoint x: 50, startPoint y: 126, endPoint x: -28, endPoint y: 126, distance: 78.0
click at [0, 126] on html "menu - ostvendra person Firma Express Inicio Instructivos Contacto OS Reportes …" at bounding box center [171, 155] width 343 height 310
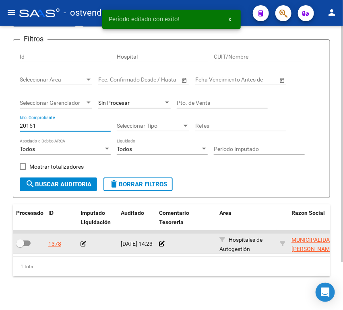
click at [83, 244] on icon at bounding box center [83, 244] width 6 height 6
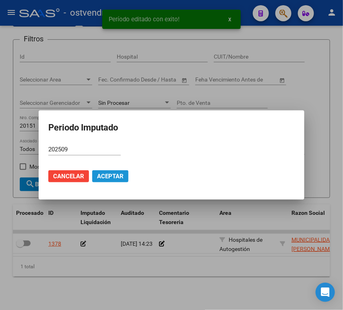
click at [105, 177] on span "Aceptar" at bounding box center [110, 176] width 27 height 7
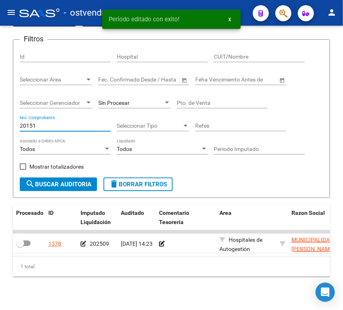
drag, startPoint x: 35, startPoint y: 125, endPoint x: -20, endPoint y: 124, distance: 55.5
click at [0, 124] on html "menu - ostvendra person Firma Express Inicio Instructivos Contacto OS Reportes …" at bounding box center [171, 155] width 343 height 310
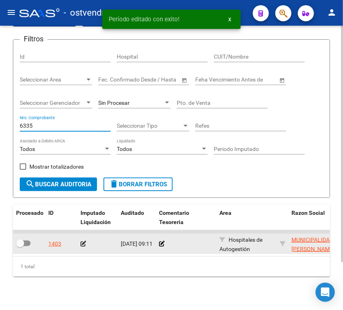
click at [82, 243] on icon at bounding box center [83, 244] width 6 height 6
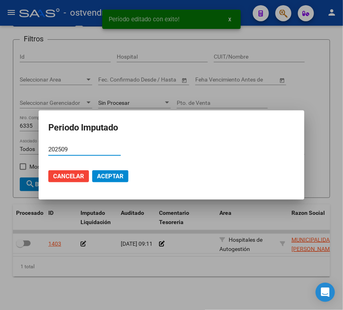
click at [107, 179] on span "Aceptar" at bounding box center [110, 176] width 27 height 7
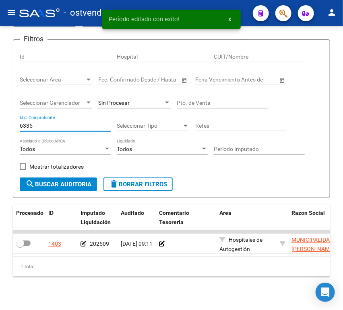
drag, startPoint x: 47, startPoint y: 128, endPoint x: -36, endPoint y: 127, distance: 83.3
click at [0, 127] on html "menu - ostvendra person Firma Express Inicio Instructivos Contacto OS Reportes …" at bounding box center [171, 155] width 343 height 310
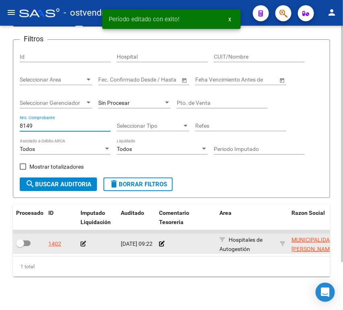
click at [82, 246] on icon at bounding box center [83, 244] width 6 height 6
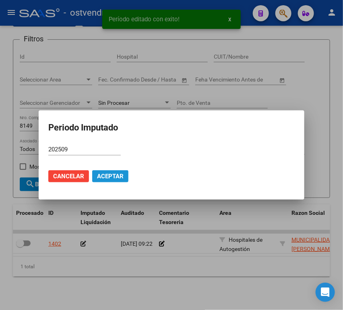
click at [109, 177] on span "Aceptar" at bounding box center [110, 176] width 27 height 7
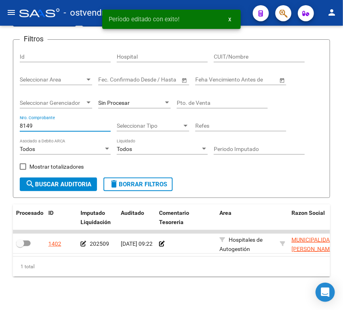
drag, startPoint x: 54, startPoint y: 124, endPoint x: -39, endPoint y: 125, distance: 92.9
click at [0, 125] on html "menu - ostvendra person Firma Express Inicio Instructivos Contacto OS Reportes …" at bounding box center [171, 155] width 343 height 310
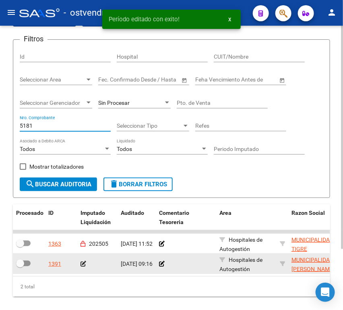
type input "5181"
click at [80, 263] on datatable-body-cell at bounding box center [97, 264] width 40 height 20
click at [83, 262] on icon at bounding box center [83, 264] width 6 height 6
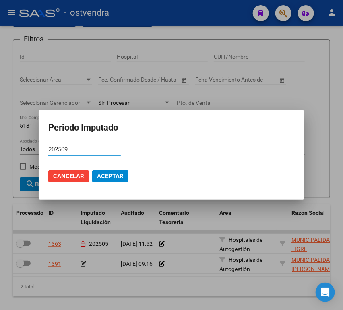
type input "202509"
click at [112, 177] on span "Aceptar" at bounding box center [110, 176] width 27 height 7
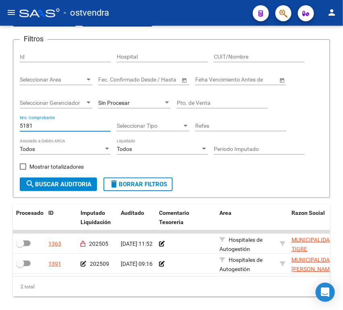
drag, startPoint x: 49, startPoint y: 125, endPoint x: -61, endPoint y: 122, distance: 109.8
click at [0, 122] on html "menu - ostvendra person Firma Express Inicio Instructivos Contacto OS Reportes …" at bounding box center [171, 155] width 343 height 310
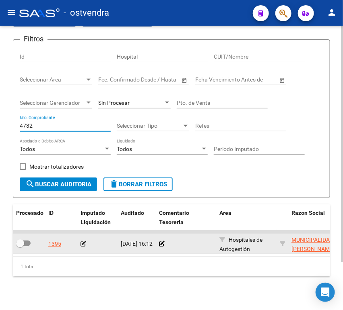
type input "4732"
click at [85, 240] on div at bounding box center [97, 244] width 34 height 9
click at [84, 244] on icon at bounding box center [83, 244] width 6 height 6
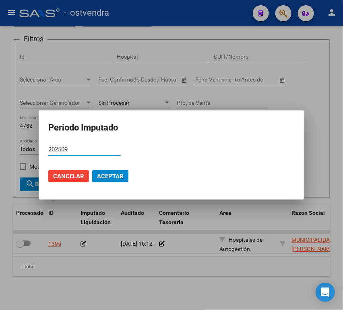
type input "202509"
click at [107, 173] on span "Aceptar" at bounding box center [110, 176] width 27 height 7
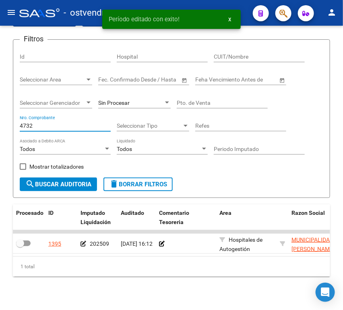
drag, startPoint x: 47, startPoint y: 128, endPoint x: -30, endPoint y: 125, distance: 76.9
click at [0, 125] on html "menu - ostvendra person Firma Express Inicio Instructivos Contacto OS Reportes …" at bounding box center [171, 155] width 343 height 310
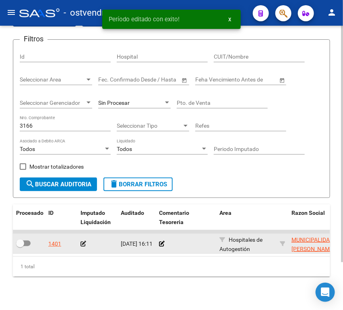
click at [83, 245] on icon at bounding box center [83, 244] width 6 height 6
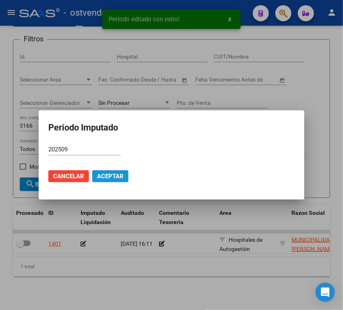
click at [104, 174] on span "Aceptar" at bounding box center [110, 176] width 27 height 7
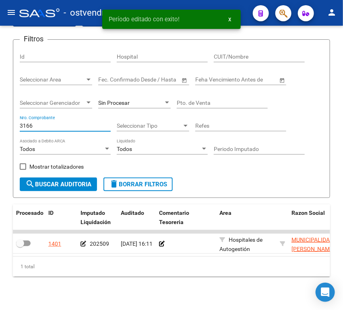
drag, startPoint x: 42, startPoint y: 127, endPoint x: -48, endPoint y: 126, distance: 90.5
click at [0, 126] on html "menu - ostvendra person Firma Express Inicio Instructivos Contacto OS Reportes …" at bounding box center [171, 155] width 343 height 310
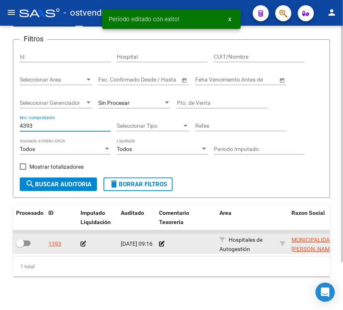
click at [80, 247] on datatable-body-cell at bounding box center [97, 244] width 40 height 20
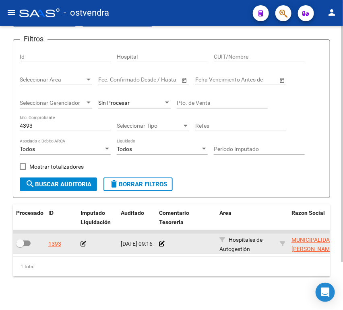
click at [82, 246] on icon at bounding box center [83, 244] width 6 height 6
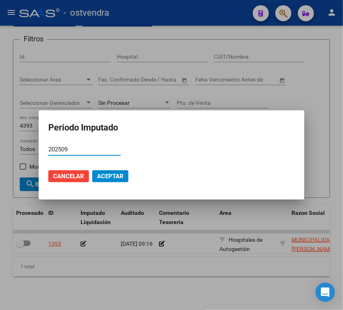
click at [101, 181] on button "Aceptar" at bounding box center [110, 177] width 36 height 12
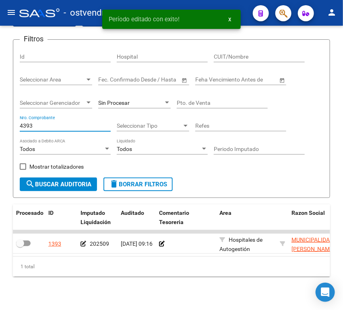
drag, startPoint x: 57, startPoint y: 126, endPoint x: -64, endPoint y: 127, distance: 121.1
click at [0, 127] on html "menu - ostvendra person Firma Express Inicio Instructivos Contacto OS Reportes …" at bounding box center [171, 155] width 343 height 310
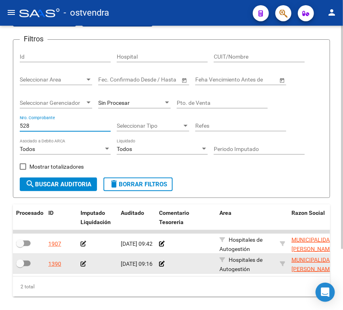
type input "528"
click at [84, 264] on icon at bounding box center [83, 264] width 6 height 6
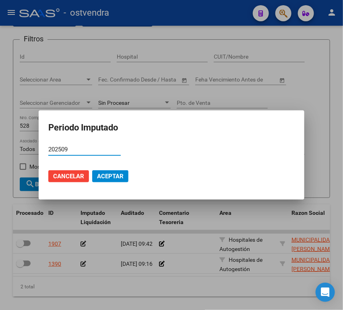
type input "202509"
click at [115, 173] on span "Aceptar" at bounding box center [110, 176] width 27 height 7
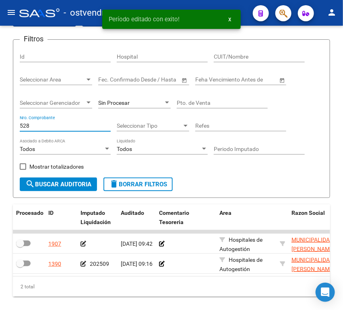
drag, startPoint x: 47, startPoint y: 128, endPoint x: -16, endPoint y: 127, distance: 63.6
click at [0, 127] on html "menu - ostvendra person Firma Express Inicio Instructivos Contacto OS Reportes …" at bounding box center [171, 155] width 343 height 310
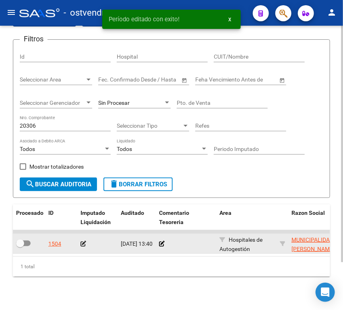
click at [82, 245] on icon at bounding box center [83, 244] width 6 height 6
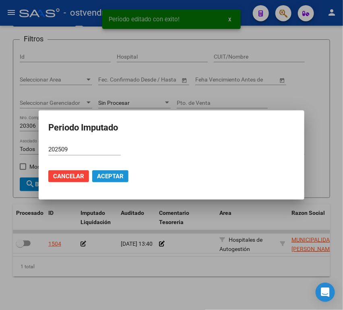
click at [102, 172] on button "Aceptar" at bounding box center [110, 177] width 36 height 12
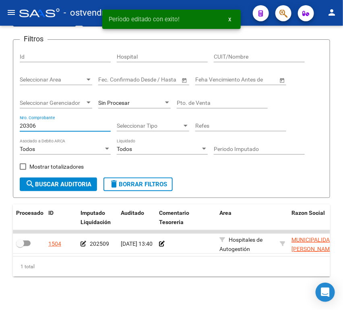
drag, startPoint x: 50, startPoint y: 127, endPoint x: -27, endPoint y: 126, distance: 77.2
click at [0, 126] on html "menu - ostvendra person Firma Express Inicio Instructivos Contacto OS Reportes …" at bounding box center [171, 155] width 343 height 310
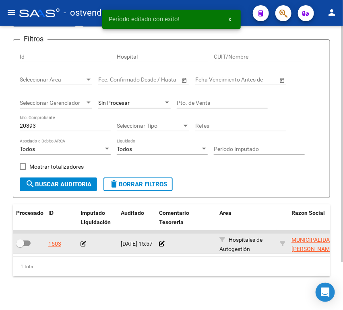
click at [81, 245] on icon at bounding box center [83, 244] width 6 height 6
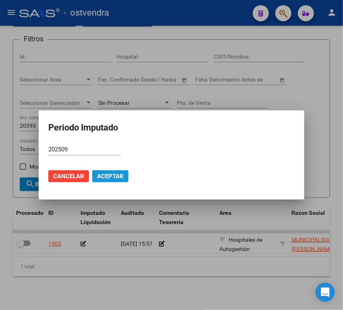
click at [103, 176] on span "Aceptar" at bounding box center [110, 176] width 27 height 7
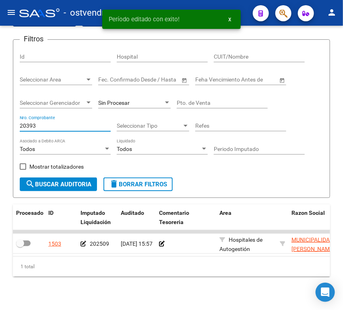
drag, startPoint x: 58, startPoint y: 126, endPoint x: -37, endPoint y: 119, distance: 95.5
click at [0, 119] on html "menu - ostvendra person Firma Express Inicio Instructivos Contacto OS Reportes …" at bounding box center [171, 155] width 343 height 310
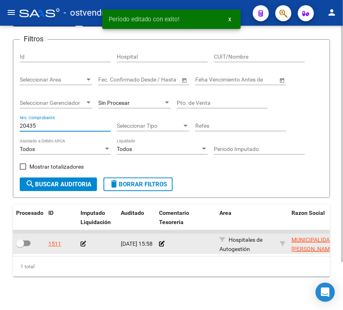
click at [83, 247] on app-auditoria-edit-perido at bounding box center [83, 244] width 6 height 6
click at [84, 246] on icon at bounding box center [83, 244] width 6 height 6
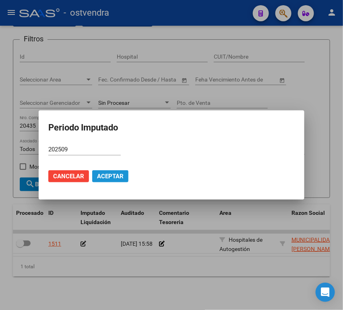
click at [107, 174] on span "Aceptar" at bounding box center [110, 176] width 27 height 7
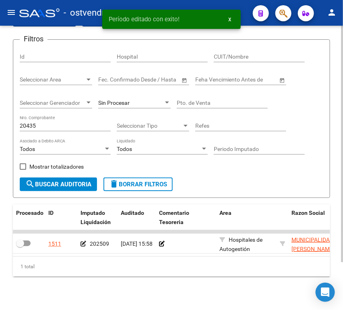
click at [46, 123] on div "20435 Nro. Comprobante" at bounding box center [65, 123] width 91 height 16
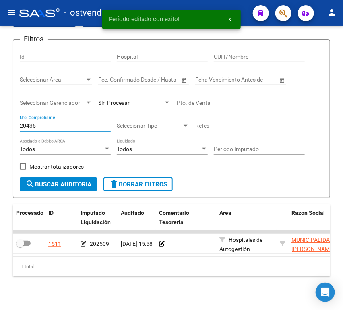
drag, startPoint x: 42, startPoint y: 126, endPoint x: -16, endPoint y: 127, distance: 57.9
click at [0, 127] on html "menu - ostvendra person Firma Express Inicio Instructivos Contacto OS Reportes …" at bounding box center [171, 155] width 343 height 310
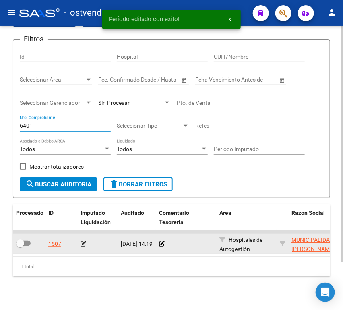
click at [82, 245] on icon at bounding box center [83, 244] width 6 height 6
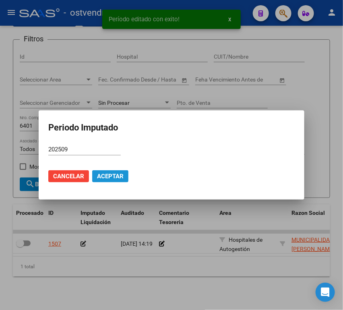
click at [105, 174] on span "Aceptar" at bounding box center [110, 176] width 27 height 7
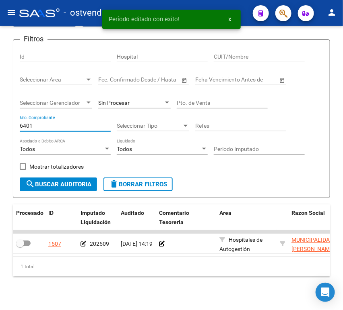
drag, startPoint x: 50, startPoint y: 130, endPoint x: -26, endPoint y: 127, distance: 75.6
click at [0, 127] on html "menu - ostvendra person Firma Express Inicio Instructivos Contacto OS Reportes …" at bounding box center [171, 155] width 343 height 310
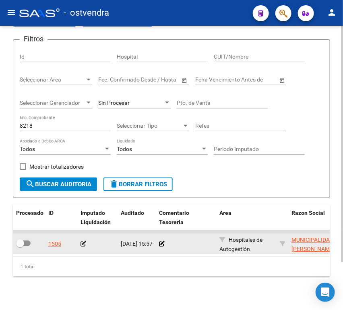
click at [81, 243] on icon at bounding box center [83, 244] width 6 height 6
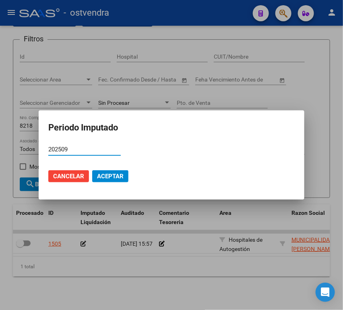
click at [71, 175] on span "Cancelar" at bounding box center [68, 176] width 31 height 7
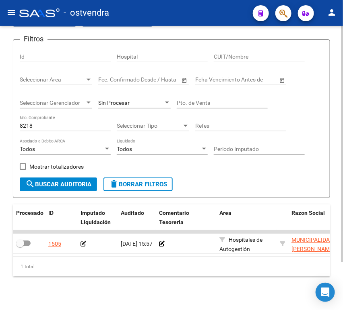
drag, startPoint x: 48, startPoint y: 130, endPoint x: 12, endPoint y: 126, distance: 36.3
click at [12, 126] on div "TESORERIA -> Auditorías Confirmadas cloud_download Exportar CSV Descarga Masiva…" at bounding box center [171, 148] width 343 height 335
click at [38, 128] on input "8218" at bounding box center [65, 126] width 91 height 7
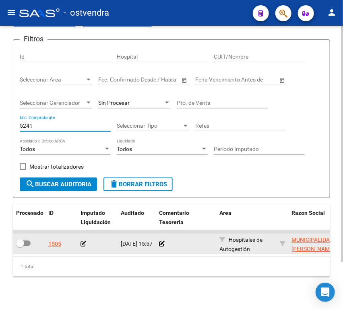
click at [87, 245] on div at bounding box center [97, 244] width 34 height 9
click at [82, 246] on icon at bounding box center [83, 244] width 6 height 6
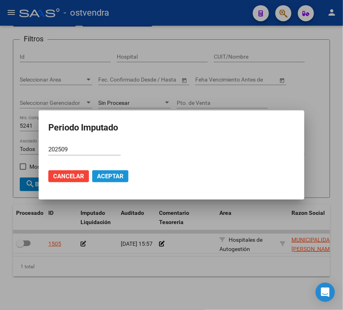
click at [106, 176] on span "Aceptar" at bounding box center [110, 176] width 27 height 7
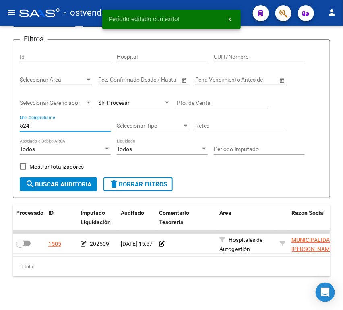
drag, startPoint x: 46, startPoint y: 126, endPoint x: -13, endPoint y: 125, distance: 58.7
click at [0, 125] on html "menu - ostvendra person Firma Express Inicio Instructivos Contacto OS Reportes …" at bounding box center [171, 155] width 343 height 310
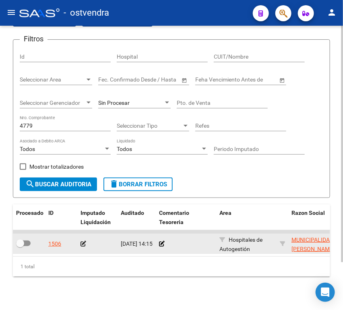
click at [82, 243] on icon at bounding box center [83, 244] width 6 height 6
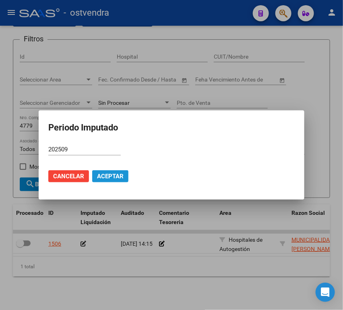
click at [97, 173] on span "Aceptar" at bounding box center [110, 176] width 27 height 7
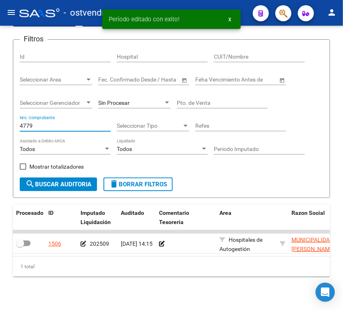
drag, startPoint x: 47, startPoint y: 126, endPoint x: -21, endPoint y: 124, distance: 68.4
click at [0, 124] on html "menu - ostvendra person Firma Express Inicio Instructivos Contacto OS Reportes …" at bounding box center [171, 155] width 343 height 310
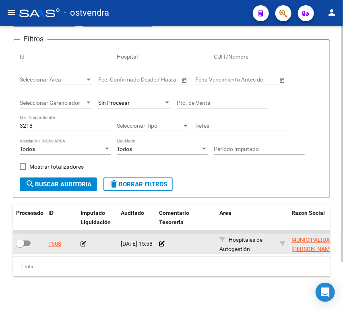
click at [84, 242] on icon at bounding box center [83, 244] width 6 height 6
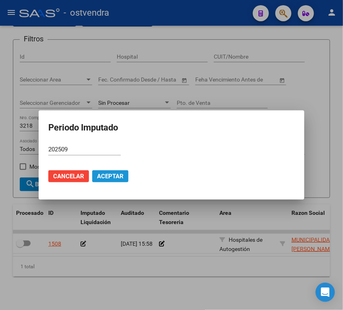
click at [101, 171] on button "Aceptar" at bounding box center [110, 177] width 36 height 12
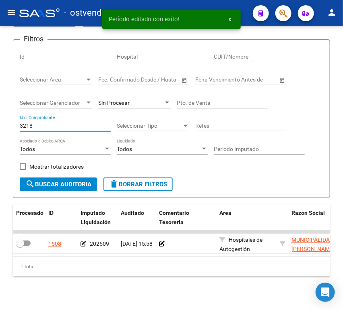
drag, startPoint x: 57, startPoint y: 125, endPoint x: -13, endPoint y: 123, distance: 69.6
click at [0, 123] on html "menu - ostvendra person Firma Express Inicio Instructivos Contacto OS Reportes …" at bounding box center [171, 155] width 343 height 310
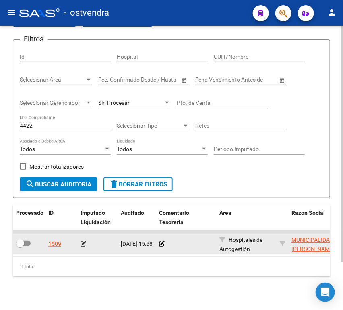
click at [85, 244] on icon at bounding box center [83, 244] width 6 height 6
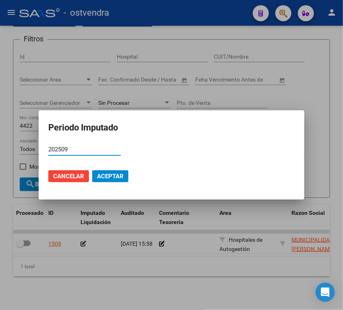
click at [112, 174] on span "Aceptar" at bounding box center [110, 176] width 27 height 7
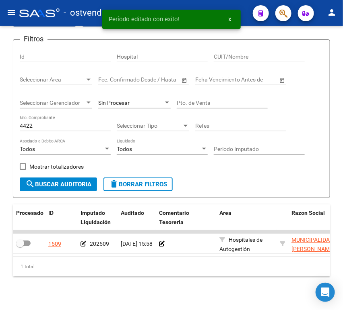
drag, startPoint x: 26, startPoint y: 119, endPoint x: -8, endPoint y: 122, distance: 34.3
click at [0, 122] on html "menu - ostvendra person Firma Express Inicio Instructivos Contacto OS Reportes …" at bounding box center [171, 155] width 343 height 310
click at [19, 123] on form "Filtros Id Hospital CUIT/Nombre Seleccionar Area Seleccionar Area Fecha inicio …" at bounding box center [171, 118] width 317 height 159
click at [23, 123] on input "4422" at bounding box center [65, 126] width 91 height 7
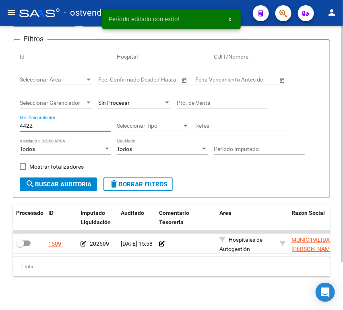
click at [23, 123] on input "4422" at bounding box center [65, 126] width 91 height 7
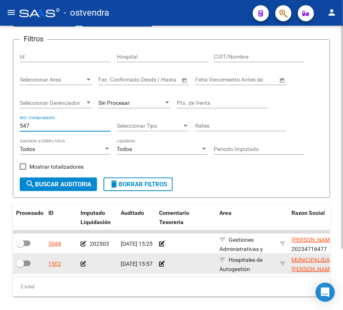
type input "547"
click at [81, 264] on icon at bounding box center [83, 264] width 6 height 6
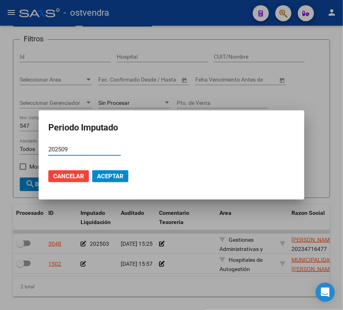
type input "202509"
click at [106, 176] on span "Aceptar" at bounding box center [110, 176] width 27 height 7
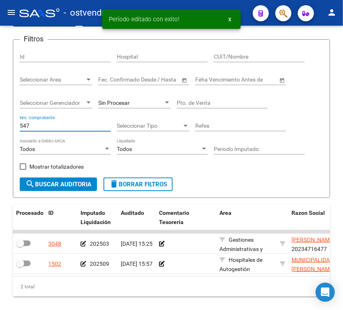
drag, startPoint x: 56, startPoint y: 125, endPoint x: -5, endPoint y: 124, distance: 61.1
click at [0, 124] on html "menu - ostvendra person Firma Express Inicio Instructivos Contacto OS Reportes …" at bounding box center [171, 155] width 343 height 310
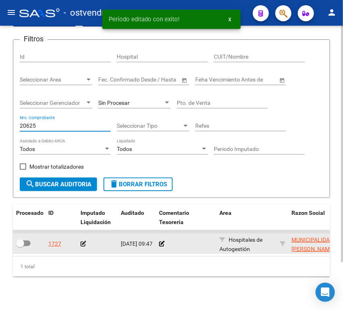
click at [84, 245] on icon at bounding box center [83, 244] width 6 height 6
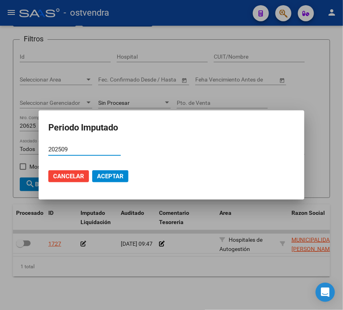
click at [113, 175] on span "Aceptar" at bounding box center [110, 176] width 27 height 7
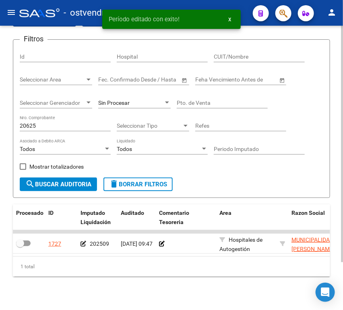
click at [38, 132] on div "20625 Nro. Comprobante" at bounding box center [65, 126] width 91 height 23
drag, startPoint x: 37, startPoint y: 130, endPoint x: 4, endPoint y: 128, distance: 33.0
click at [4, 128] on div "TESORERIA -> Auditorías Confirmadas cloud_download Exportar CSV Descarga Masiva…" at bounding box center [171, 148] width 343 height 335
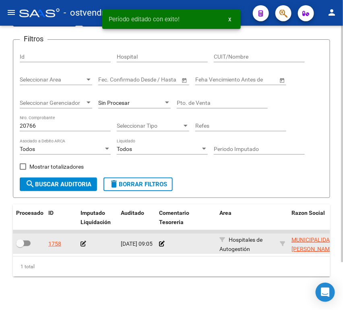
click at [86, 246] on icon at bounding box center [83, 244] width 6 height 6
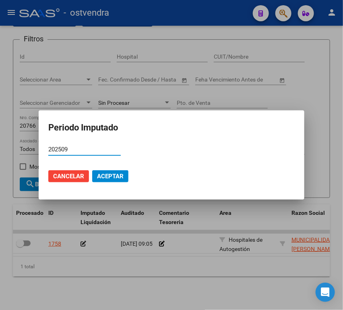
click at [108, 178] on span "Aceptar" at bounding box center [110, 176] width 27 height 7
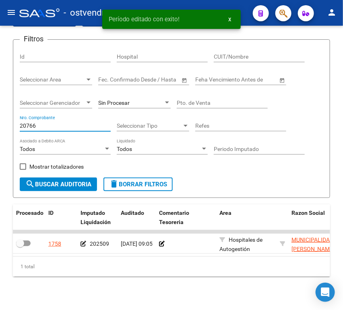
drag, startPoint x: 63, startPoint y: 128, endPoint x: -40, endPoint y: 127, distance: 103.0
click at [0, 127] on html "menu - ostvendra person Firma Express Inicio Instructivos Contacto OS Reportes …" at bounding box center [171, 155] width 343 height 310
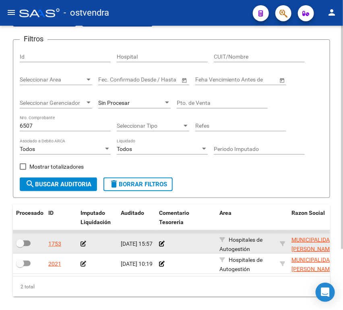
click at [85, 244] on icon at bounding box center [83, 244] width 6 height 6
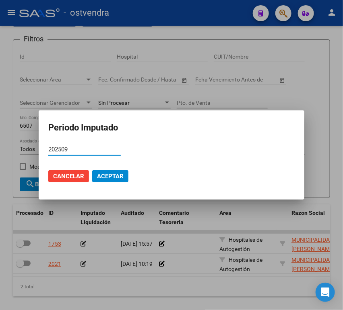
click at [111, 177] on span "Aceptar" at bounding box center [110, 176] width 27 height 7
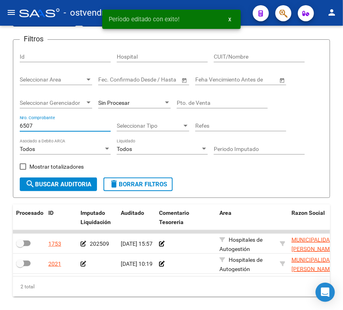
drag, startPoint x: 49, startPoint y: 128, endPoint x: -19, endPoint y: 127, distance: 68.0
click at [0, 127] on html "menu - ostvendra person Firma Express Inicio Instructivos Contacto OS Reportes …" at bounding box center [171, 155] width 343 height 310
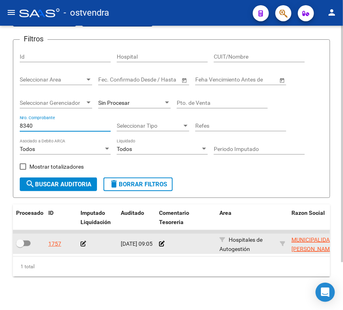
click at [83, 244] on icon at bounding box center [83, 244] width 6 height 6
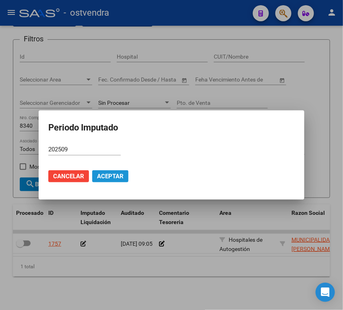
click at [113, 175] on span "Aceptar" at bounding box center [110, 176] width 27 height 7
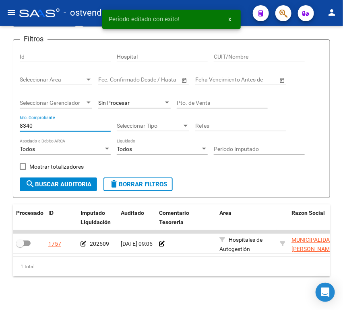
drag, startPoint x: 42, startPoint y: 124, endPoint x: -39, endPoint y: 123, distance: 81.3
click at [0, 123] on html "menu - ostvendra person Firma Express Inicio Instructivos Contacto OS Reportes …" at bounding box center [171, 155] width 343 height 310
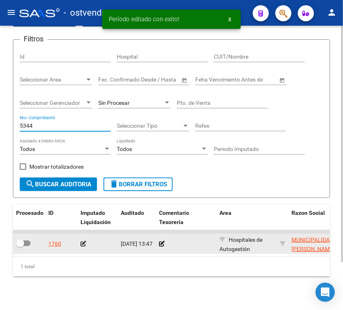
click at [82, 245] on icon at bounding box center [83, 244] width 6 height 6
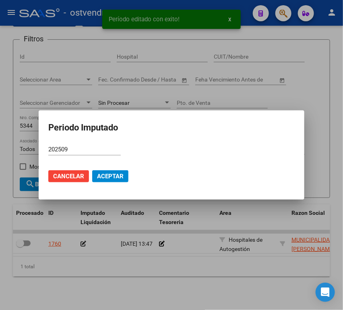
drag, startPoint x: 105, startPoint y: 165, endPoint x: 107, endPoint y: 171, distance: 6.4
click at [106, 166] on mat-dialog-actions "Cancelar Aceptar" at bounding box center [171, 176] width 246 height 27
click at [107, 172] on button "Aceptar" at bounding box center [110, 177] width 36 height 12
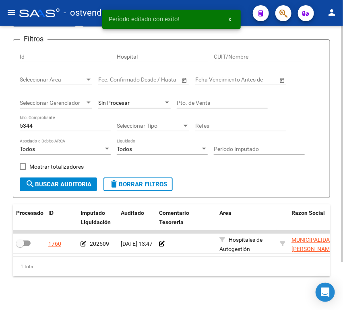
drag, startPoint x: 39, startPoint y: 130, endPoint x: 24, endPoint y: 128, distance: 15.9
click at [24, 128] on div "5344 Nro. Comprobante" at bounding box center [65, 123] width 91 height 16
click at [29, 126] on input "5344" at bounding box center [65, 126] width 91 height 7
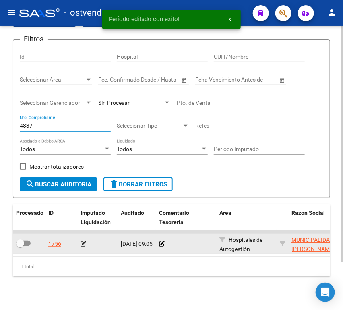
click at [83, 247] on icon at bounding box center [83, 244] width 6 height 6
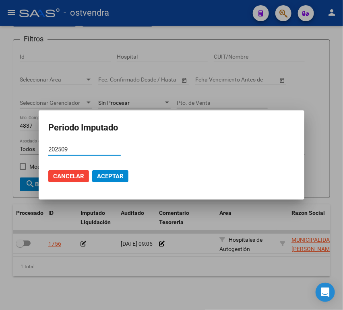
click at [113, 177] on span "Aceptar" at bounding box center [110, 176] width 27 height 7
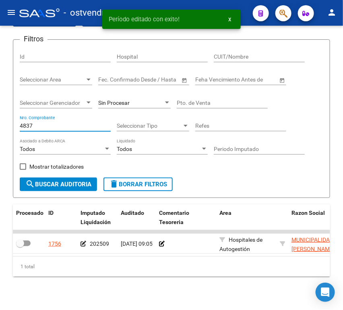
drag, startPoint x: 44, startPoint y: 127, endPoint x: -35, endPoint y: 126, distance: 79.2
click at [0, 126] on html "menu - ostvendra person Firma Express Inicio Instructivos Contacto OS Reportes …" at bounding box center [171, 155] width 343 height 310
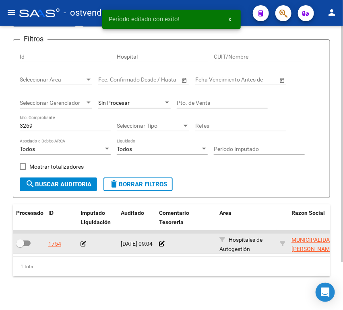
click at [82, 245] on icon at bounding box center [83, 244] width 6 height 6
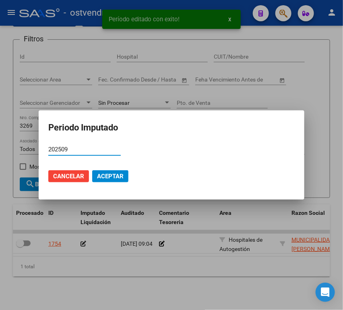
click at [105, 176] on span "Aceptar" at bounding box center [110, 176] width 27 height 7
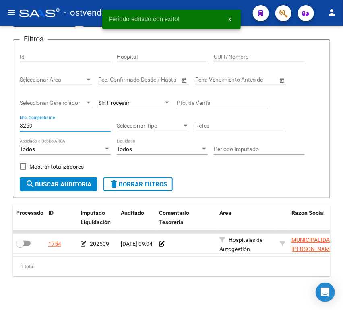
drag, startPoint x: 51, startPoint y: 124, endPoint x: -30, endPoint y: 118, distance: 81.4
click at [0, 118] on html "menu - ostvendra person Firma Express Inicio Instructivos Contacto OS Reportes …" at bounding box center [171, 155] width 343 height 310
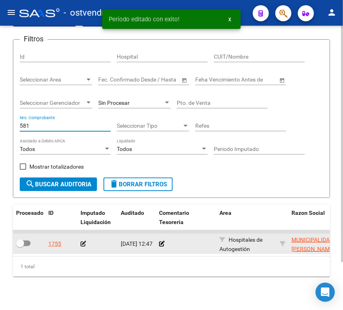
click at [82, 242] on icon at bounding box center [83, 244] width 6 height 6
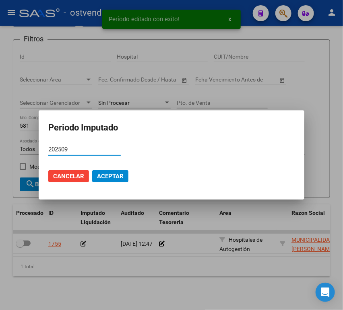
click at [99, 175] on span "Aceptar" at bounding box center [110, 176] width 27 height 7
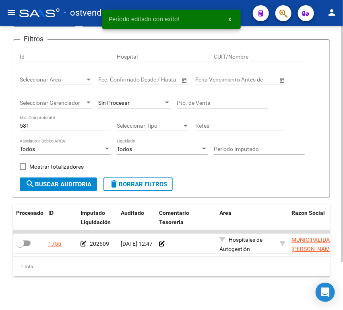
drag, startPoint x: 47, startPoint y: 118, endPoint x: 42, endPoint y: 121, distance: 5.9
click at [42, 121] on div "581 Nro. Comprobante" at bounding box center [65, 123] width 91 height 16
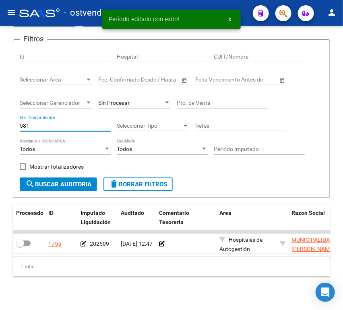
drag, startPoint x: 39, startPoint y: 126, endPoint x: -13, endPoint y: 127, distance: 51.5
click at [0, 127] on html "menu - ostvendra person Firma Express Inicio Instructivos Contacto OS Reportes …" at bounding box center [171, 155] width 343 height 310
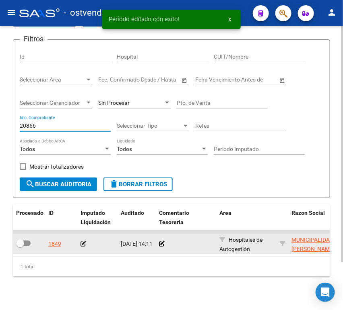
click at [83, 242] on icon at bounding box center [83, 244] width 6 height 6
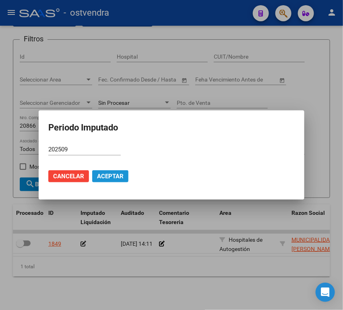
click at [108, 173] on span "Aceptar" at bounding box center [110, 176] width 27 height 7
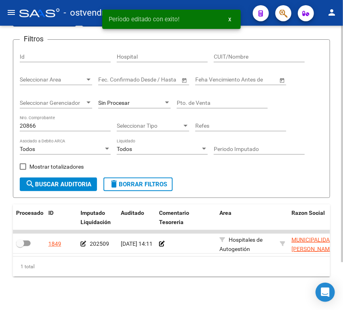
click at [41, 119] on div "20866 Nro. Comprobante" at bounding box center [65, 123] width 91 height 16
drag, startPoint x: 45, startPoint y: 121, endPoint x: 11, endPoint y: 121, distance: 33.8
click at [11, 121] on div "TESORERIA -> Auditorías Confirmadas cloud_download Exportar CSV Descarga Masiva…" at bounding box center [171, 148] width 343 height 335
click at [19, 121] on form "Filtros Id Hospital CUIT/Nombre Seleccionar Area Seleccionar Area Fecha inicio …" at bounding box center [171, 118] width 317 height 159
click at [24, 125] on input "20866" at bounding box center [65, 126] width 91 height 7
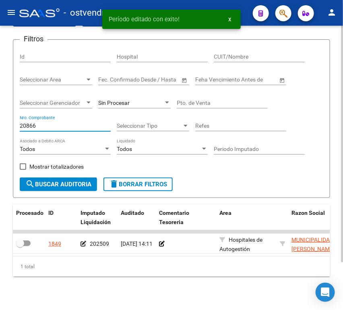
click at [24, 125] on input "20866" at bounding box center [65, 126] width 91 height 7
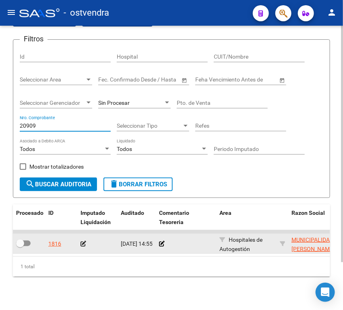
click at [84, 243] on icon at bounding box center [83, 244] width 6 height 6
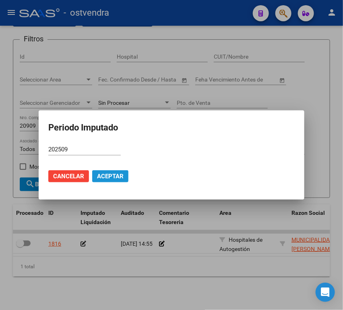
drag, startPoint x: 113, startPoint y: 178, endPoint x: 94, endPoint y: 176, distance: 19.0
click at [111, 178] on span "Aceptar" at bounding box center [110, 176] width 27 height 7
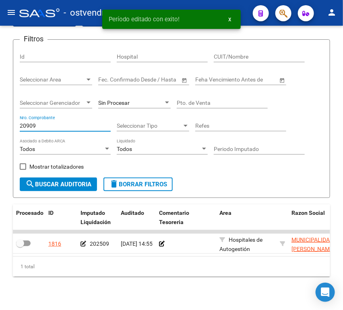
drag, startPoint x: 47, startPoint y: 127, endPoint x: -67, endPoint y: 126, distance: 113.8
click at [0, 126] on html "menu - ostvendra person Firma Express Inicio Instructivos Contacto OS Reportes …" at bounding box center [171, 155] width 343 height 310
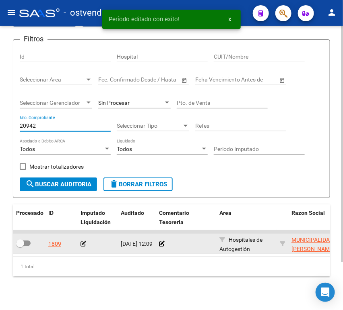
click at [83, 242] on icon at bounding box center [83, 244] width 6 height 6
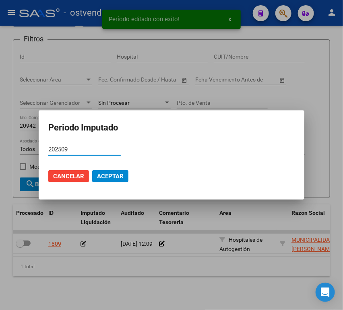
click at [105, 179] on span "Aceptar" at bounding box center [110, 176] width 27 height 7
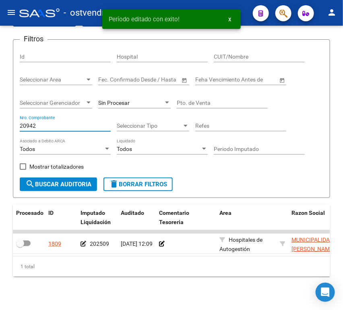
drag, startPoint x: 58, startPoint y: 128, endPoint x: -47, endPoint y: 129, distance: 105.4
click at [0, 129] on html "menu - ostvendra person Firma Express Inicio Instructivos Contacto OS Reportes …" at bounding box center [171, 155] width 343 height 310
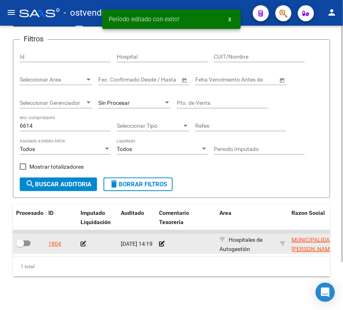
click at [87, 244] on div at bounding box center [97, 244] width 34 height 9
click at [81, 246] on icon at bounding box center [83, 244] width 6 height 6
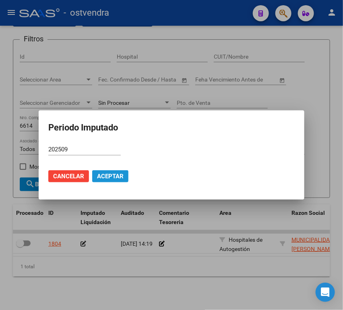
click at [115, 174] on span "Aceptar" at bounding box center [110, 176] width 27 height 7
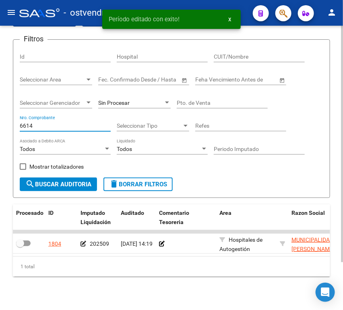
drag, startPoint x: 37, startPoint y: 130, endPoint x: 6, endPoint y: 128, distance: 31.8
click at [6, 128] on div "TESORERIA -> Auditorías Confirmadas cloud_download Exportar CSV Descarga Masiva…" at bounding box center [171, 148] width 343 height 335
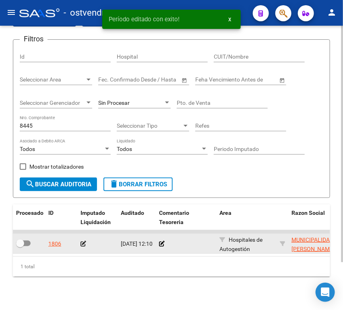
click at [80, 244] on icon at bounding box center [83, 244] width 6 height 6
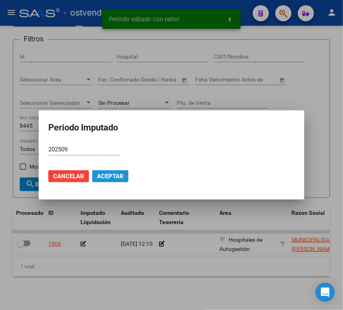
click at [114, 181] on button "Aceptar" at bounding box center [110, 177] width 36 height 12
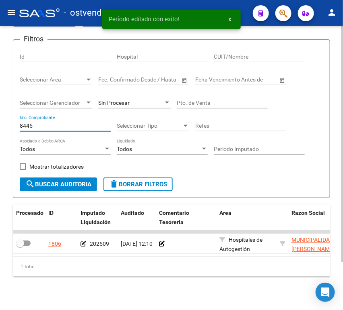
drag, startPoint x: 56, startPoint y: 127, endPoint x: 11, endPoint y: 124, distance: 44.7
click at [11, 124] on div "TESORERIA -> Auditorías Confirmadas cloud_download Exportar CSV Descarga Masiva…" at bounding box center [171, 148] width 343 height 335
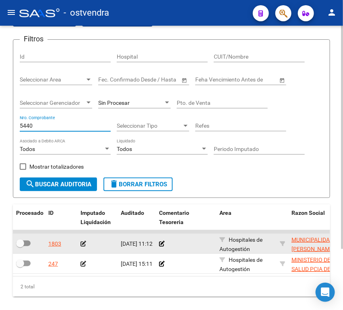
click at [83, 246] on icon at bounding box center [83, 244] width 6 height 6
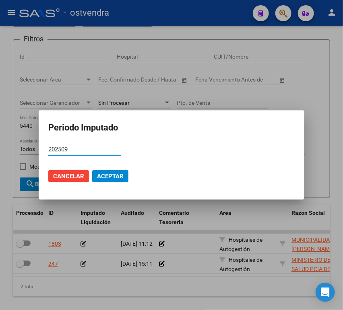
click at [107, 182] on button "Aceptar" at bounding box center [110, 177] width 36 height 12
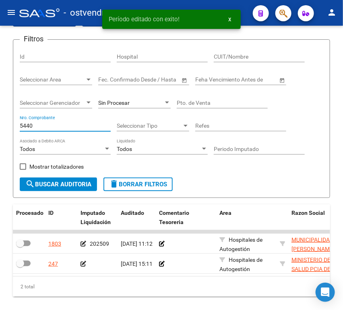
drag, startPoint x: 39, startPoint y: 125, endPoint x: -25, endPoint y: 125, distance: 63.9
click at [0, 125] on html "menu - ostvendra person Firma Express Inicio Instructivos Contacto OS Reportes …" at bounding box center [171, 155] width 343 height 310
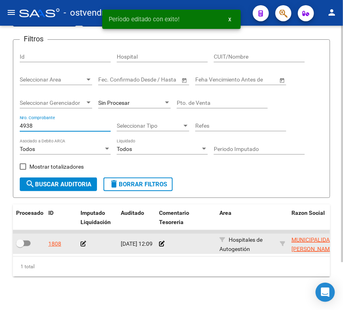
click at [84, 244] on icon at bounding box center [83, 244] width 6 height 6
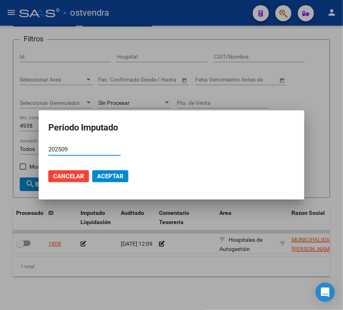
click at [113, 171] on button "Aceptar" at bounding box center [110, 177] width 36 height 12
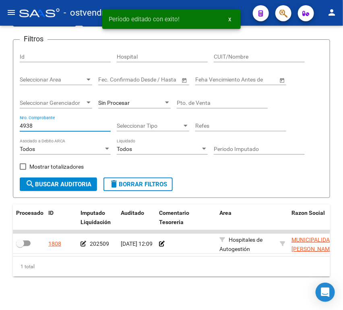
drag, startPoint x: 56, startPoint y: 125, endPoint x: -23, endPoint y: 125, distance: 79.6
click at [0, 125] on html "menu - ostvendra person Firma Express Inicio Instructivos Contacto OS Reportes …" at bounding box center [171, 155] width 343 height 310
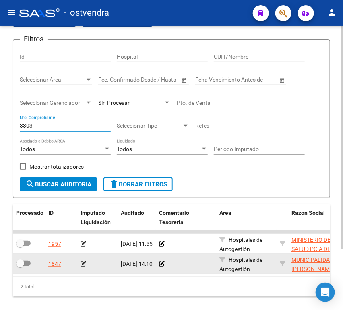
type input "3303"
click at [83, 263] on icon at bounding box center [83, 264] width 6 height 6
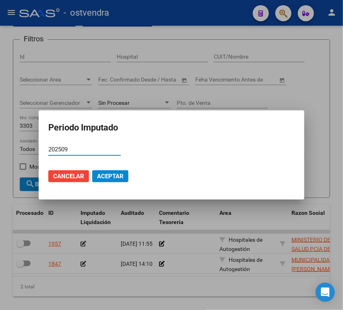
type input "202509"
click at [112, 178] on span "Aceptar" at bounding box center [110, 176] width 27 height 7
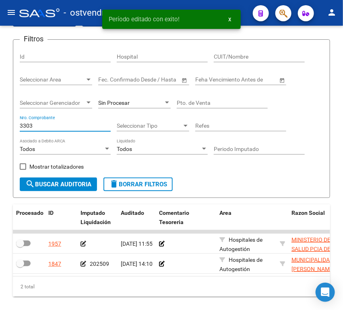
drag, startPoint x: 38, startPoint y: 125, endPoint x: -36, endPoint y: 130, distance: 73.8
click at [0, 130] on html "menu - ostvendra person Firma Express Inicio Instructivos Contacto OS Reportes …" at bounding box center [171, 155] width 343 height 310
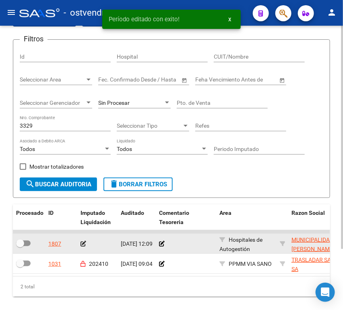
click at [84, 245] on icon at bounding box center [83, 244] width 6 height 6
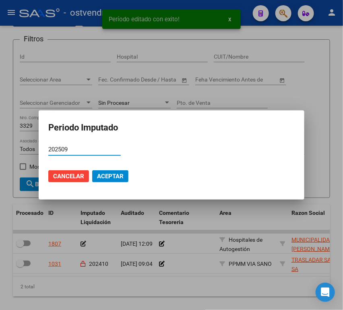
click at [109, 171] on button "Aceptar" at bounding box center [110, 177] width 36 height 12
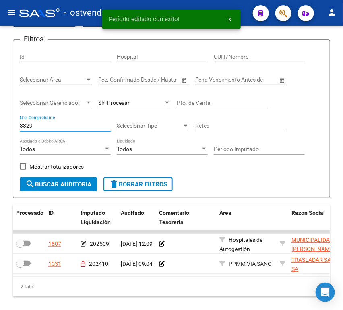
drag, startPoint x: 43, startPoint y: 127, endPoint x: -26, endPoint y: 130, distance: 68.8
click at [0, 130] on html "menu - ostvendra person Firma Express Inicio Instructivos Contacto OS Reportes …" at bounding box center [171, 155] width 343 height 310
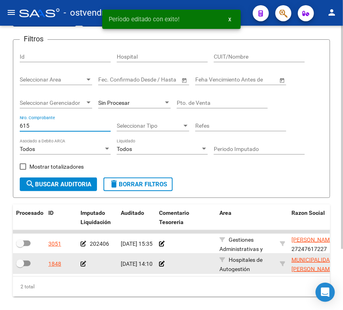
type input "615"
click at [86, 264] on div at bounding box center [97, 264] width 34 height 9
click at [84, 265] on icon at bounding box center [83, 264] width 6 height 6
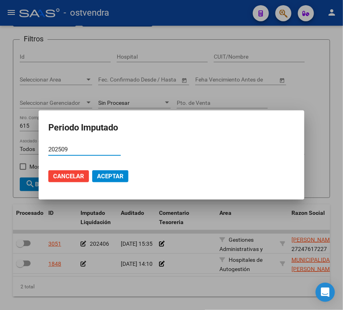
type input "202509"
click at [108, 174] on span "Aceptar" at bounding box center [110, 176] width 27 height 7
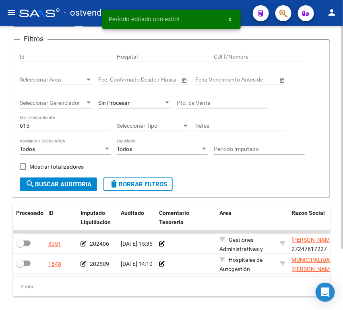
drag, startPoint x: 40, startPoint y: 131, endPoint x: 15, endPoint y: 127, distance: 25.2
click at [15, 128] on form "Filtros Id Hospital CUIT/Nombre Seleccionar Area Seleccionar Area Fecha inicio …" at bounding box center [171, 118] width 317 height 159
click at [19, 126] on form "Filtros Id Hospital CUIT/Nombre Seleccionar Area Seleccionar Area Fecha inicio …" at bounding box center [171, 118] width 317 height 159
click at [23, 127] on input "615" at bounding box center [65, 126] width 91 height 7
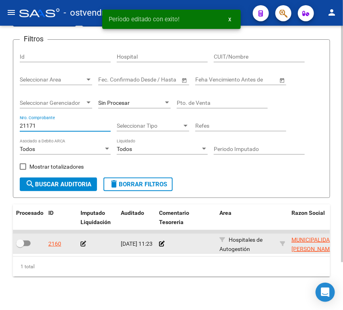
click at [82, 245] on icon at bounding box center [83, 244] width 6 height 6
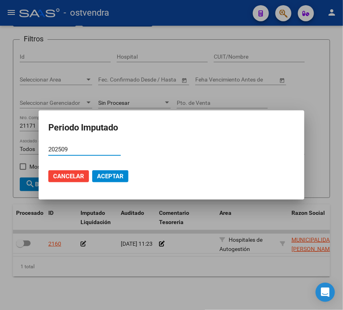
click at [106, 175] on span "Aceptar" at bounding box center [110, 176] width 27 height 7
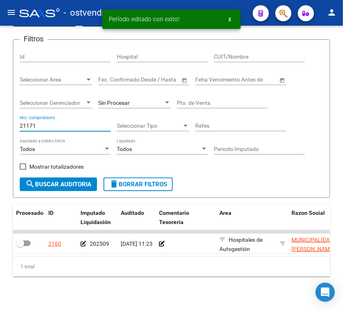
drag, startPoint x: 45, startPoint y: 128, endPoint x: -10, endPoint y: 130, distance: 55.1
click at [0, 130] on html "menu - ostvendra person Firma Express Inicio Instructivos Contacto OS Reportes …" at bounding box center [171, 155] width 343 height 310
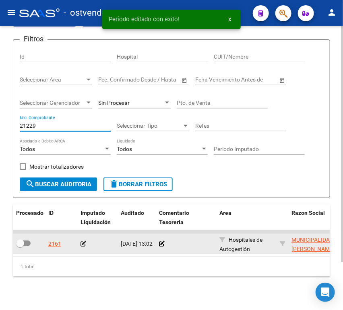
click at [83, 246] on icon at bounding box center [83, 244] width 6 height 6
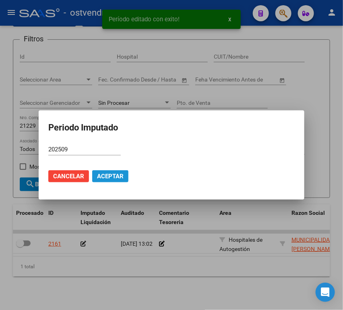
click at [105, 174] on span "Aceptar" at bounding box center [110, 176] width 27 height 7
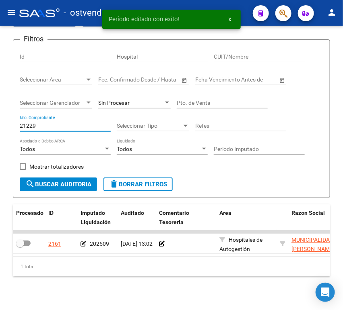
drag, startPoint x: 41, startPoint y: 127, endPoint x: -19, endPoint y: 126, distance: 60.3
click at [0, 126] on html "menu - ostvendra person Firma Express Inicio Instructivos Contacto OS Reportes …" at bounding box center [171, 155] width 343 height 310
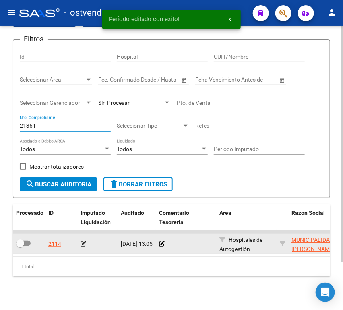
click at [80, 244] on datatable-body-cell at bounding box center [97, 244] width 40 height 20
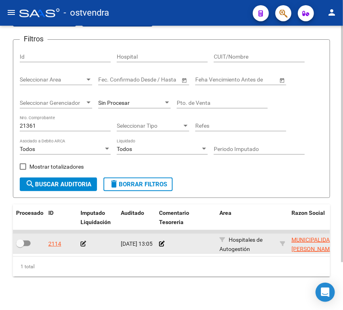
click at [83, 245] on icon at bounding box center [83, 244] width 6 height 6
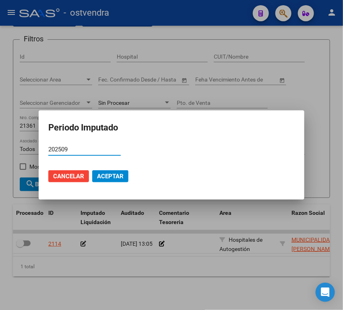
click at [112, 176] on span "Aceptar" at bounding box center [110, 176] width 27 height 7
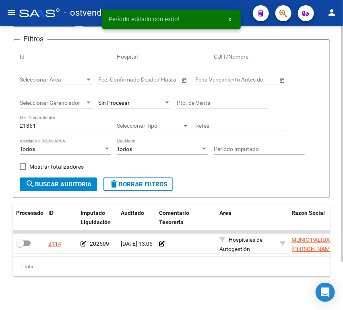
drag, startPoint x: 61, startPoint y: 121, endPoint x: 47, endPoint y: 127, distance: 14.6
click at [49, 124] on div "21361 Nro. Comprobante" at bounding box center [65, 123] width 91 height 16
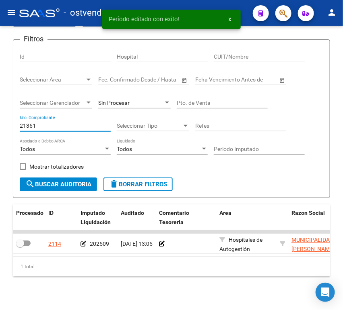
drag, startPoint x: 43, startPoint y: 129, endPoint x: -2, endPoint y: 131, distance: 45.5
click at [0, 131] on html "menu - ostvendra person Firma Express Inicio Instructivos Contacto OS Reportes …" at bounding box center [171, 155] width 343 height 310
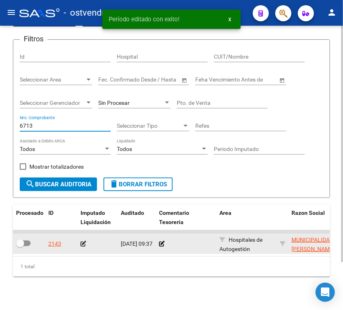
click at [81, 244] on icon at bounding box center [83, 244] width 6 height 6
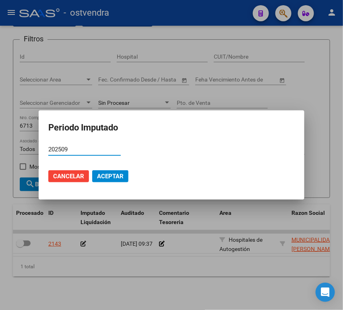
drag, startPoint x: 106, startPoint y: 172, endPoint x: 99, endPoint y: 171, distance: 7.7
click at [106, 172] on button "Aceptar" at bounding box center [110, 177] width 36 height 12
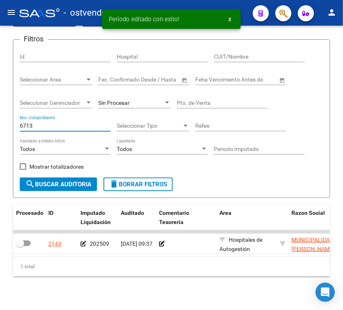
drag, startPoint x: 20, startPoint y: 125, endPoint x: -37, endPoint y: 126, distance: 56.7
click at [0, 126] on html "menu - ostvendra person Firma Express Inicio Instructivos Contacto OS Reportes …" at bounding box center [171, 155] width 343 height 310
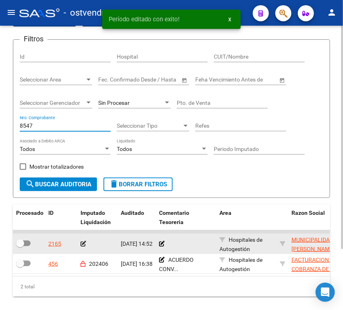
click at [81, 246] on icon at bounding box center [83, 244] width 6 height 6
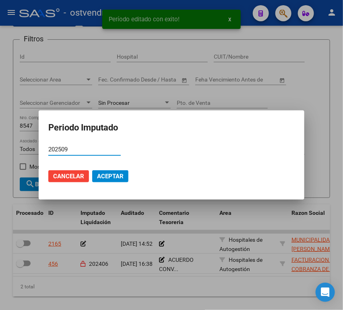
click at [101, 177] on span "Aceptar" at bounding box center [110, 176] width 27 height 7
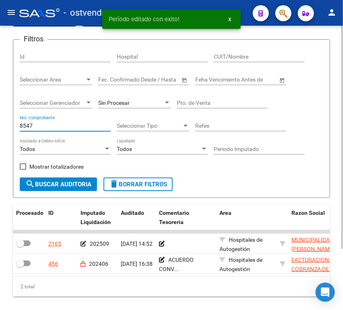
drag, startPoint x: 35, startPoint y: 126, endPoint x: 0, endPoint y: 125, distance: 34.6
click at [3, 125] on div "TESORERIA -> Auditorías Confirmadas cloud_download Exportar CSV Descarga Masiva…" at bounding box center [171, 158] width 343 height 355
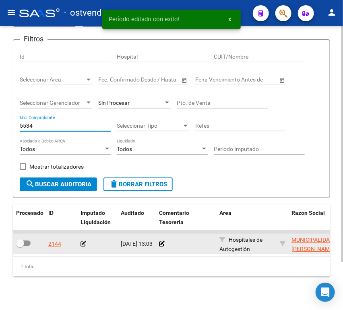
click at [84, 244] on icon at bounding box center [83, 244] width 6 height 6
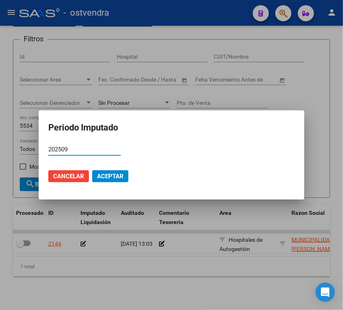
click at [111, 174] on span "Aceptar" at bounding box center [110, 176] width 27 height 7
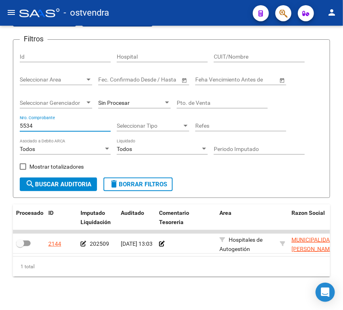
drag, startPoint x: 43, startPoint y: 123, endPoint x: -4, endPoint y: 123, distance: 47.9
click at [0, 123] on html "menu - ostvendra person Firma Express Inicio Instructivos Contacto OS Reportes …" at bounding box center [171, 155] width 343 height 310
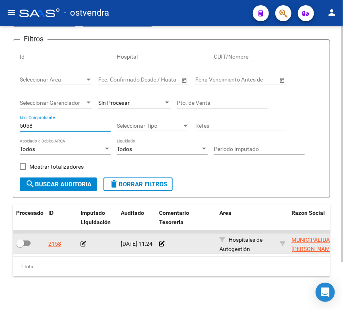
click at [87, 243] on div at bounding box center [97, 244] width 34 height 9
click at [84, 244] on icon at bounding box center [83, 244] width 6 height 6
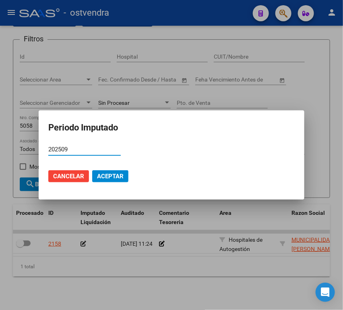
click at [110, 181] on button "Aceptar" at bounding box center [110, 177] width 36 height 12
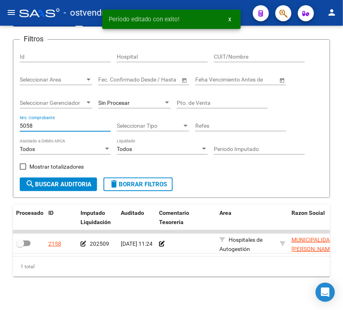
drag, startPoint x: 44, startPoint y: 126, endPoint x: -16, endPoint y: 132, distance: 60.6
click at [0, 132] on html "menu - ostvendra person Firma Express Inicio Instructivos Contacto OS Reportes …" at bounding box center [171, 155] width 343 height 310
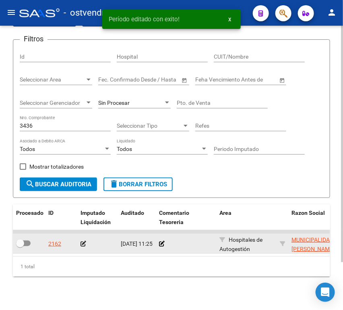
click at [84, 242] on icon at bounding box center [83, 244] width 6 height 6
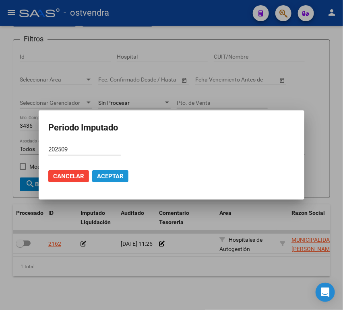
click at [109, 175] on span "Aceptar" at bounding box center [110, 176] width 27 height 7
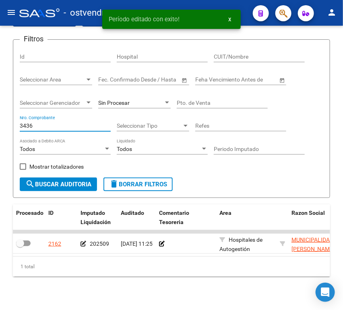
drag, startPoint x: 41, startPoint y: 127, endPoint x: -13, endPoint y: 129, distance: 53.9
click at [0, 129] on html "menu - ostvendra person Firma Express Inicio Instructivos Contacto OS Reportes …" at bounding box center [171, 155] width 343 height 310
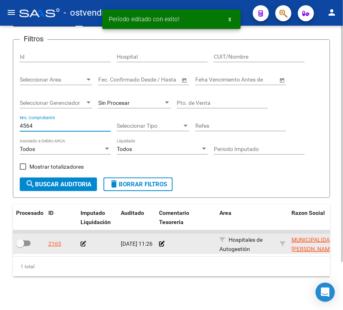
click at [84, 244] on icon at bounding box center [83, 244] width 6 height 6
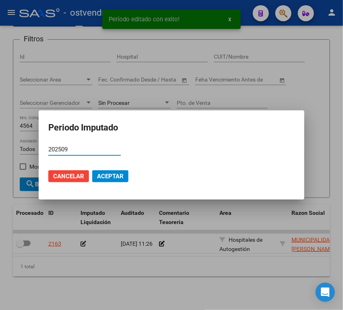
click at [113, 179] on span "Aceptar" at bounding box center [110, 176] width 27 height 7
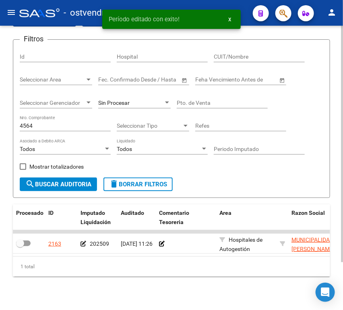
click at [46, 129] on div "4564 Nro. Comprobante" at bounding box center [65, 123] width 91 height 16
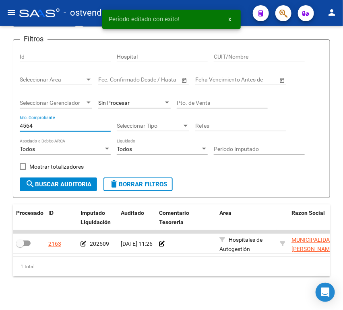
drag, startPoint x: 45, startPoint y: 125, endPoint x: -12, endPoint y: 125, distance: 57.5
click at [0, 125] on html "menu - ostvendra person Firma Express Inicio Instructivos Contacto OS Reportes …" at bounding box center [171, 155] width 343 height 310
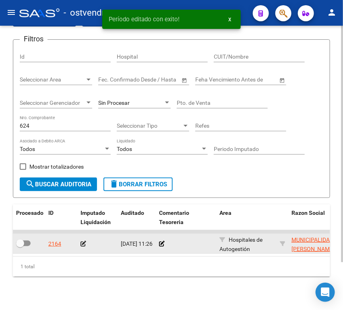
click at [84, 244] on icon at bounding box center [83, 244] width 6 height 6
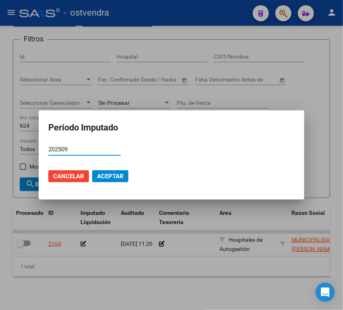
click at [117, 183] on mat-dialog-actions "Cancelar Aceptar" at bounding box center [171, 176] width 246 height 27
click at [119, 172] on button "Aceptar" at bounding box center [110, 177] width 36 height 12
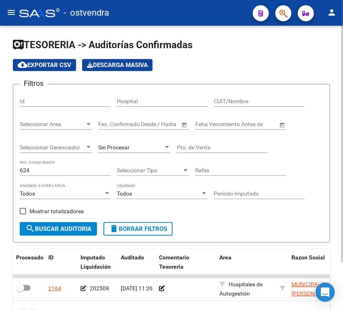
drag, startPoint x: 33, startPoint y: 167, endPoint x: 15, endPoint y: 167, distance: 17.7
click at [15, 167] on form "Filtros Id Hospital CUIT/Nombre Seleccionar Area Seleccionar Area Fecha inicio …" at bounding box center [171, 163] width 317 height 159
click at [28, 167] on div "624 Nro. Comprobante" at bounding box center [65, 168] width 91 height 16
click at [28, 168] on div "624 Nro. Comprobante" at bounding box center [65, 168] width 91 height 16
click at [27, 169] on input "624" at bounding box center [65, 170] width 91 height 7
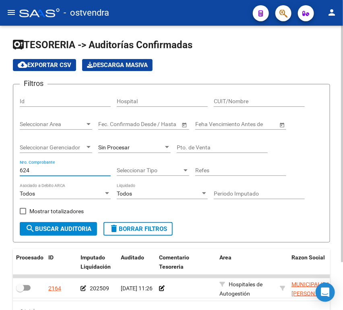
click at [27, 169] on input "624" at bounding box center [65, 170] width 91 height 7
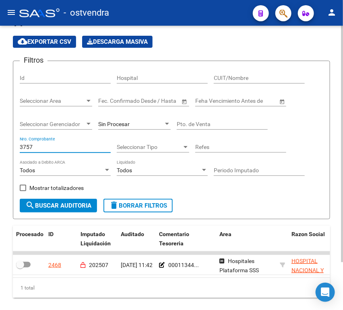
scroll to position [45, 0]
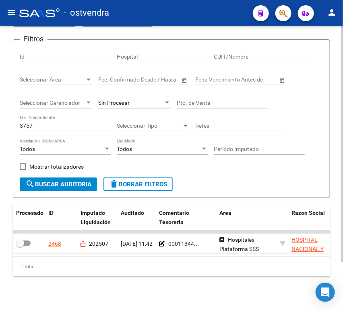
drag, startPoint x: 83, startPoint y: 257, endPoint x: 118, endPoint y: 257, distance: 34.6
click at [118, 257] on datatable-body "2468 202507 [DATE] 11:42 00011344... Hospitales Plataforma SSS HOSPITAL NACIONA…" at bounding box center [171, 243] width 317 height 26
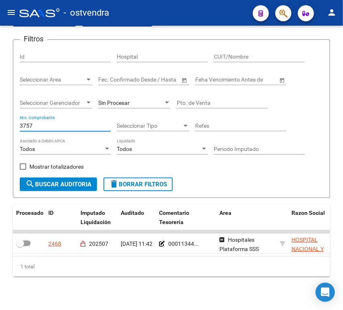
drag, startPoint x: 29, startPoint y: 125, endPoint x: -15, endPoint y: 123, distance: 43.9
click at [0, 123] on html "menu - ostvendra person Firma Express Inicio Instructivos Contacto OS Reportes …" at bounding box center [171, 155] width 343 height 310
type input "14129"
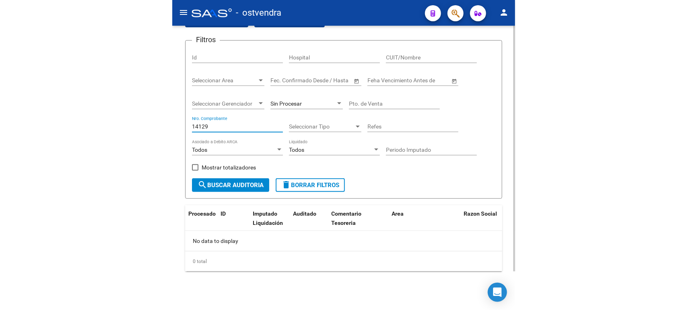
scroll to position [0, 0]
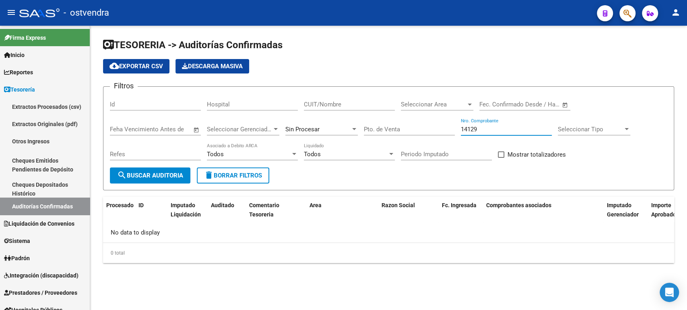
click at [342, 126] on input "14129" at bounding box center [505, 129] width 91 height 7
click at [342, 127] on input "14129" at bounding box center [505, 129] width 91 height 7
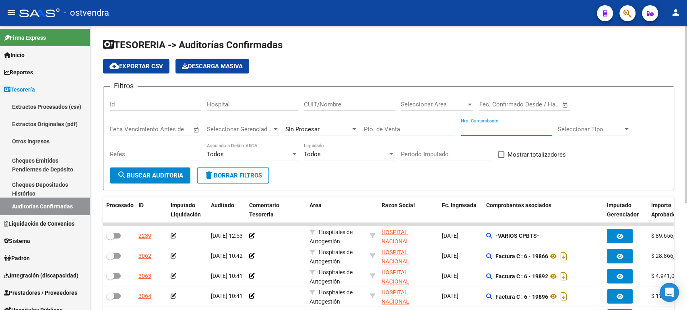
click at [329, 105] on input "CUIT/Nombre" at bounding box center [349, 104] width 91 height 7
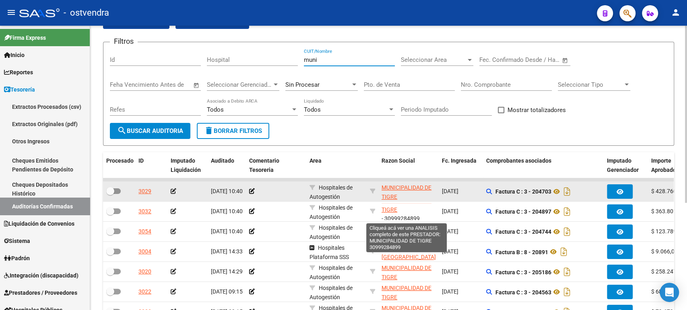
scroll to position [10, 0]
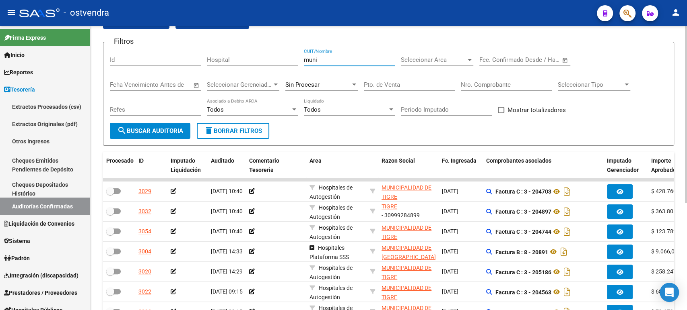
drag, startPoint x: 325, startPoint y: 58, endPoint x: 286, endPoint y: 58, distance: 39.0
click at [286, 58] on div "Filtros Id Hospital muni CUIT/Nombre Seleccionar Area Seleccionar Area Fecha in…" at bounding box center [388, 86] width 557 height 74
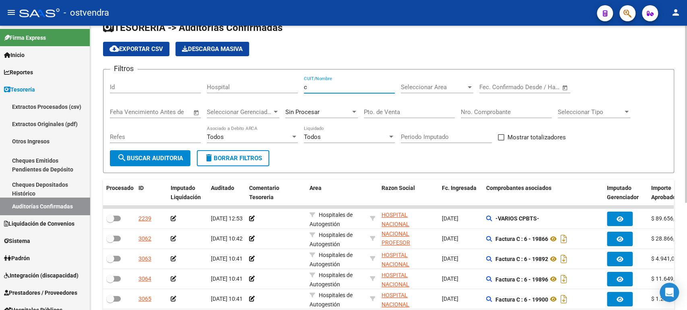
scroll to position [0, 0]
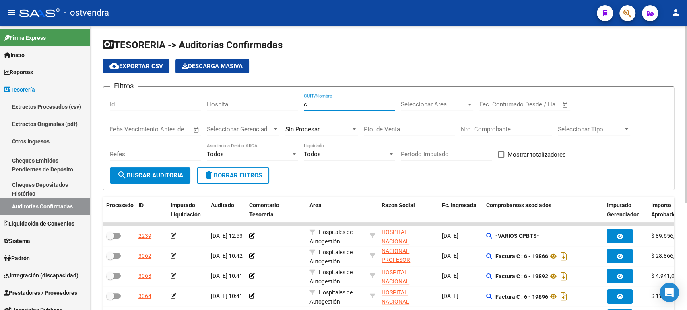
drag, startPoint x: 313, startPoint y: 102, endPoint x: 275, endPoint y: 107, distance: 38.1
click at [275, 107] on div "Filtros Id Hospital c CUIT/Nombre Seleccionar Area Seleccionar Area Fecha inici…" at bounding box center [388, 130] width 557 height 74
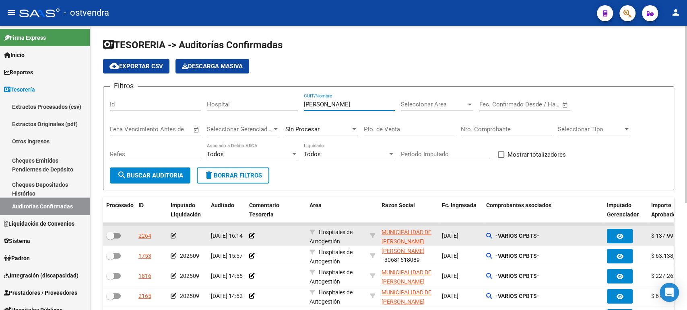
type input "[PERSON_NAME]"
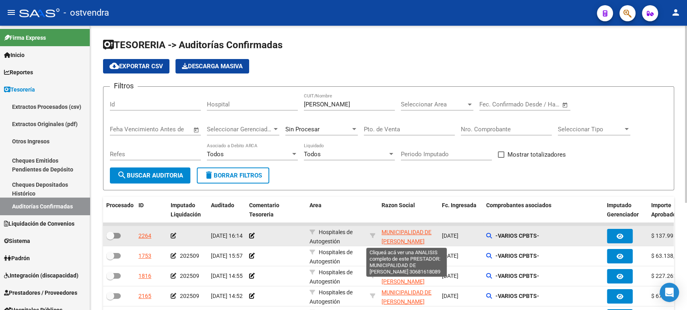
click at [342, 235] on span "MUNICIPALIDAD DE [PERSON_NAME]" at bounding box center [406, 237] width 50 height 16
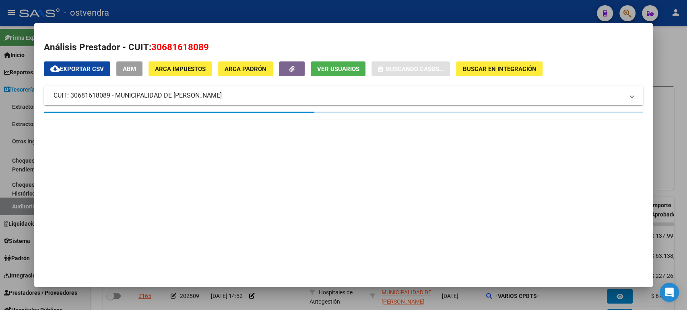
click at [173, 48] on span "30681618089" at bounding box center [180, 47] width 58 height 10
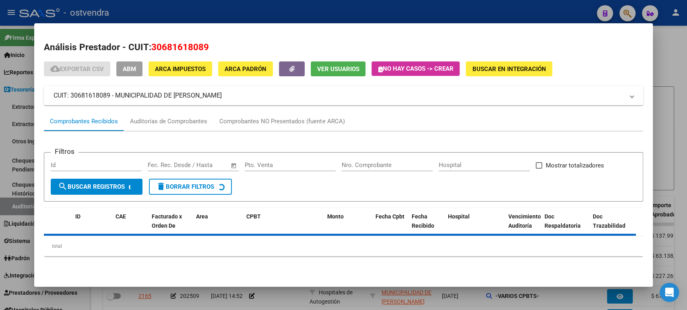
copy span "30681618089"
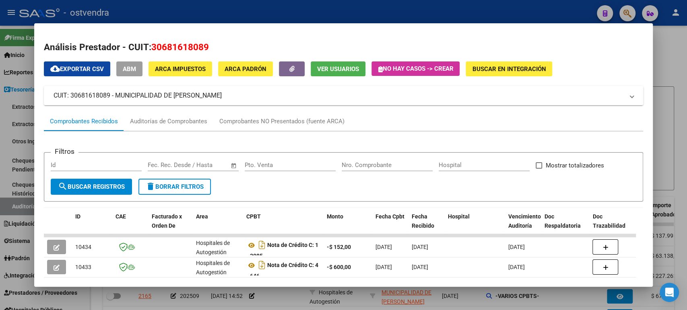
click at [342, 182] on form "Filtros Id Fecha inicio – Fecha fin Fec. Rec. Desde / Hasta Pto. Venta Nro. Com…" at bounding box center [343, 176] width 598 height 49
click at [342, 31] on mat-dialog-container "Análisis Prestador - CUIT: 30681618089 cloud_download Exportar CSV ABM ARCA Imp…" at bounding box center [343, 155] width 618 height 264
click at [342, 23] on mat-dialog-container "Análisis Prestador - CUIT: 30681618089 cloud_download Exportar CSV ABM ARCA Imp…" at bounding box center [343, 155] width 618 height 264
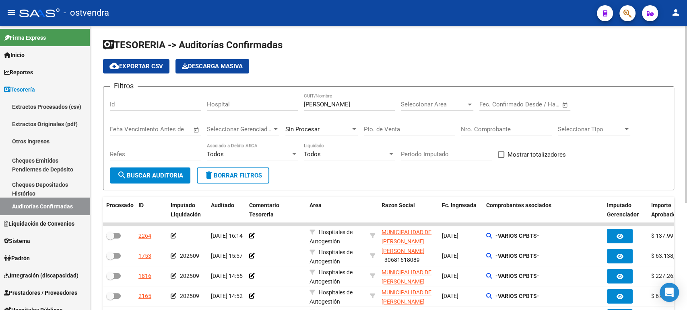
drag, startPoint x: 308, startPoint y: 108, endPoint x: 296, endPoint y: 102, distance: 13.1
click at [285, 107] on div "Filtros Id Hospital [PERSON_NAME] CUIT/Nombre Seleccionar Area Seleccionar Area…" at bounding box center [388, 130] width 557 height 74
click at [315, 101] on input "[PERSON_NAME]" at bounding box center [349, 104] width 91 height 7
type input "30681618089"
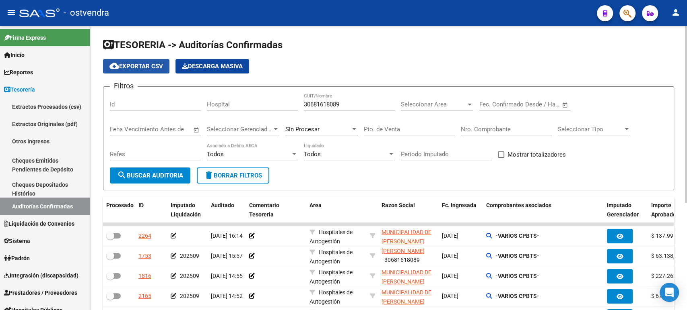
click at [140, 72] on button "cloud_download Exportar CSV" at bounding box center [136, 66] width 66 height 14
